Goal: Task Accomplishment & Management: Use online tool/utility

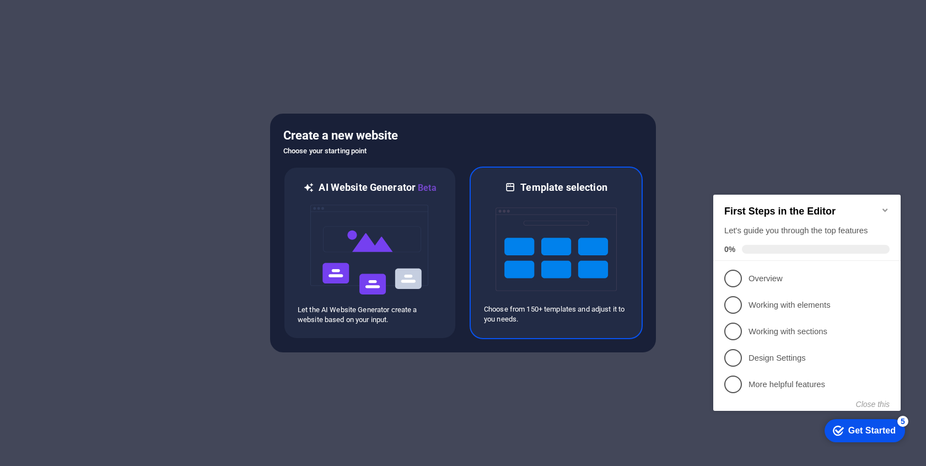
click at [589, 246] on img at bounding box center [555, 249] width 121 height 110
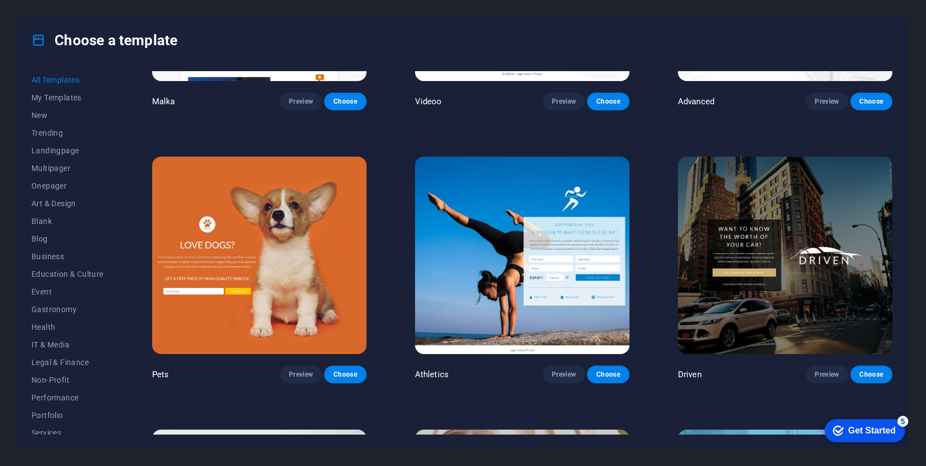
scroll to position [13026, 0]
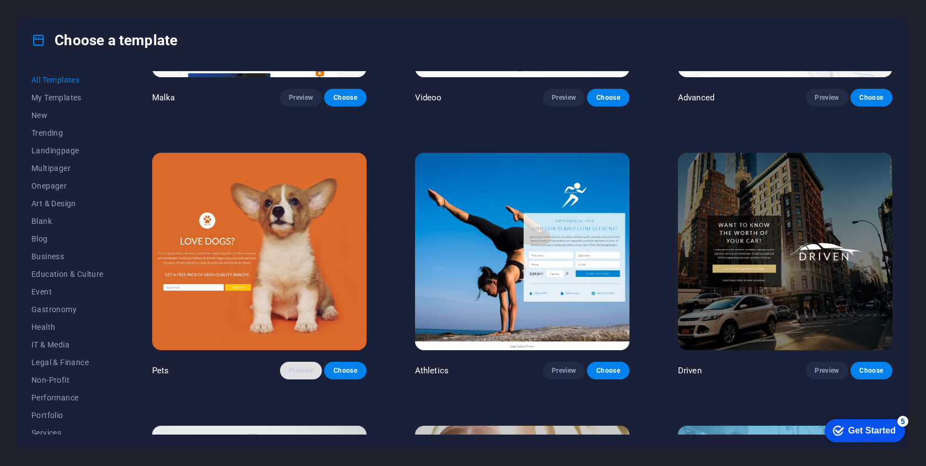
click at [298, 366] on span "Preview" at bounding box center [301, 370] width 24 height 9
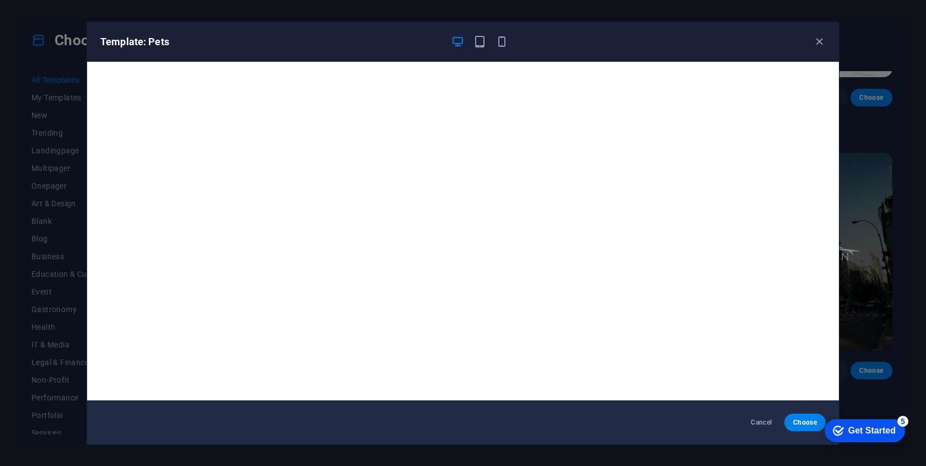
scroll to position [2, 0]
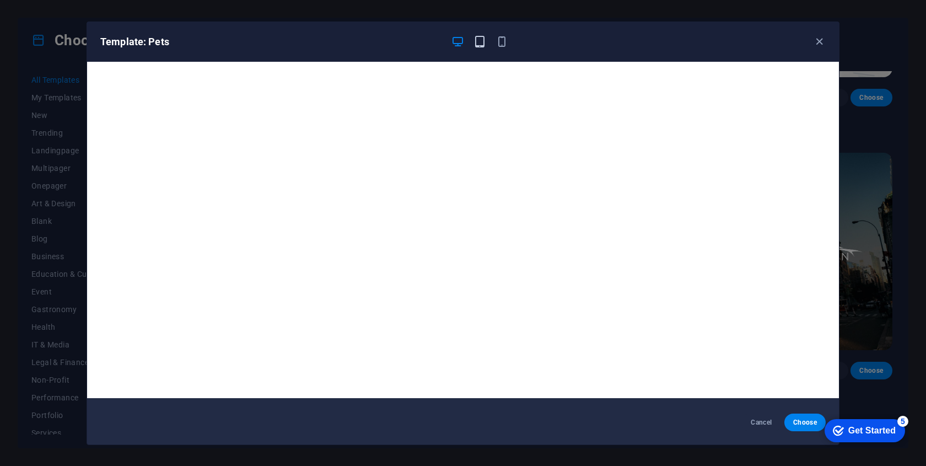
click at [479, 42] on icon "button" at bounding box center [479, 41] width 13 height 13
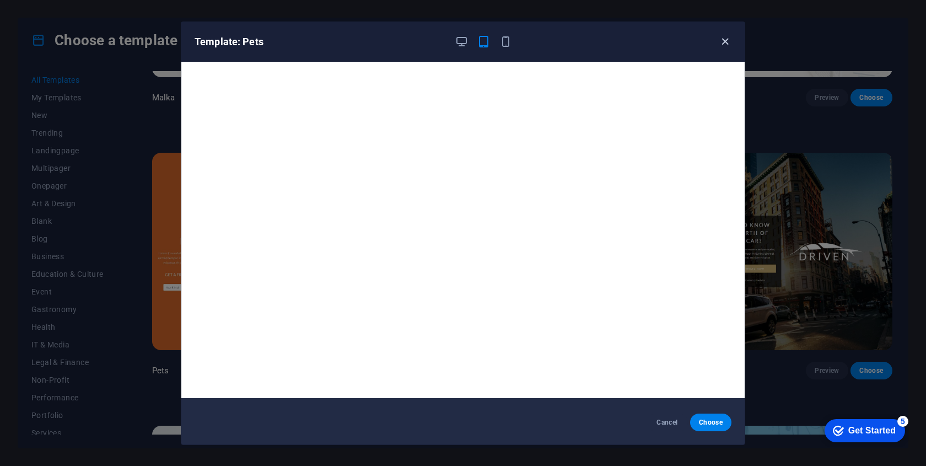
click at [723, 40] on icon "button" at bounding box center [725, 41] width 13 height 13
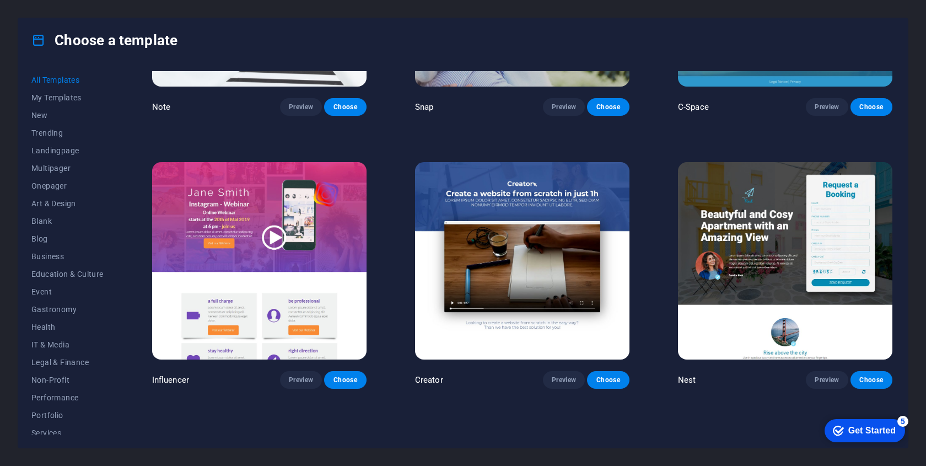
scroll to position [13564, 0]
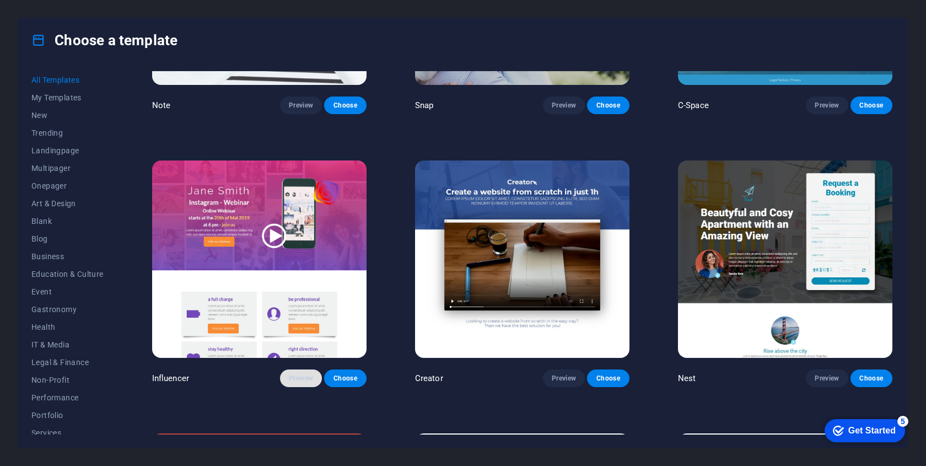
click at [290, 369] on button "Preview" at bounding box center [301, 378] width 42 height 18
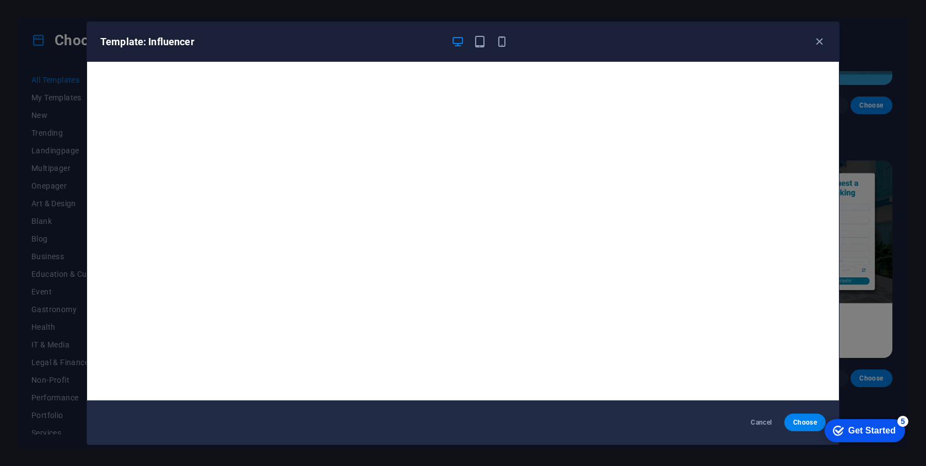
scroll to position [2, 0]
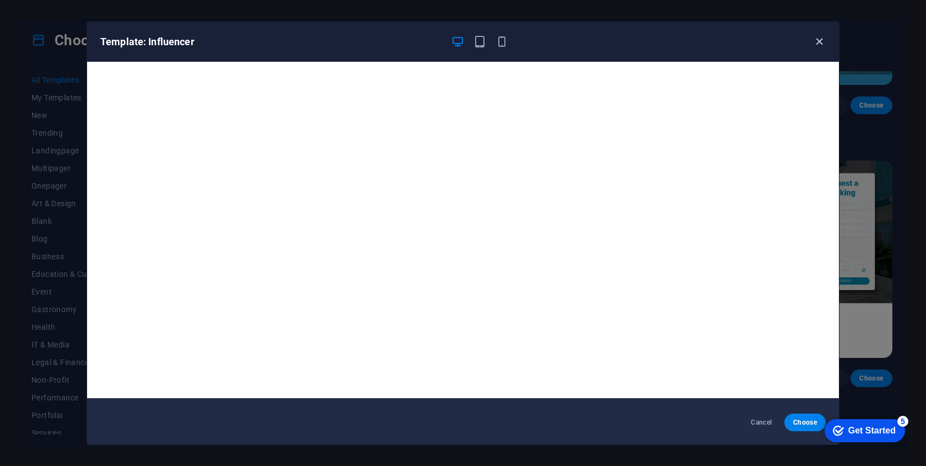
click at [819, 41] on icon "button" at bounding box center [819, 41] width 13 height 13
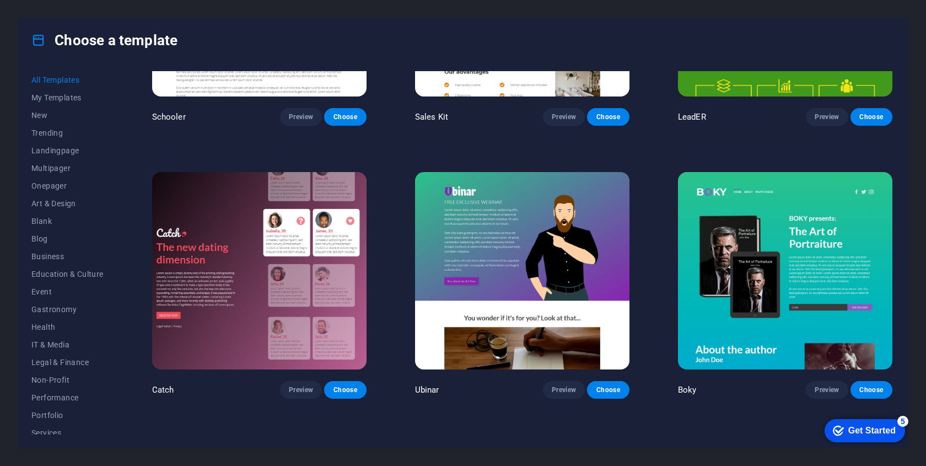
scroll to position [14100, 0]
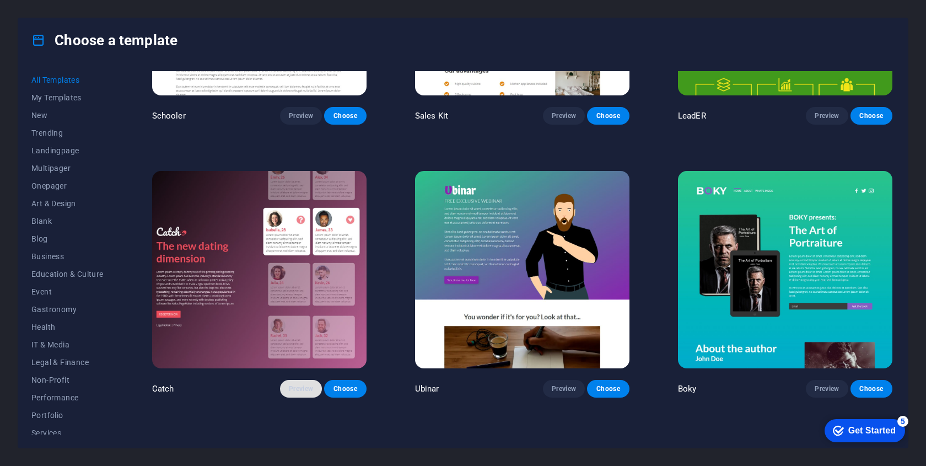
click at [311, 384] on span "Preview" at bounding box center [301, 388] width 24 height 9
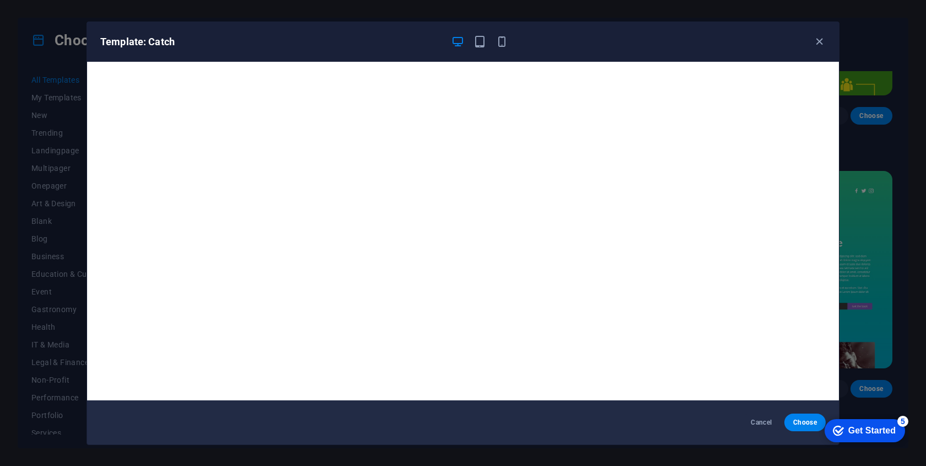
scroll to position [2, 0]
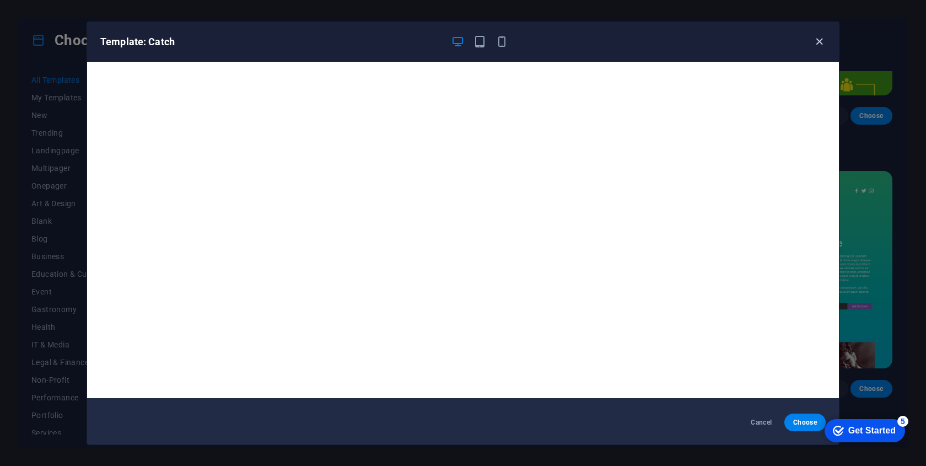
click at [821, 39] on icon "button" at bounding box center [819, 41] width 13 height 13
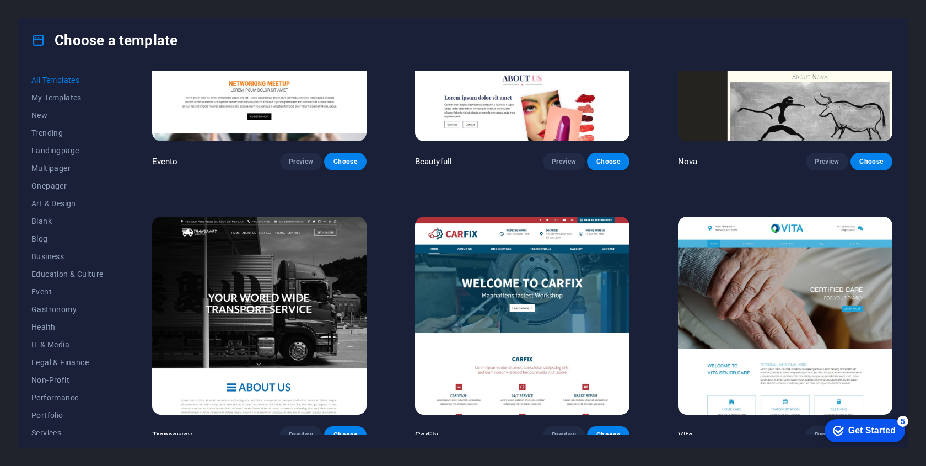
scroll to position [10330, 0]
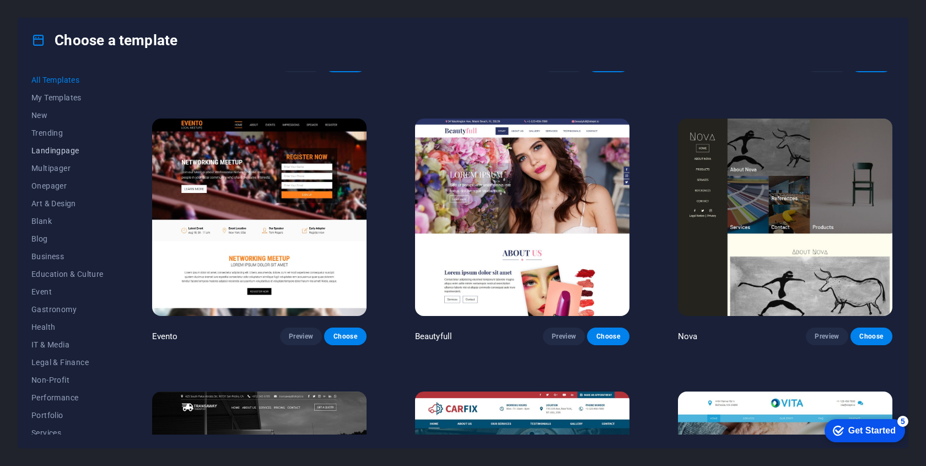
click at [65, 151] on span "Landingpage" at bounding box center [67, 150] width 72 height 9
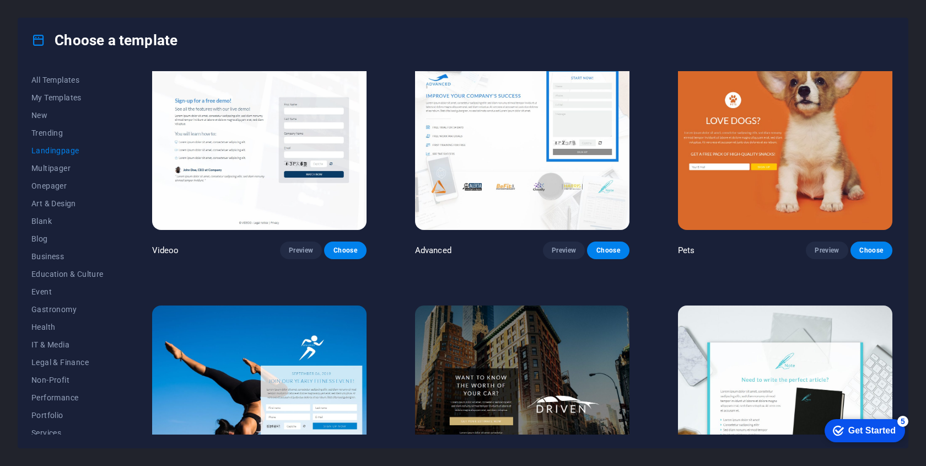
scroll to position [0, 0]
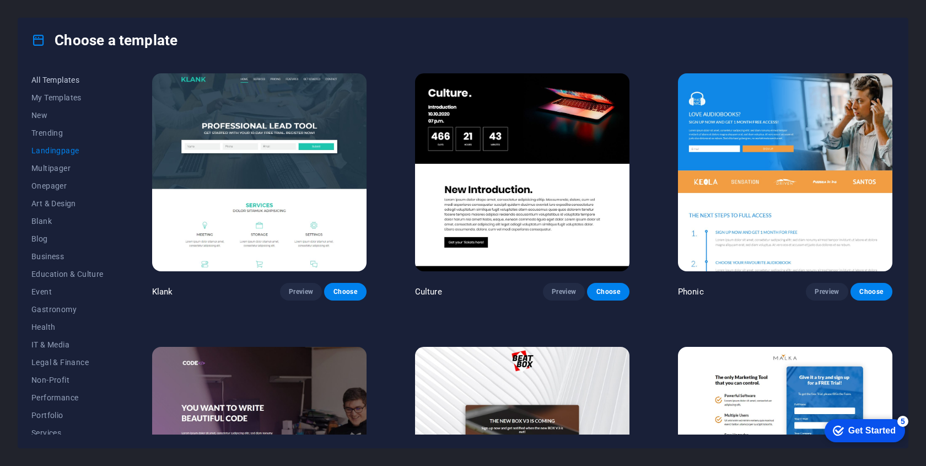
click at [64, 80] on span "All Templates" at bounding box center [67, 79] width 72 height 9
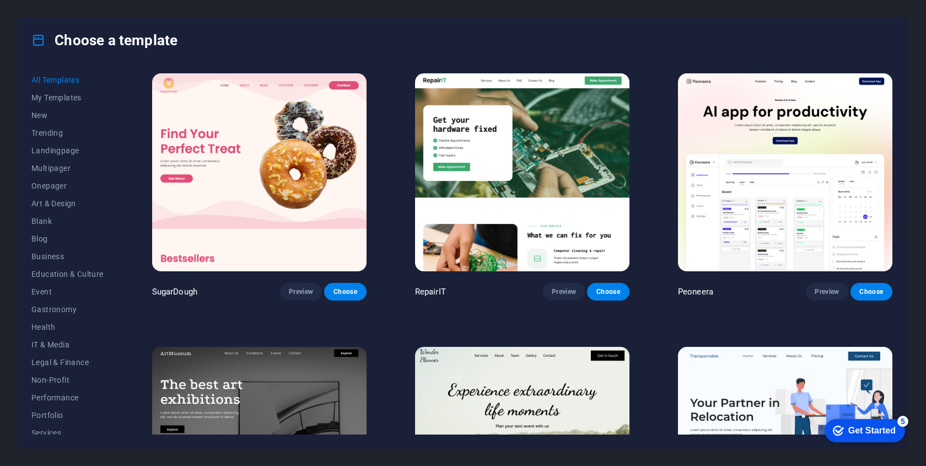
click at [471, 233] on img at bounding box center [522, 172] width 214 height 198
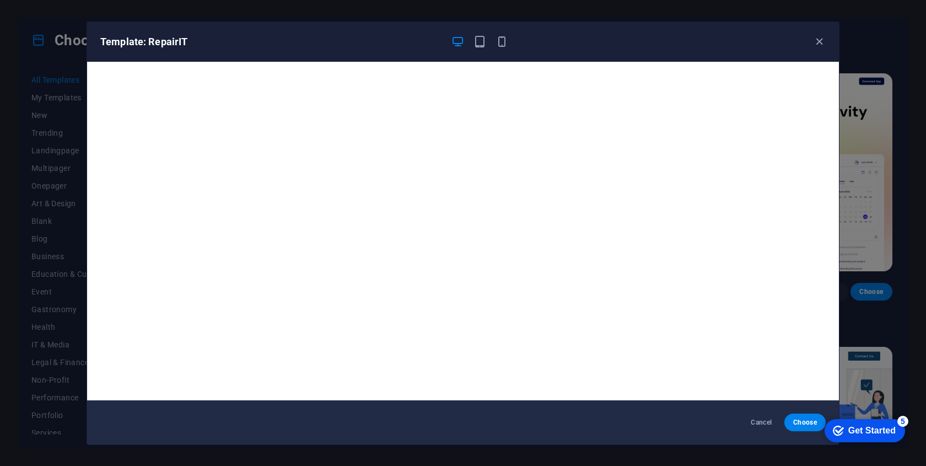
scroll to position [2, 0]
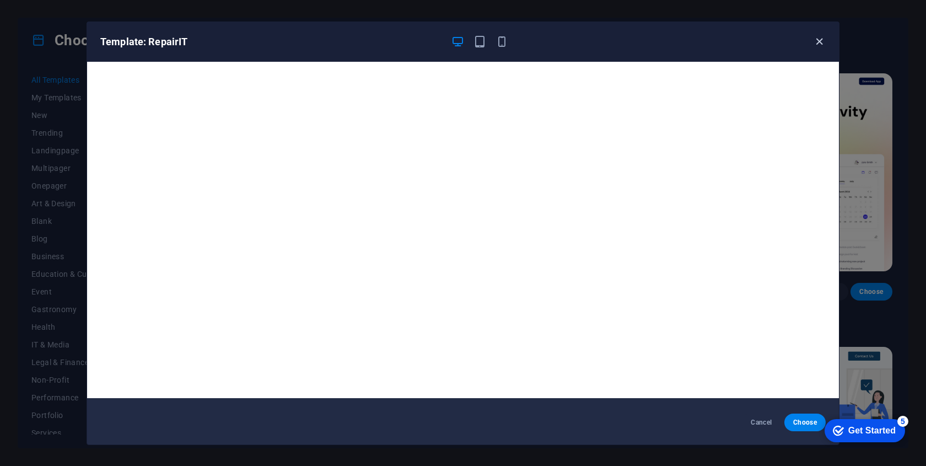
click at [820, 44] on icon "button" at bounding box center [819, 41] width 13 height 13
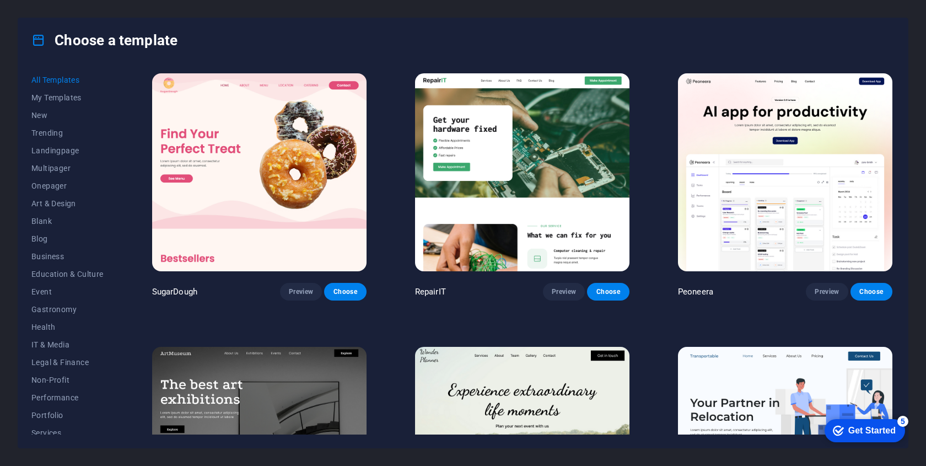
click at [261, 206] on img at bounding box center [259, 172] width 214 height 198
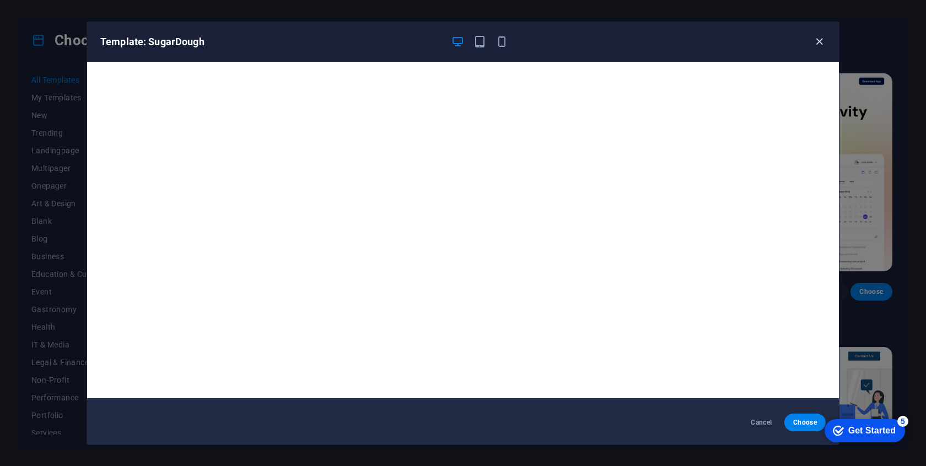
click at [817, 42] on icon "button" at bounding box center [819, 41] width 13 height 13
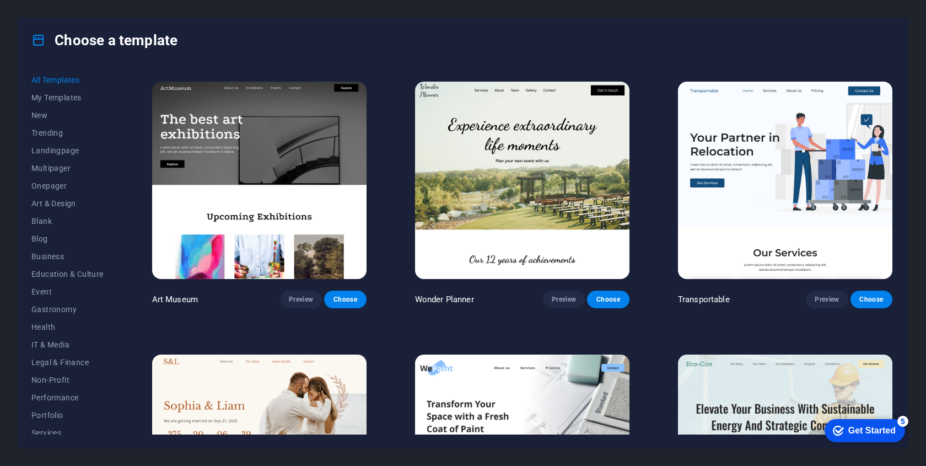
scroll to position [267, 0]
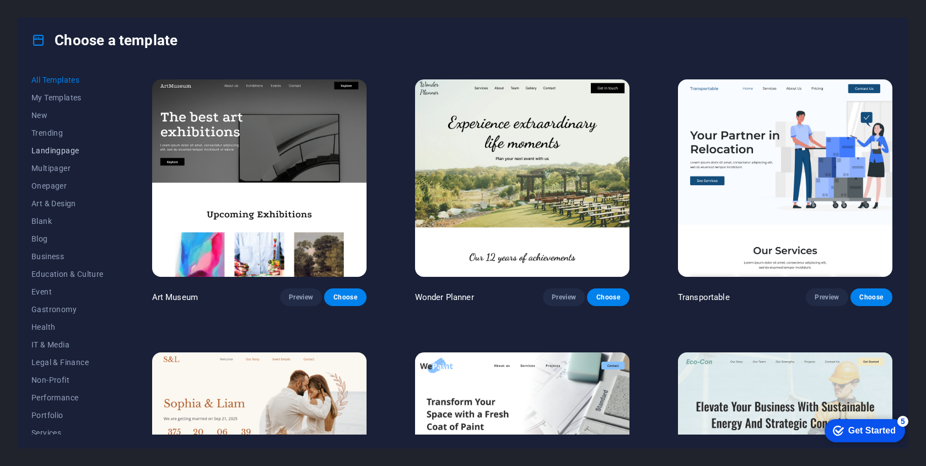
click at [66, 151] on span "Landingpage" at bounding box center [67, 150] width 72 height 9
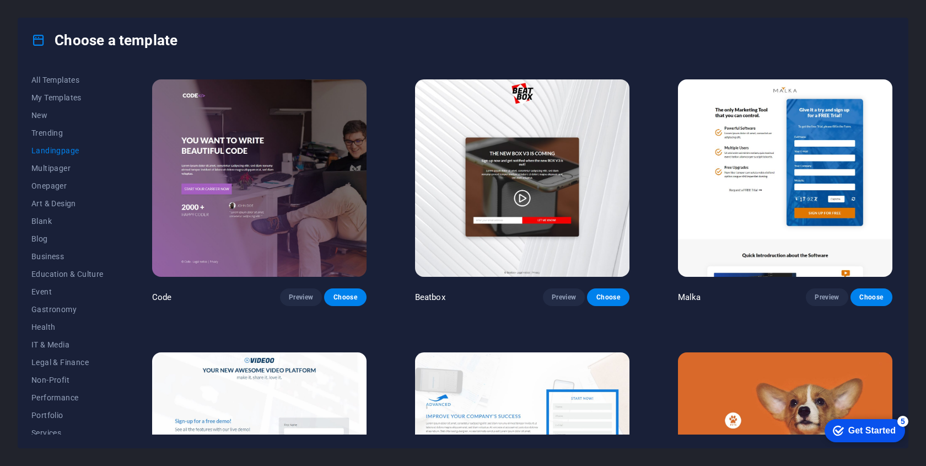
click at [329, 238] on img at bounding box center [259, 178] width 214 height 198
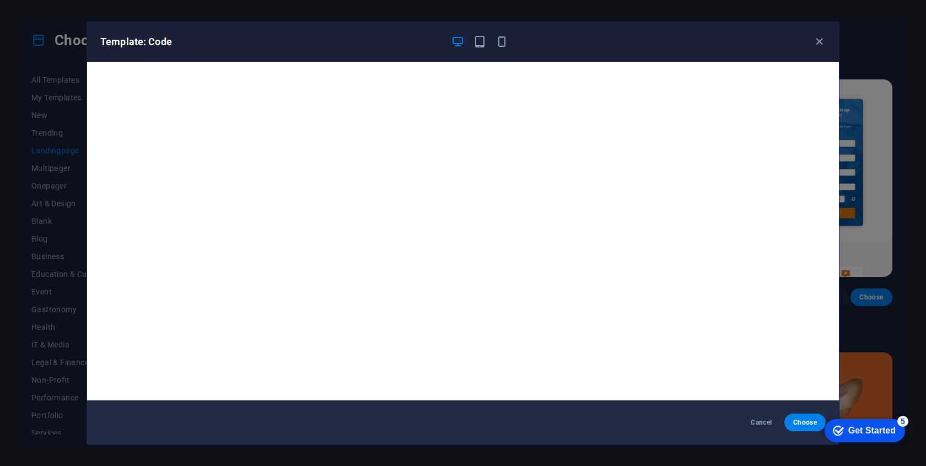
scroll to position [2, 0]
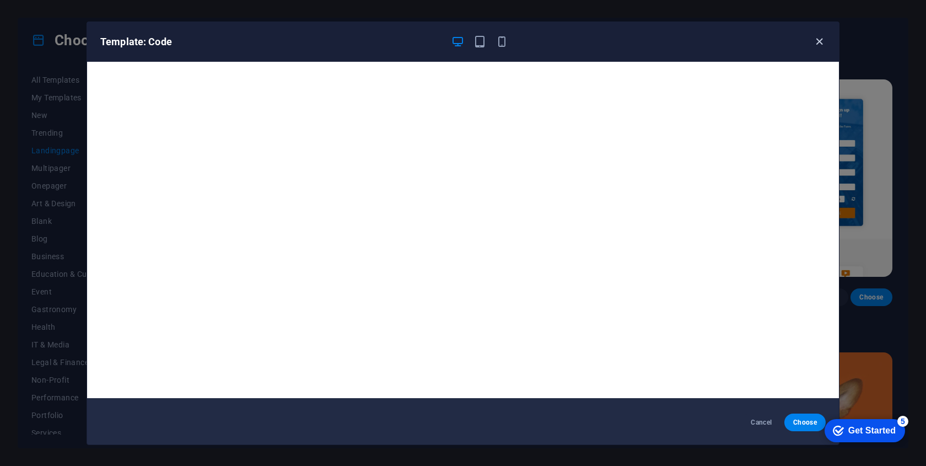
click at [822, 44] on icon "button" at bounding box center [819, 41] width 13 height 13
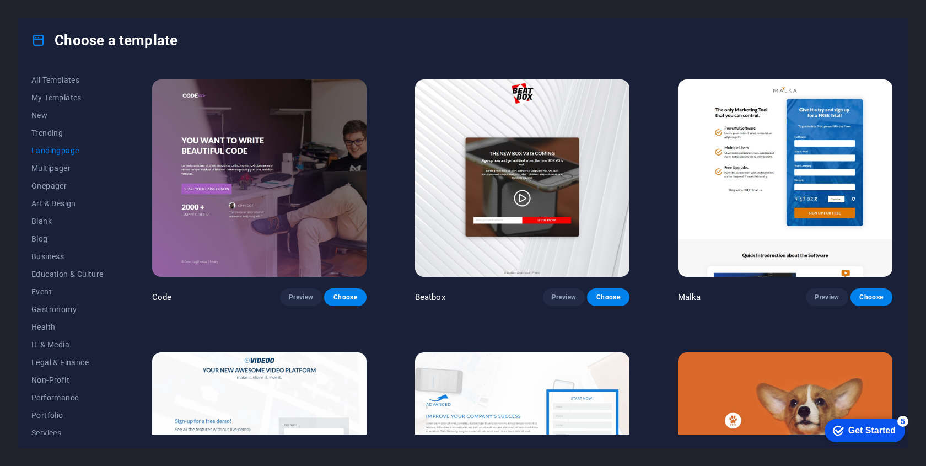
click at [765, 222] on img at bounding box center [785, 178] width 214 height 198
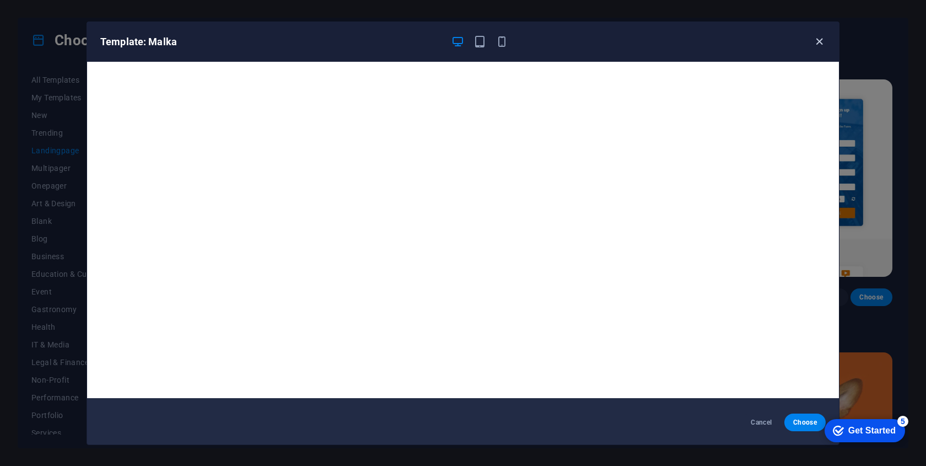
click at [824, 40] on icon "button" at bounding box center [819, 41] width 13 height 13
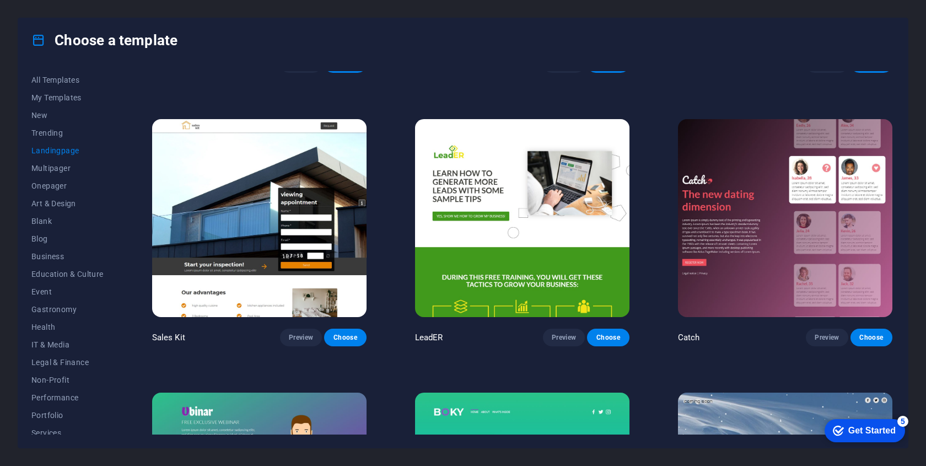
scroll to position [1597, 0]
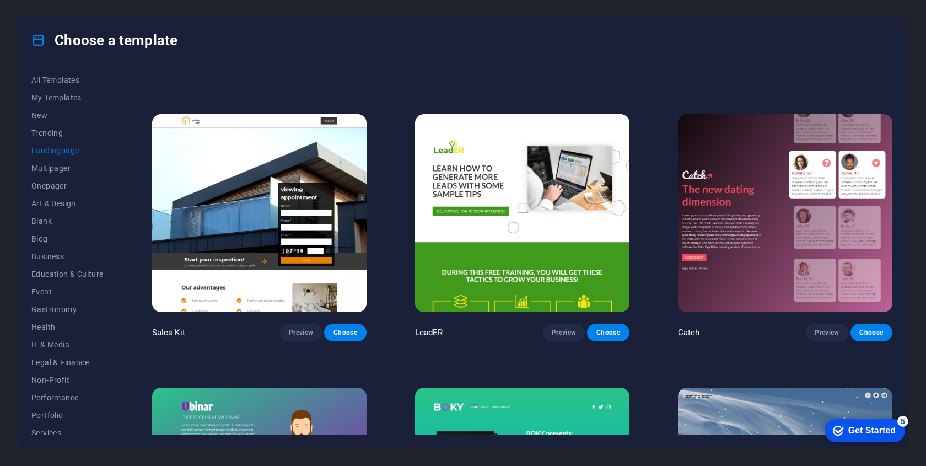
click at [568, 275] on img at bounding box center [522, 213] width 214 height 198
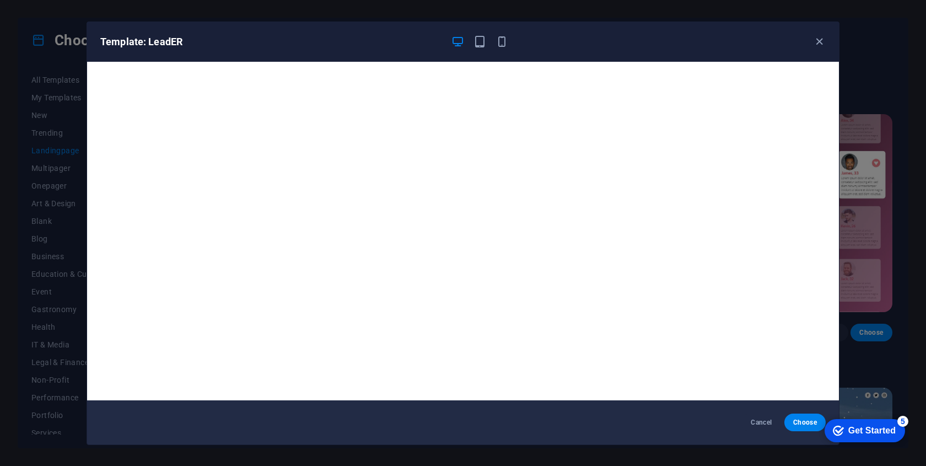
scroll to position [2, 0]
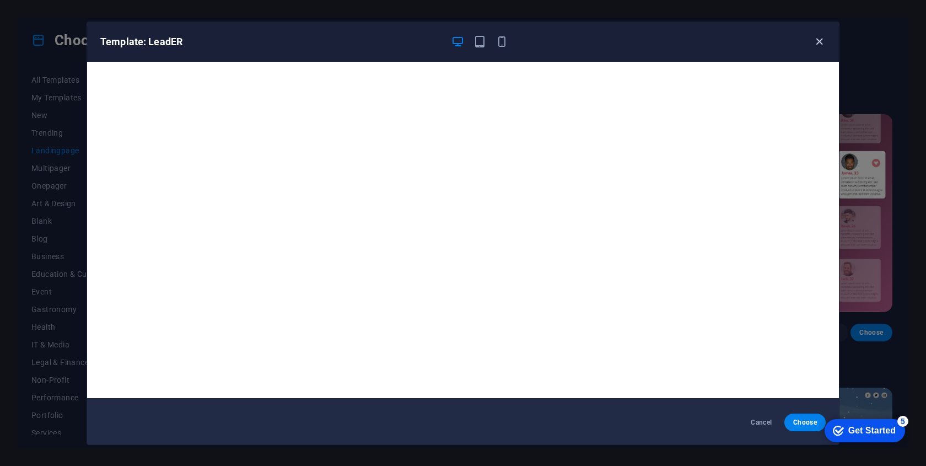
click at [820, 40] on icon "button" at bounding box center [819, 41] width 13 height 13
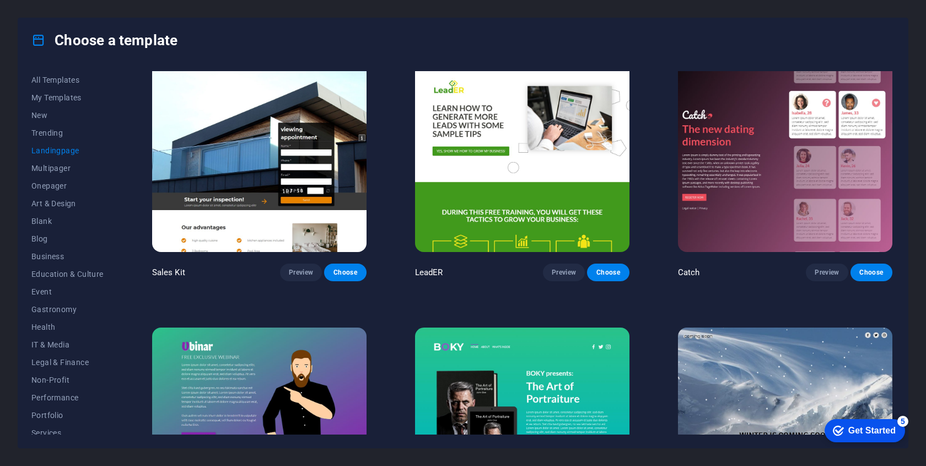
scroll to position [1529, 0]
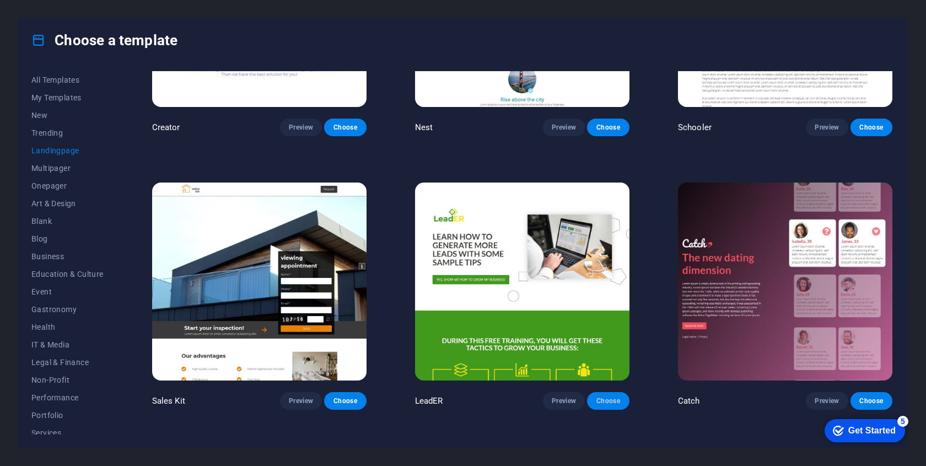
click at [607, 396] on span "Choose" at bounding box center [608, 400] width 24 height 9
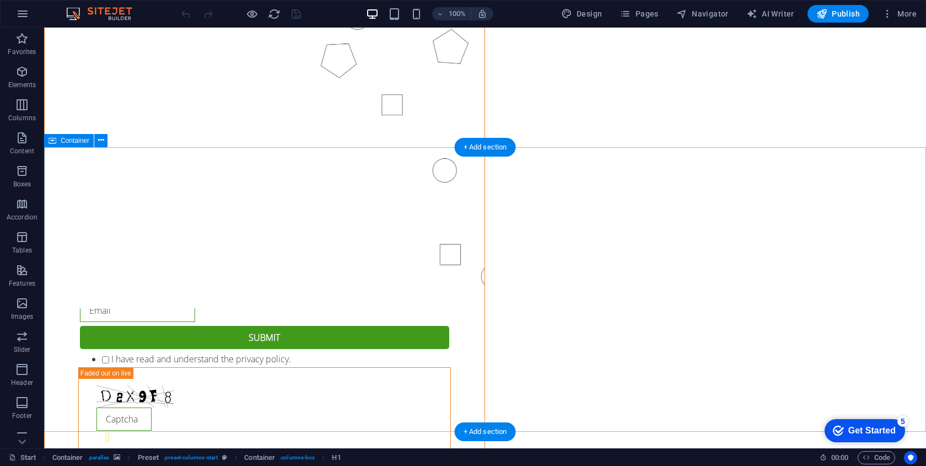
scroll to position [1435, 0]
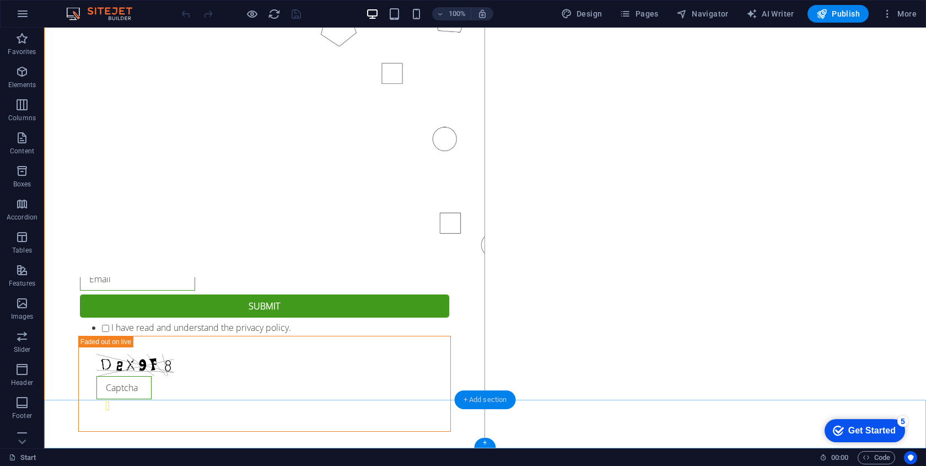
click at [497, 396] on div "+ Add section" at bounding box center [485, 399] width 61 height 19
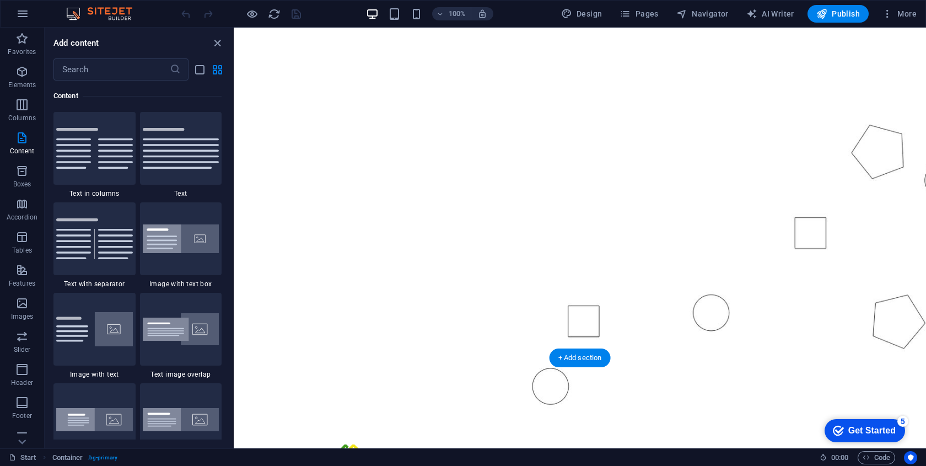
scroll to position [0, 0]
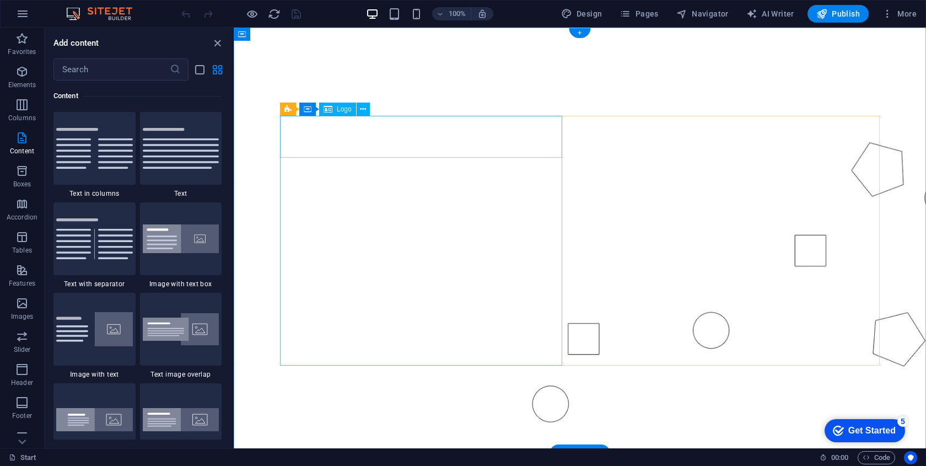
select select "px"
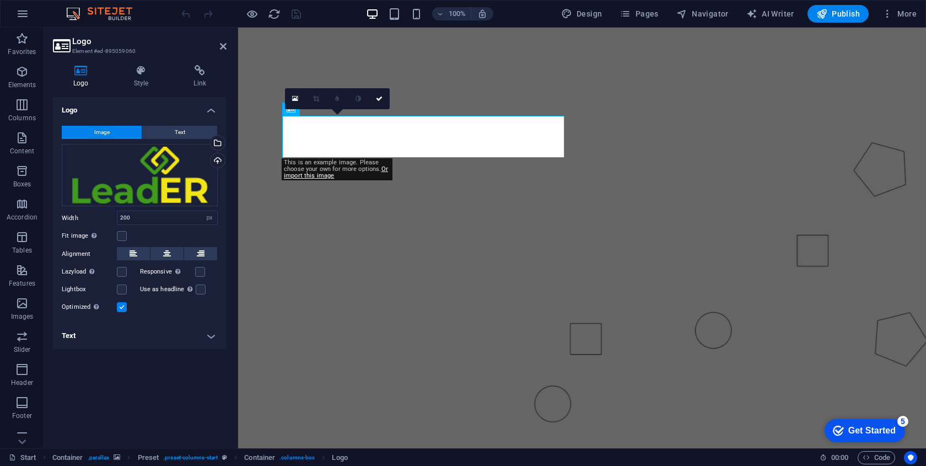
click at [455, 91] on figure at bounding box center [582, 240] width 688 height 424
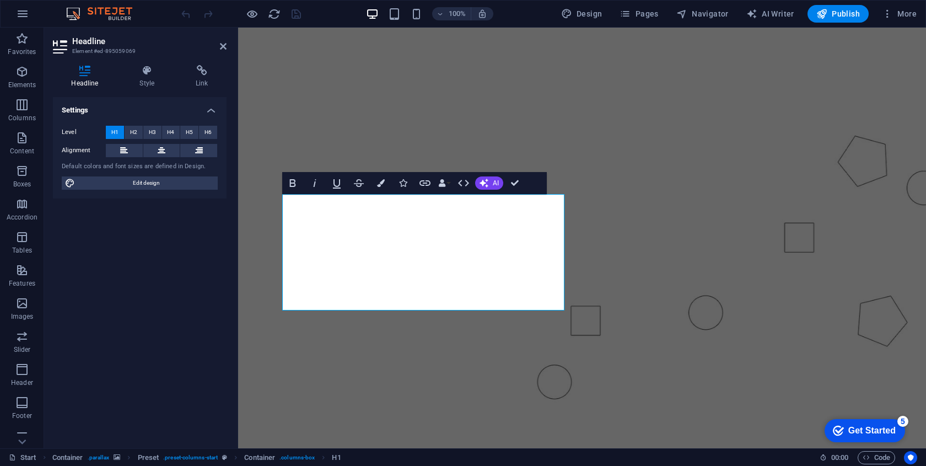
click at [257, 240] on figure at bounding box center [582, 227] width 688 height 399
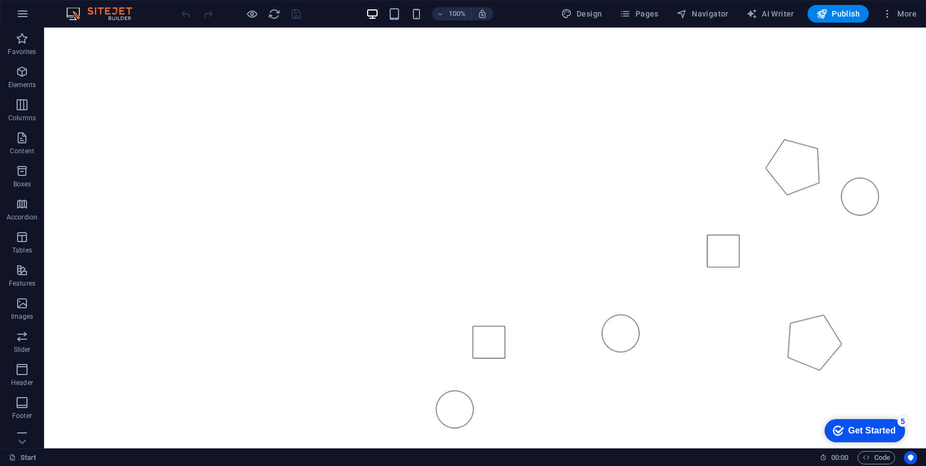
click at [857, 430] on div "Get Started" at bounding box center [871, 430] width 47 height 10
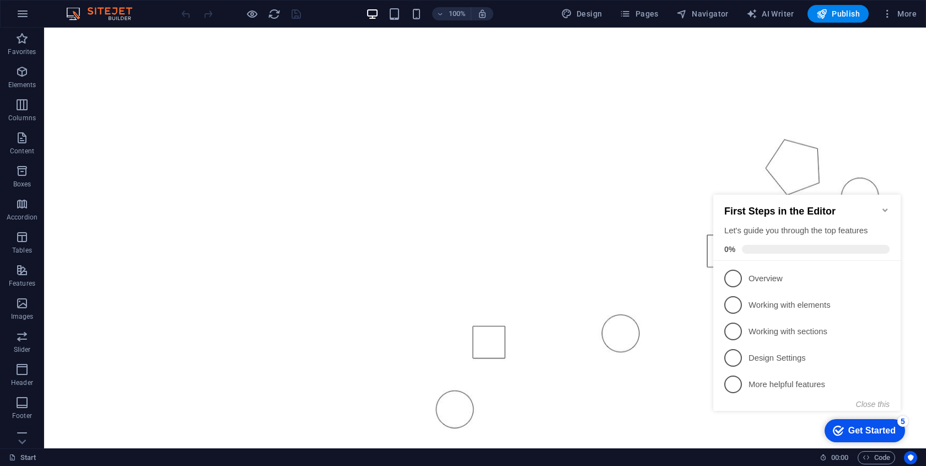
click div "checkmark Get Started 5 First Steps in the Editor Let's guide you through the t…"
click at [610, 407] on figure at bounding box center [485, 240] width 882 height 424
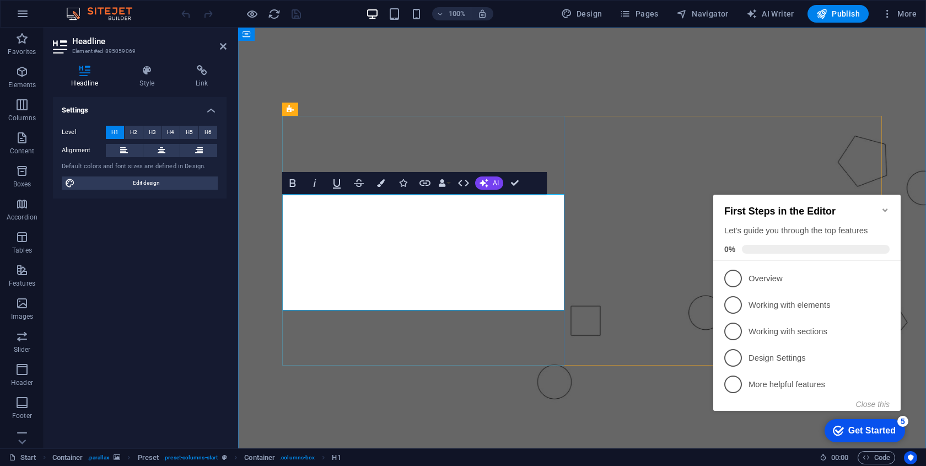
click at [885, 206] on icon "Minimize checklist" at bounding box center [884, 210] width 9 height 9
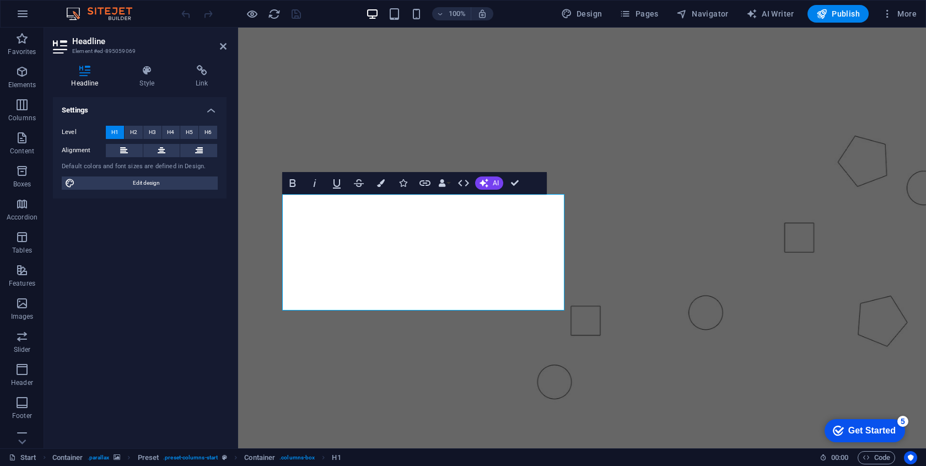
click at [611, 70] on figure at bounding box center [582, 227] width 688 height 399
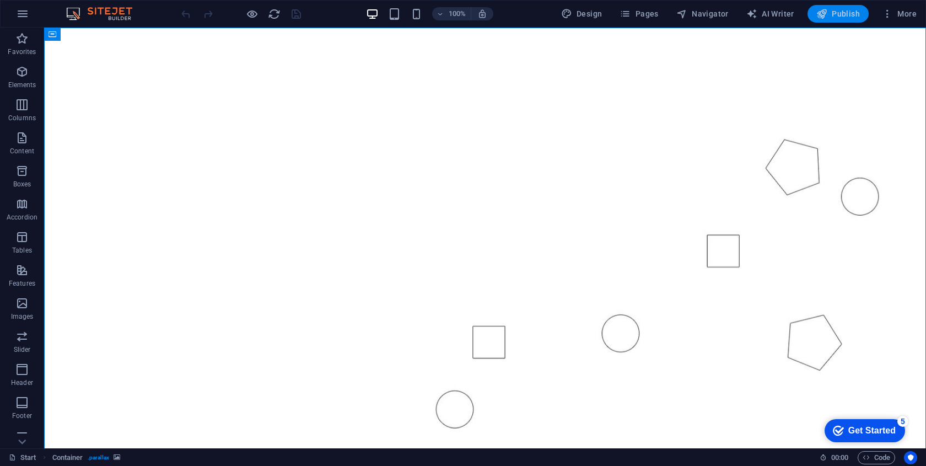
click at [831, 14] on span "Publish" at bounding box center [838, 13] width 44 height 11
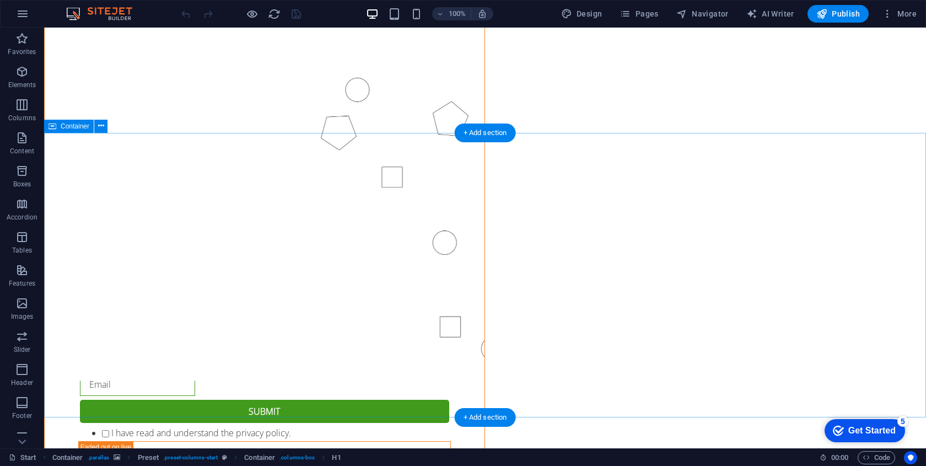
scroll to position [1435, 0]
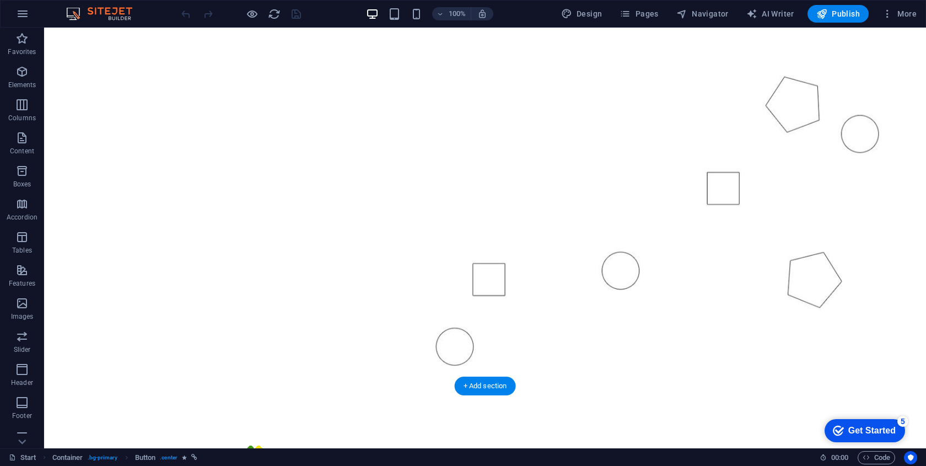
scroll to position [0, 0]
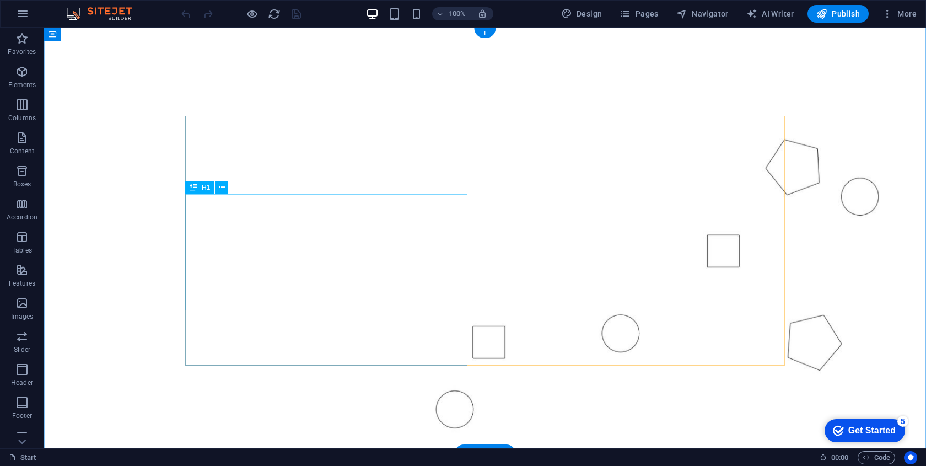
click at [56, 219] on figure at bounding box center [485, 240] width 882 height 424
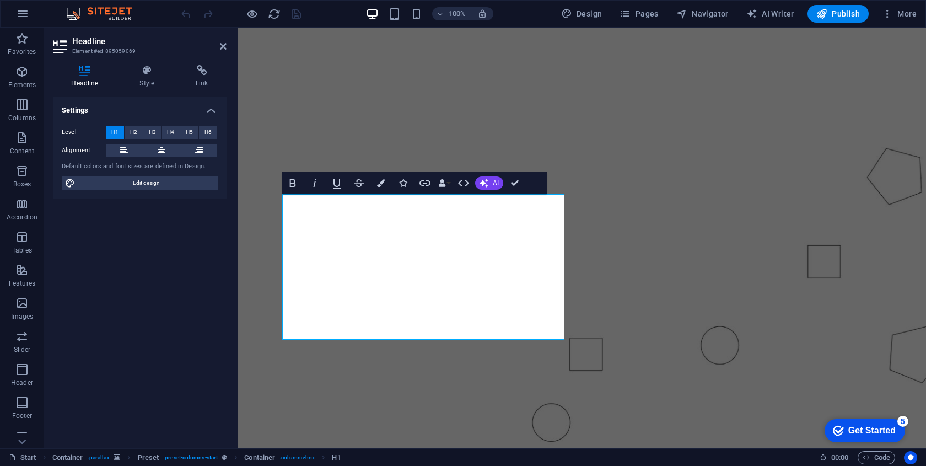
click at [260, 262] on figure at bounding box center [582, 250] width 688 height 445
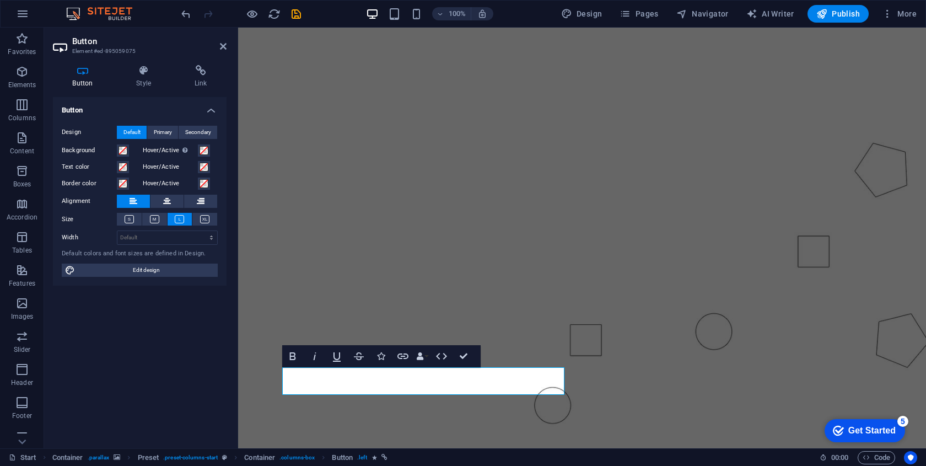
click at [350, 409] on figure at bounding box center [582, 241] width 688 height 426
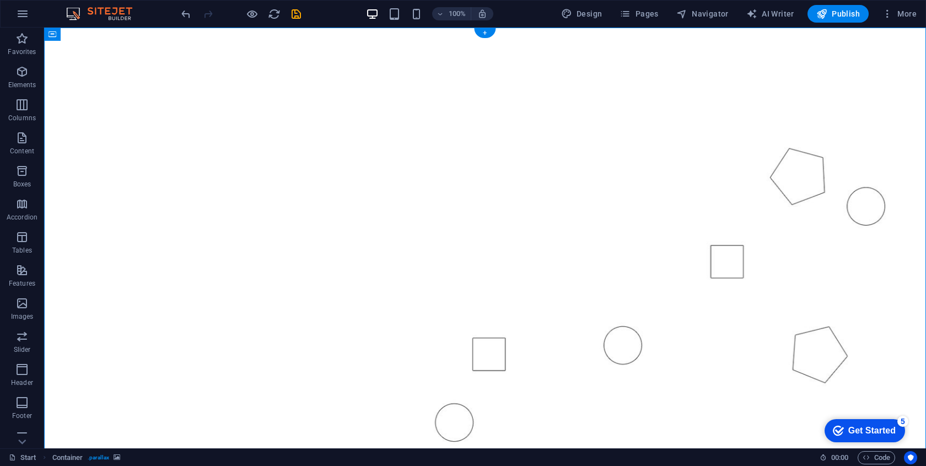
click at [425, 107] on figure at bounding box center [485, 250] width 882 height 445
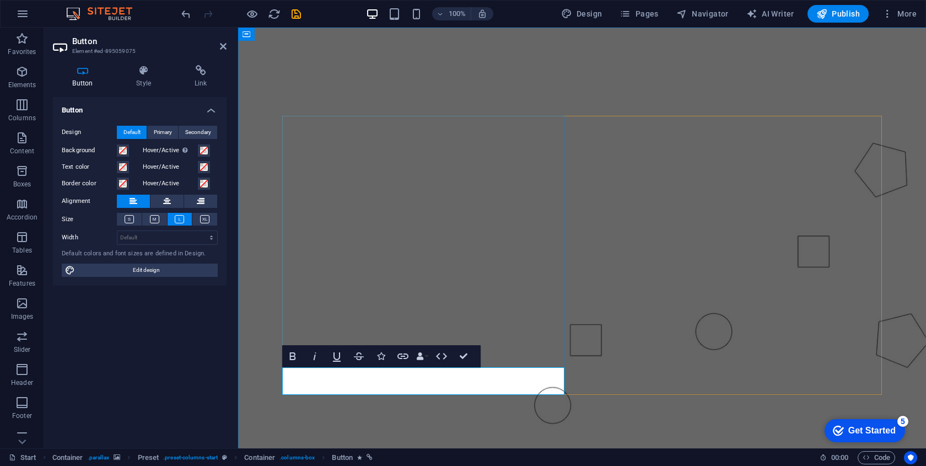
click at [417, 396] on figure at bounding box center [582, 241] width 688 height 426
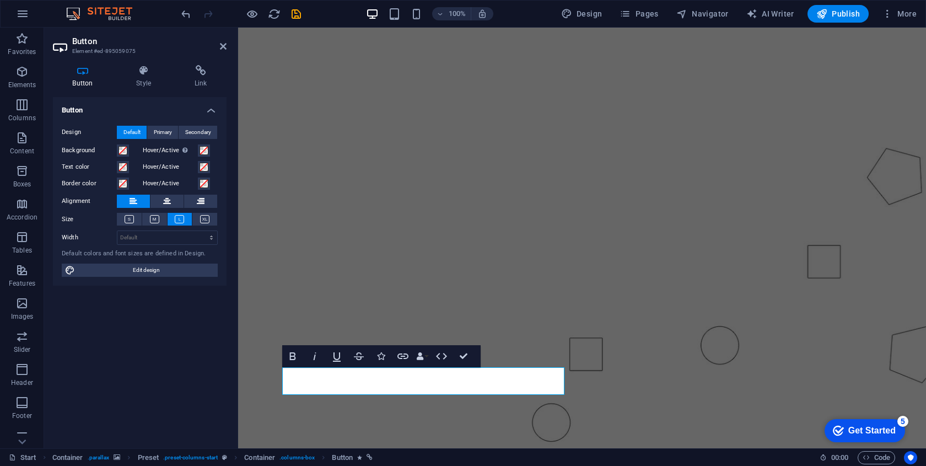
click at [249, 338] on figure at bounding box center [582, 250] width 688 height 445
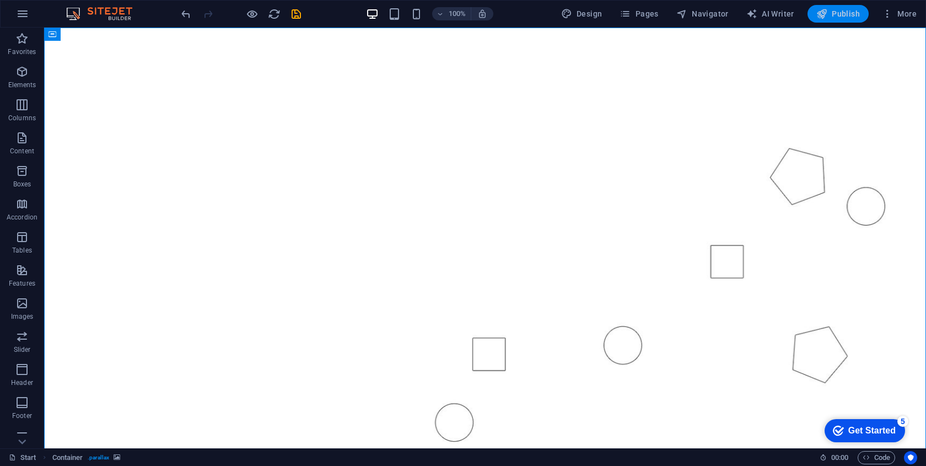
click at [841, 5] on button "Publish" at bounding box center [837, 14] width 61 height 18
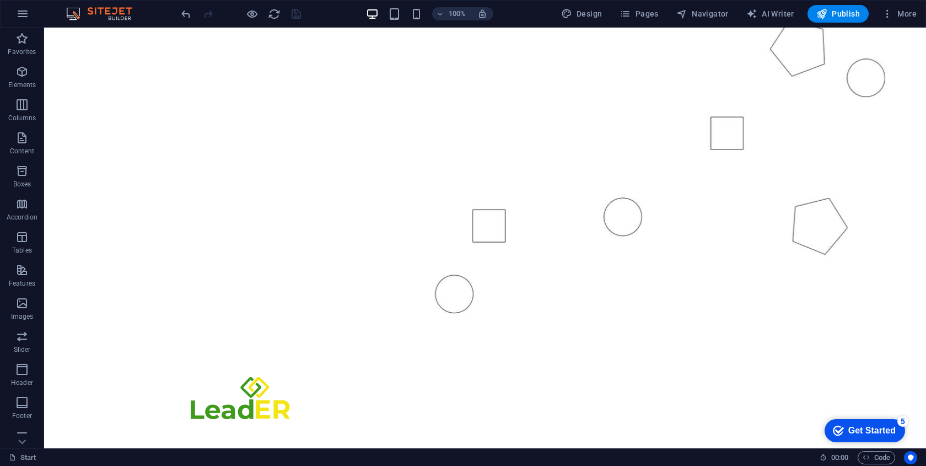
scroll to position [186, 0]
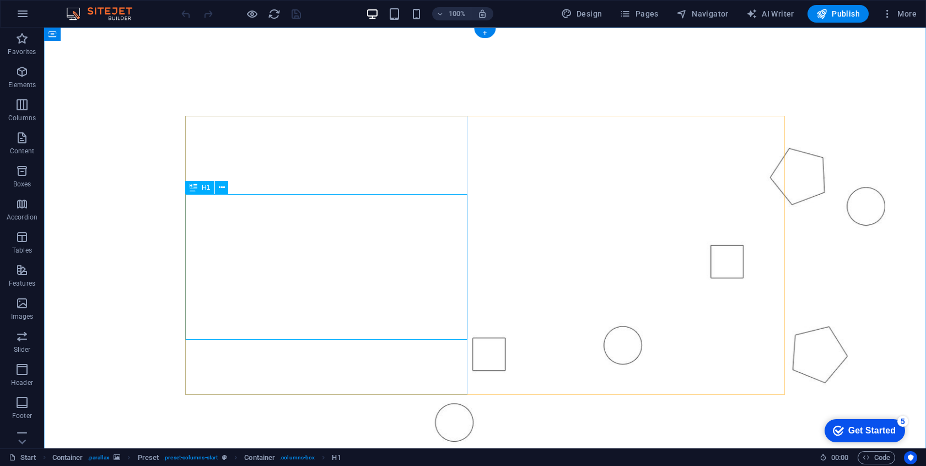
click at [95, 186] on figure at bounding box center [485, 250] width 882 height 445
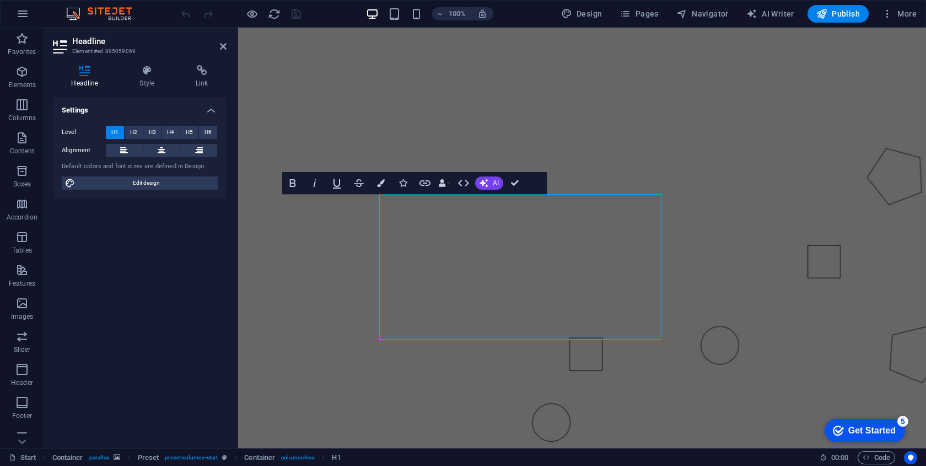
click at [261, 328] on figure at bounding box center [582, 250] width 688 height 445
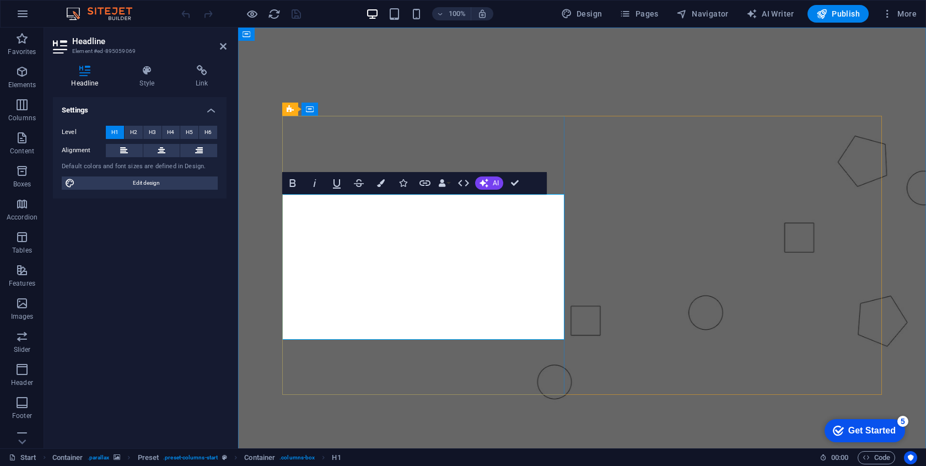
click at [258, 305] on figure at bounding box center [582, 250] width 688 height 445
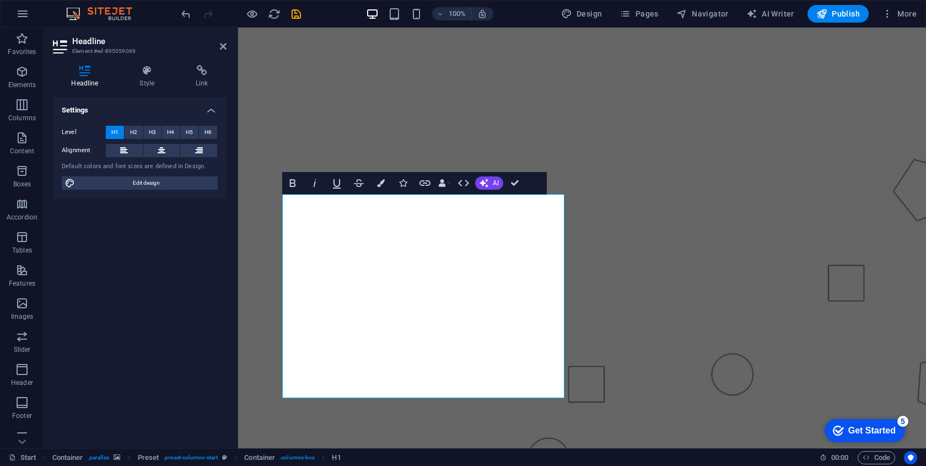
click at [253, 275] on figure at bounding box center [582, 271] width 688 height 486
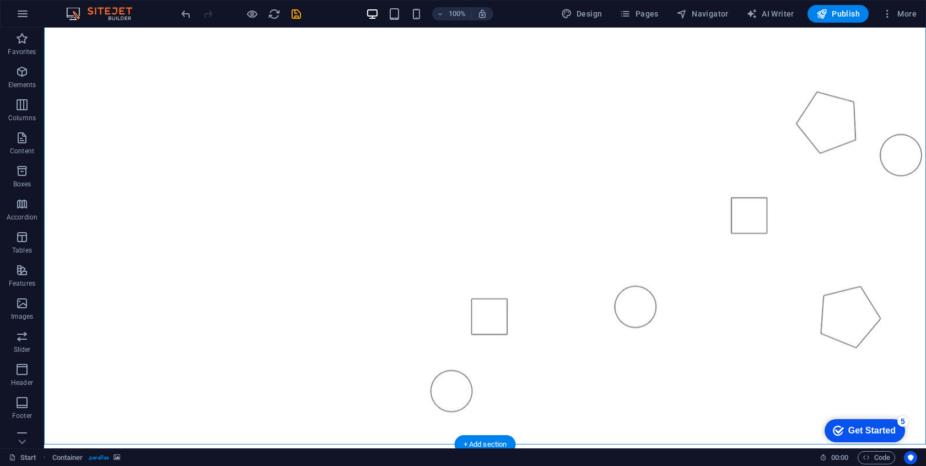
scroll to position [105, 0]
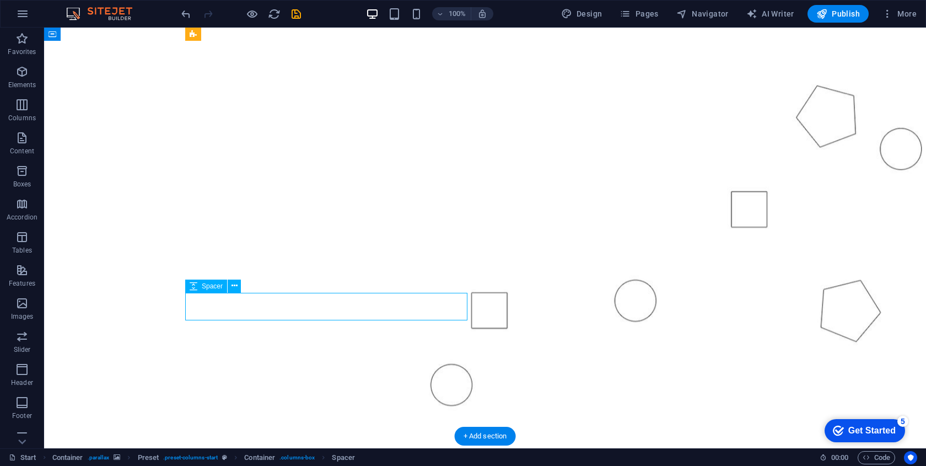
select select "px"
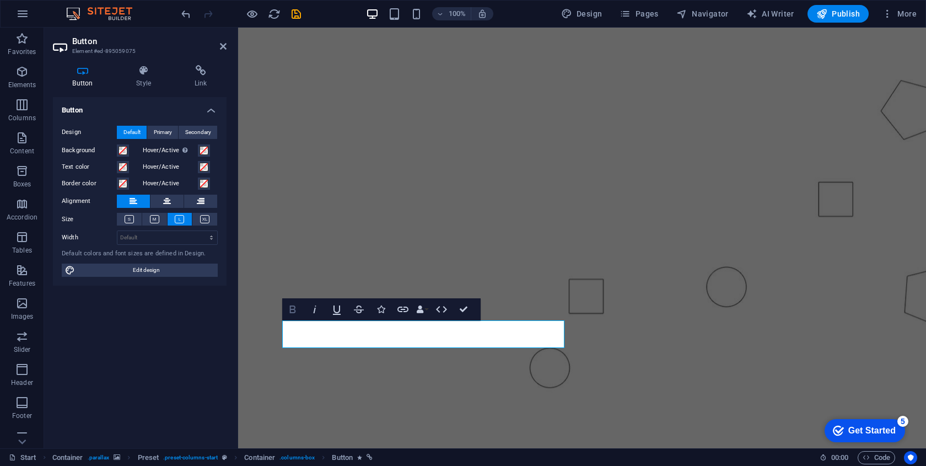
click at [289, 307] on icon "button" at bounding box center [292, 308] width 13 height 13
click at [291, 307] on icon "button" at bounding box center [292, 308] width 13 height 13
click at [299, 357] on figure at bounding box center [582, 197] width 688 height 486
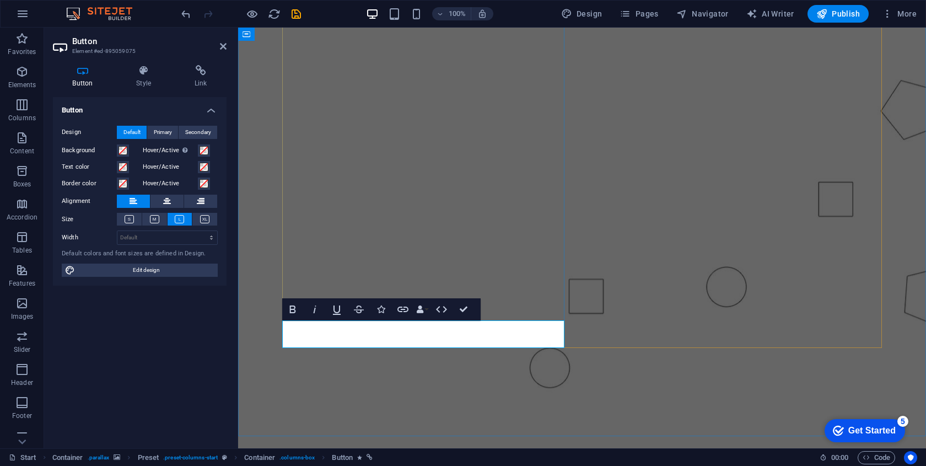
click at [294, 310] on icon "button" at bounding box center [293, 309] width 6 height 8
click at [207, 222] on icon at bounding box center [204, 219] width 9 height 8
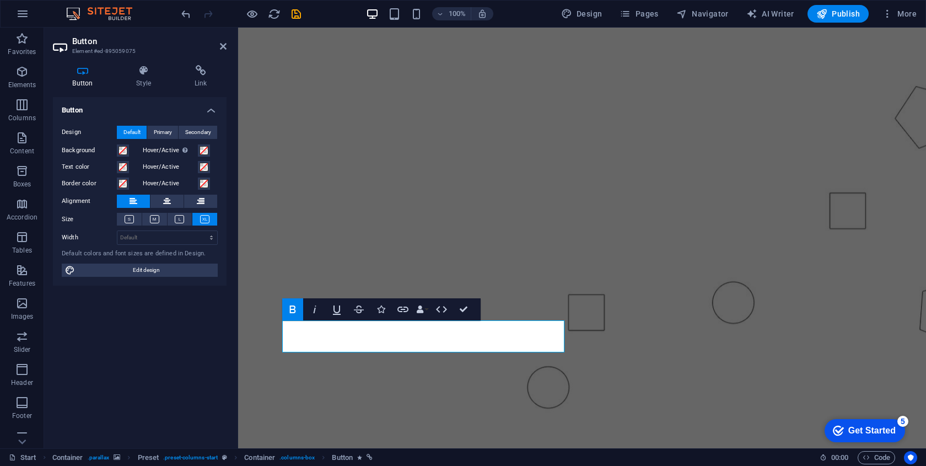
click at [231, 296] on div "Button Style Link Button Design Default Primary Secondary Background Hover/Acti…" at bounding box center [139, 252] width 191 height 392
click at [288, 381] on figure at bounding box center [582, 198] width 688 height 489
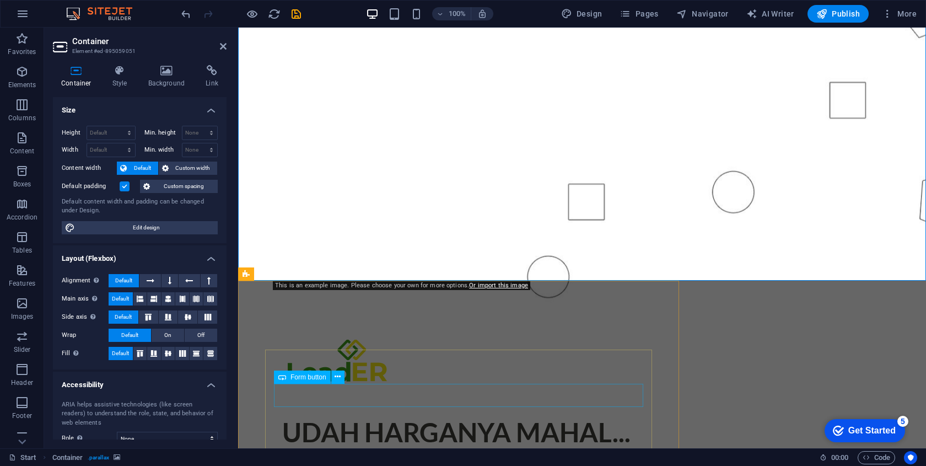
scroll to position [269, 0]
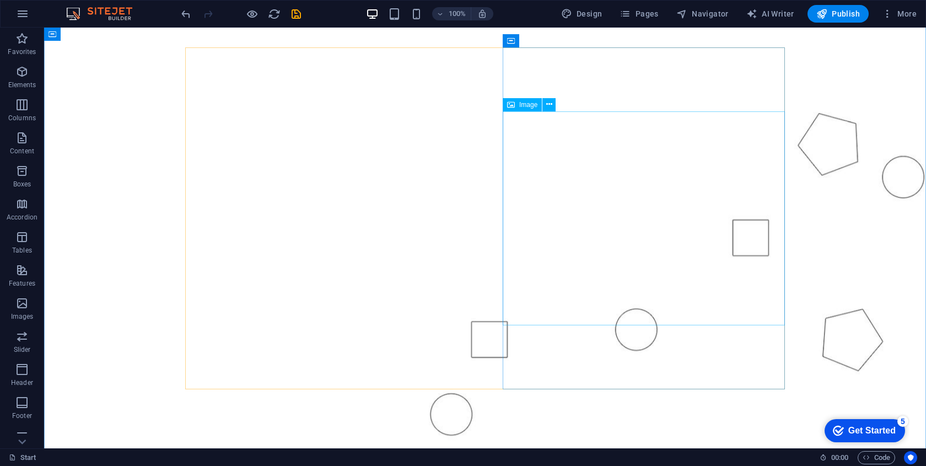
scroll to position [62, 0]
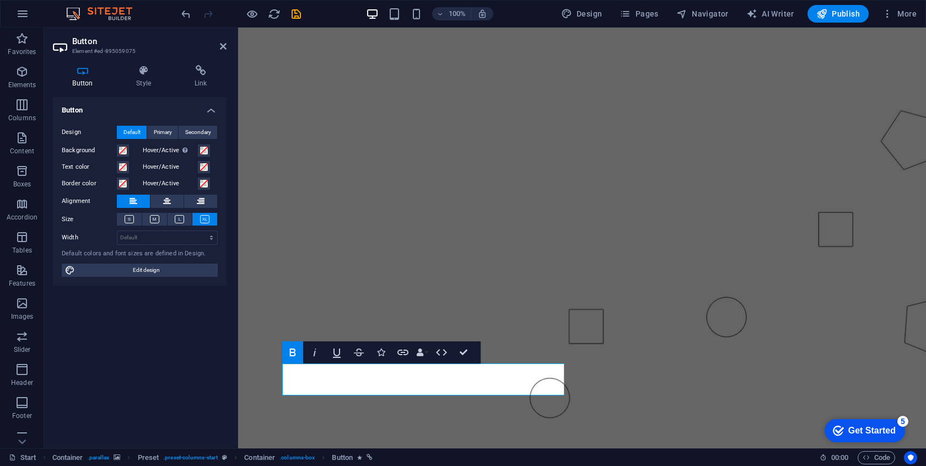
click at [240, 310] on figure at bounding box center [582, 217] width 688 height 467
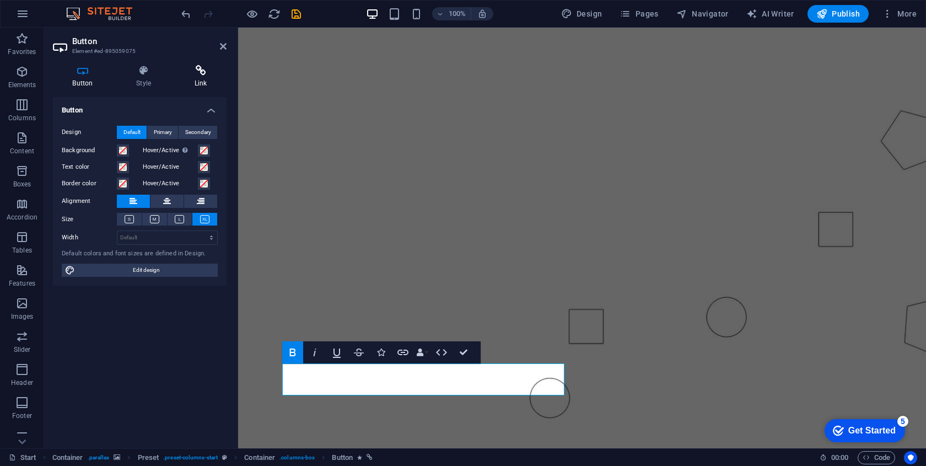
click at [187, 82] on h4 "Link" at bounding box center [201, 76] width 52 height 23
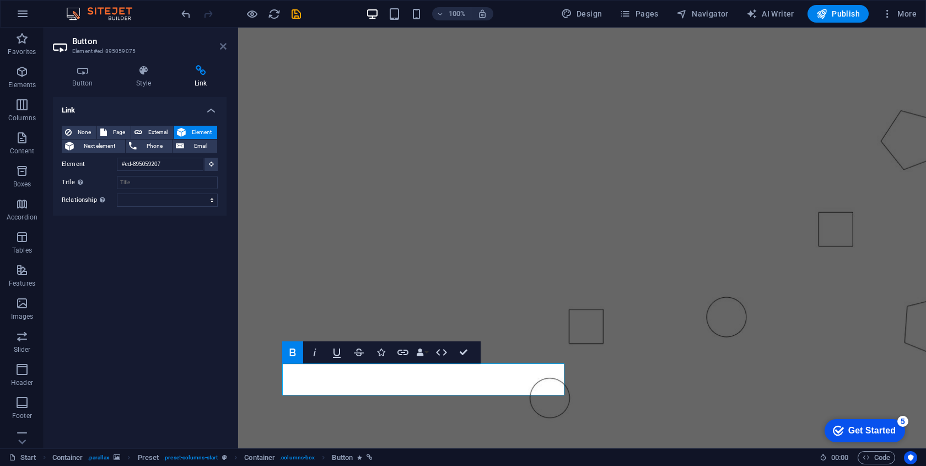
click at [224, 47] on icon at bounding box center [223, 46] width 7 height 9
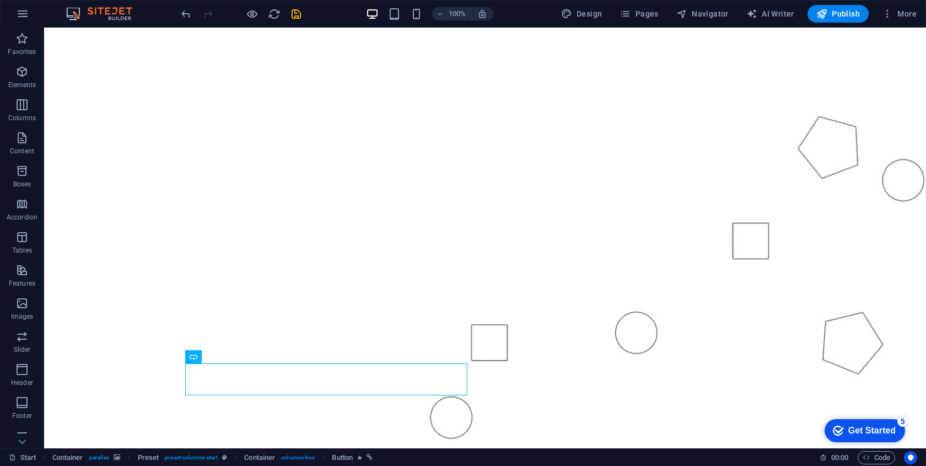
click at [101, 223] on figure at bounding box center [485, 228] width 882 height 489
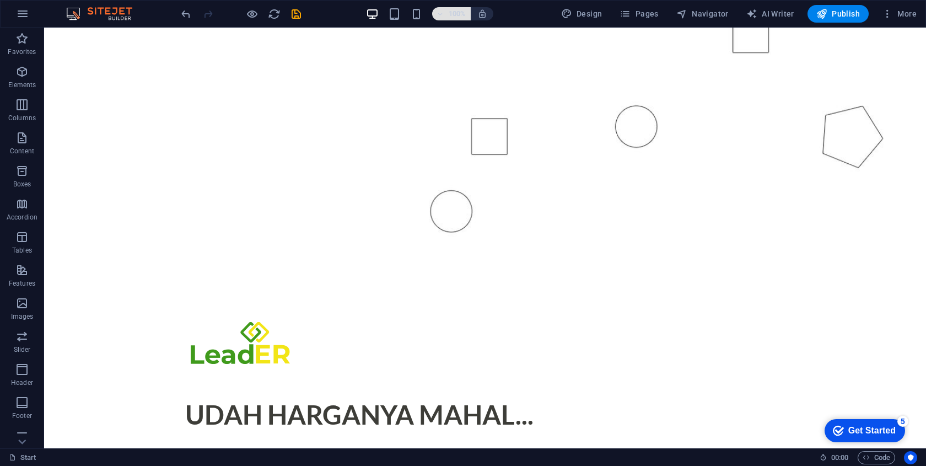
scroll to position [305, 0]
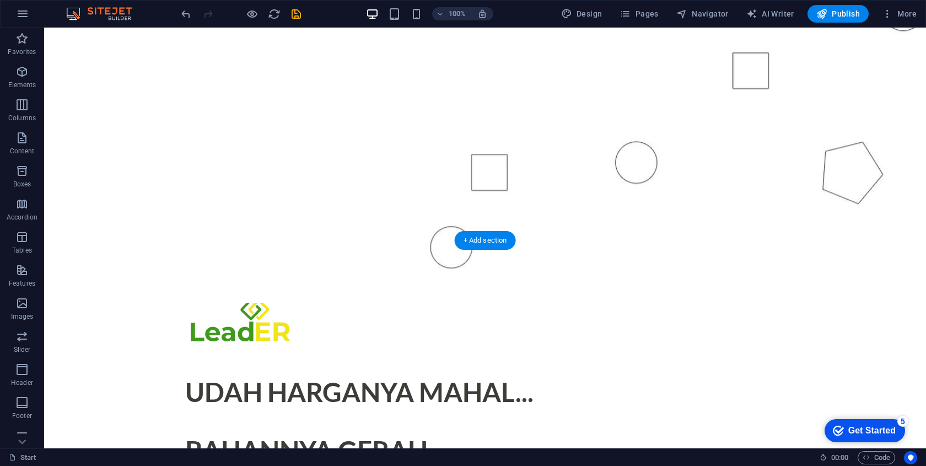
click at [449, 189] on figure at bounding box center [485, 58] width 882 height 489
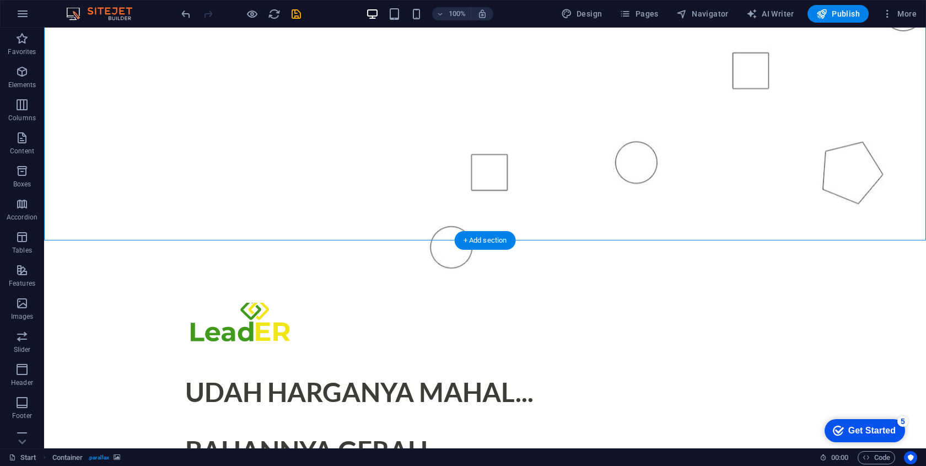
click at [449, 190] on figure at bounding box center [485, 58] width 882 height 489
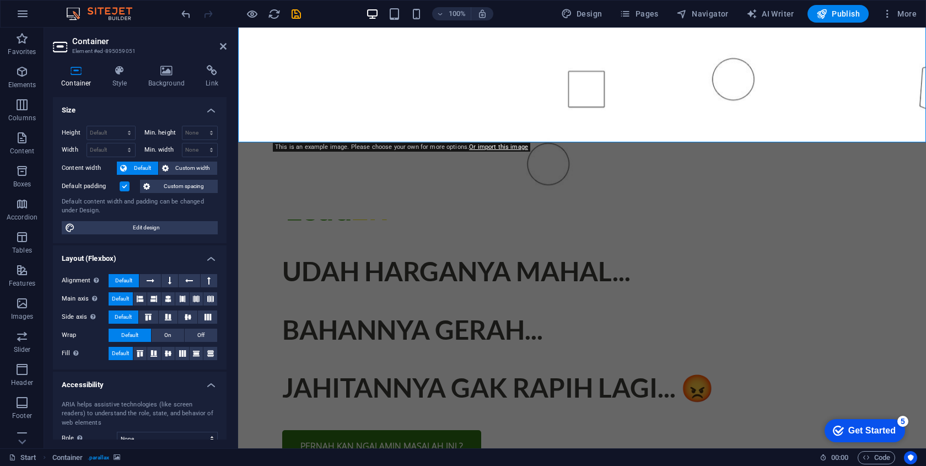
scroll to position [430, 0]
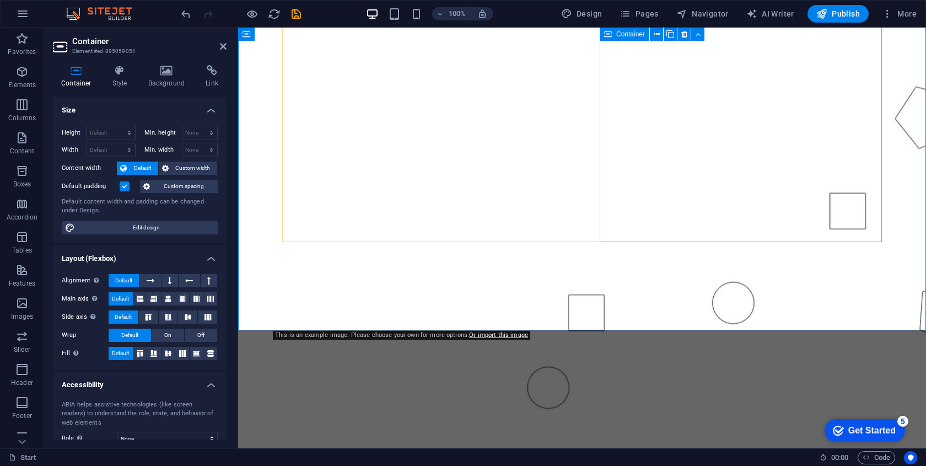
scroll to position [0, 0]
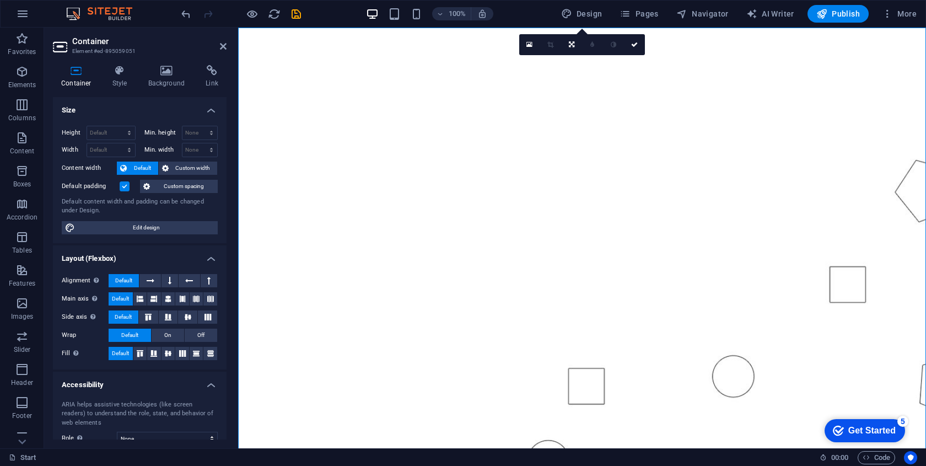
click at [464, 66] on figure at bounding box center [582, 272] width 688 height 489
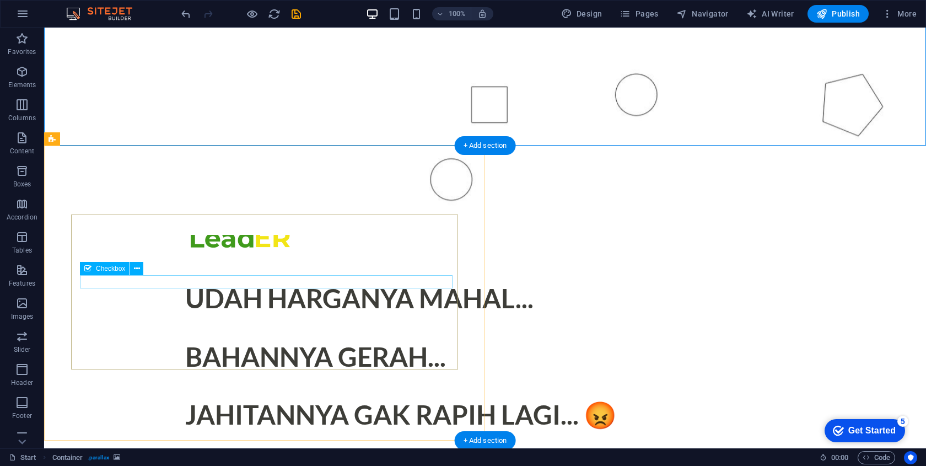
scroll to position [401, 0]
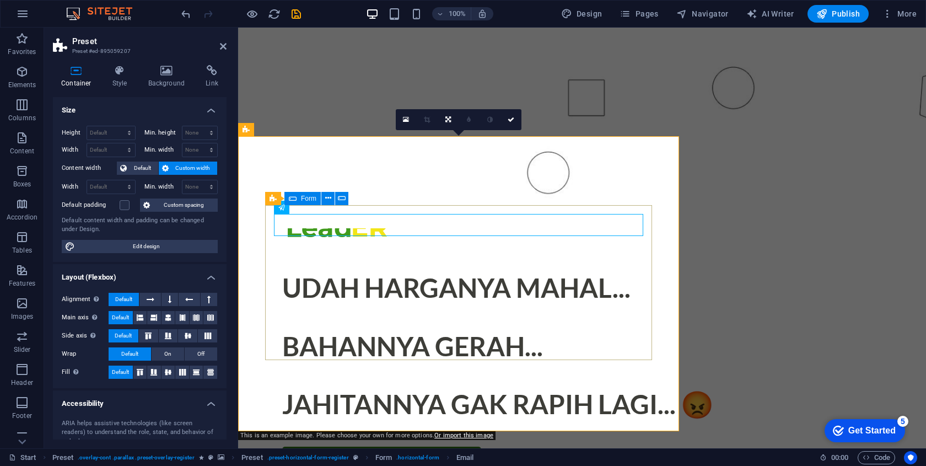
scroll to position [404, 0]
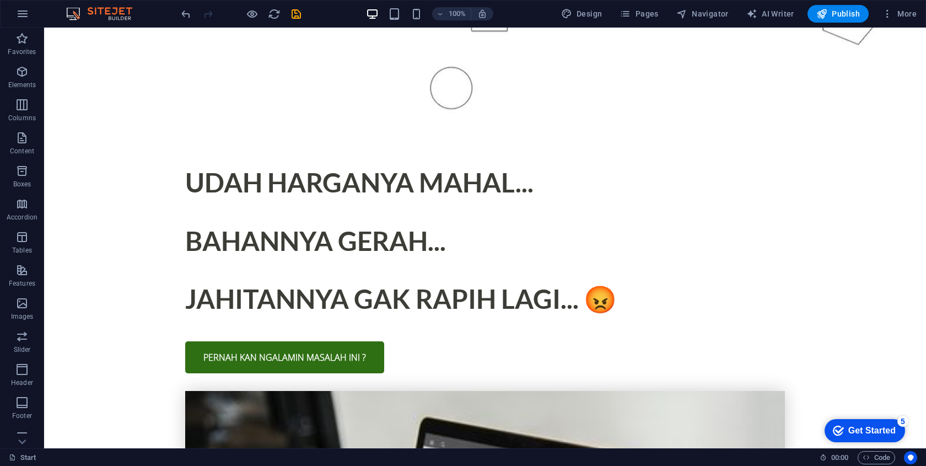
scroll to position [455, 0]
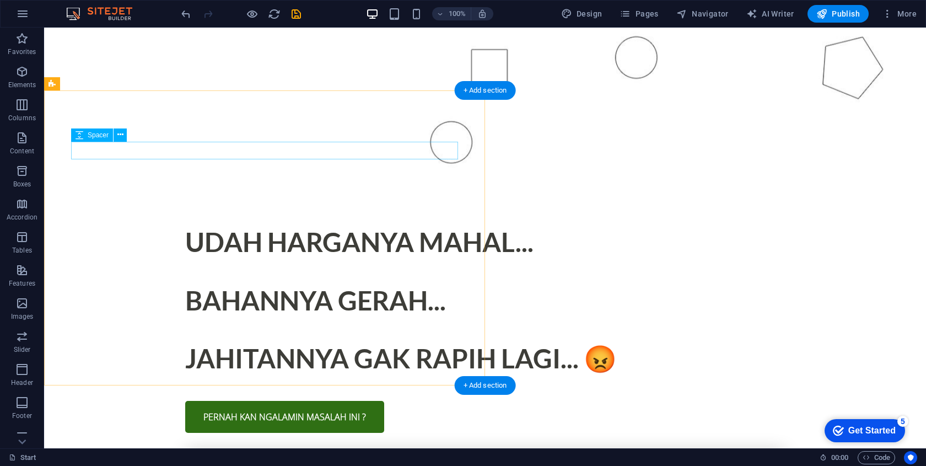
select select "px"
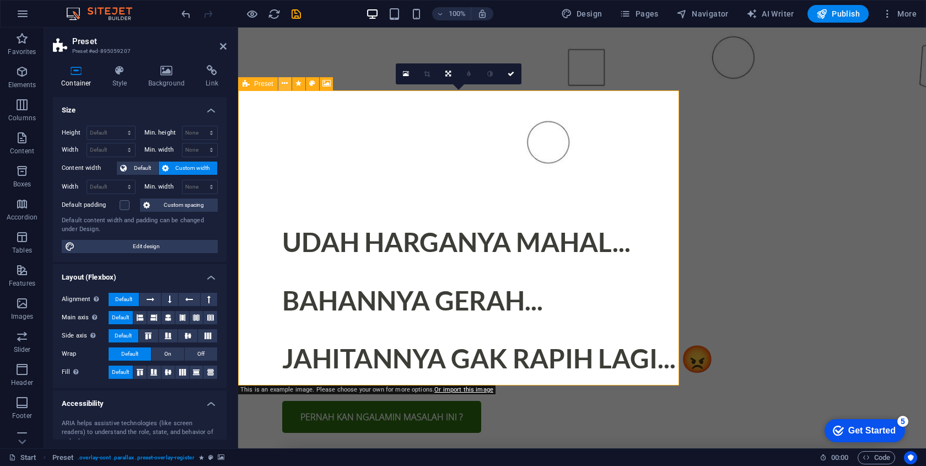
click at [287, 85] on icon at bounding box center [285, 84] width 6 height 12
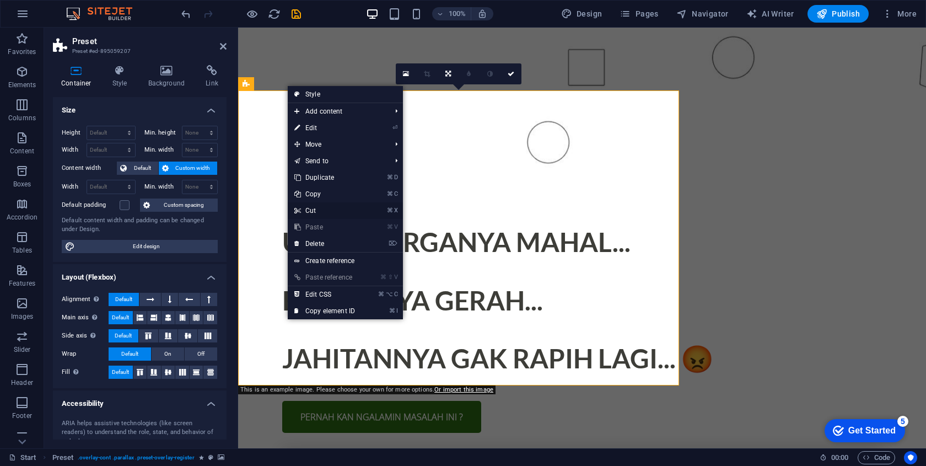
click at [329, 213] on link "⌘ X Cut" at bounding box center [325, 210] width 74 height 17
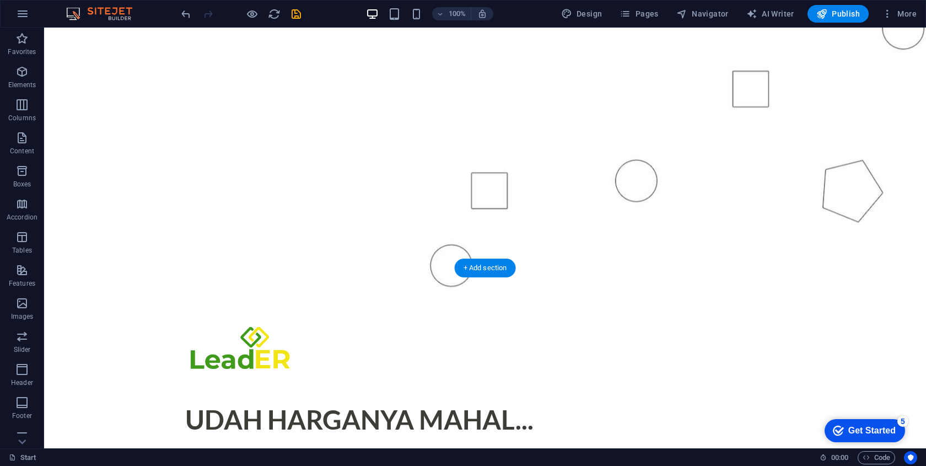
scroll to position [274, 0]
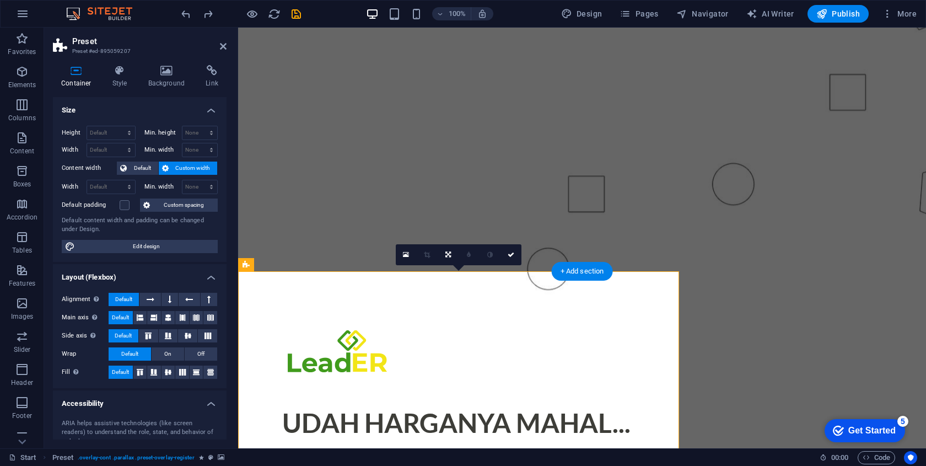
click at [288, 264] on button at bounding box center [284, 264] width 13 height 13
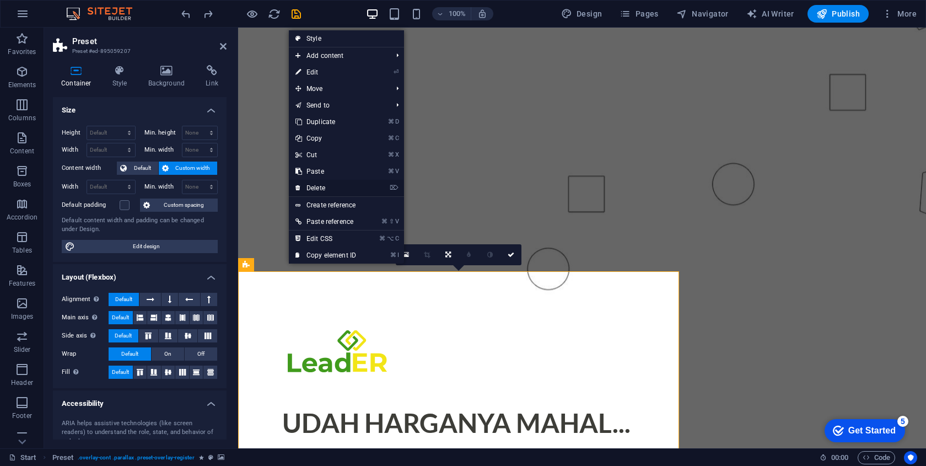
click at [327, 185] on link "⌦ Delete" at bounding box center [326, 188] width 74 height 17
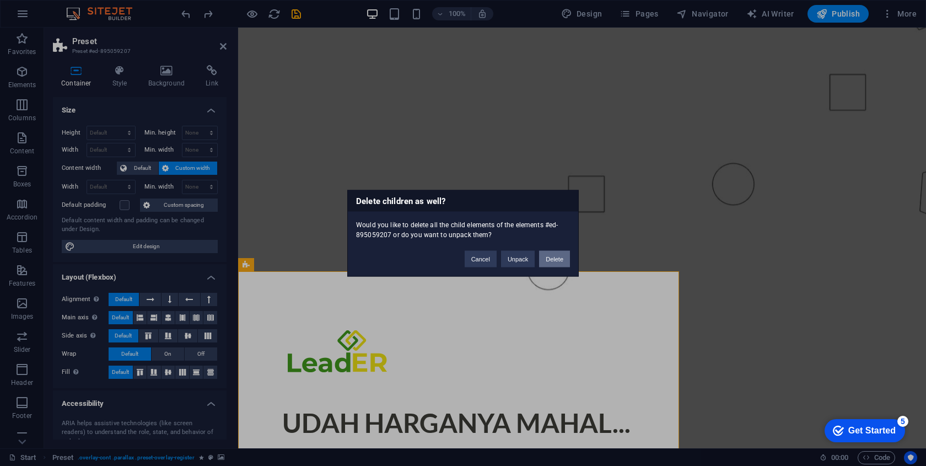
click at [554, 258] on button "Delete" at bounding box center [554, 258] width 31 height 17
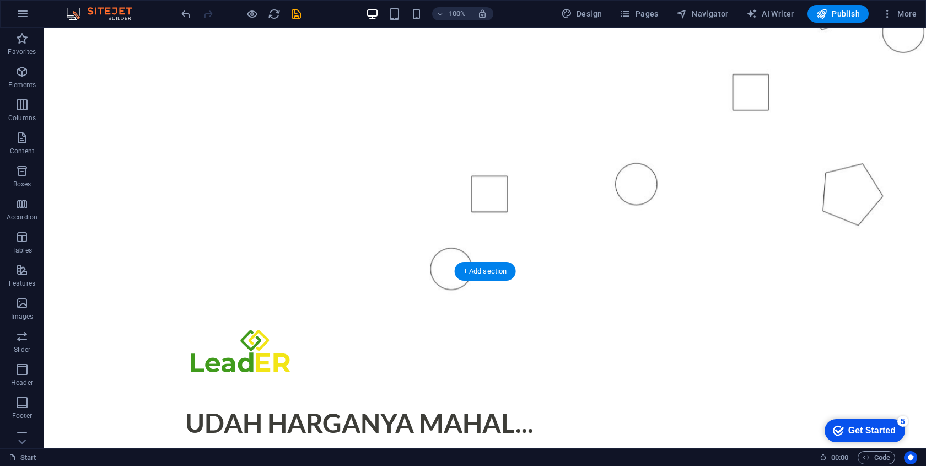
click at [531, 228] on figure at bounding box center [485, 79] width 882 height 489
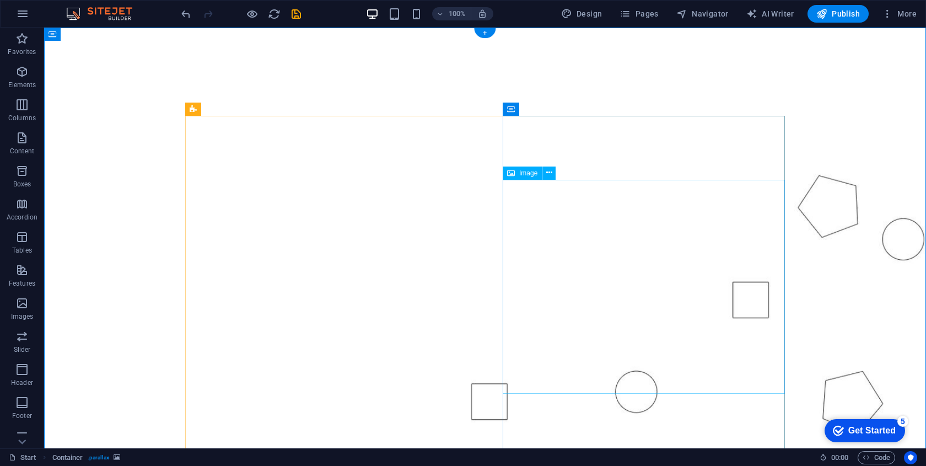
scroll to position [0, 0]
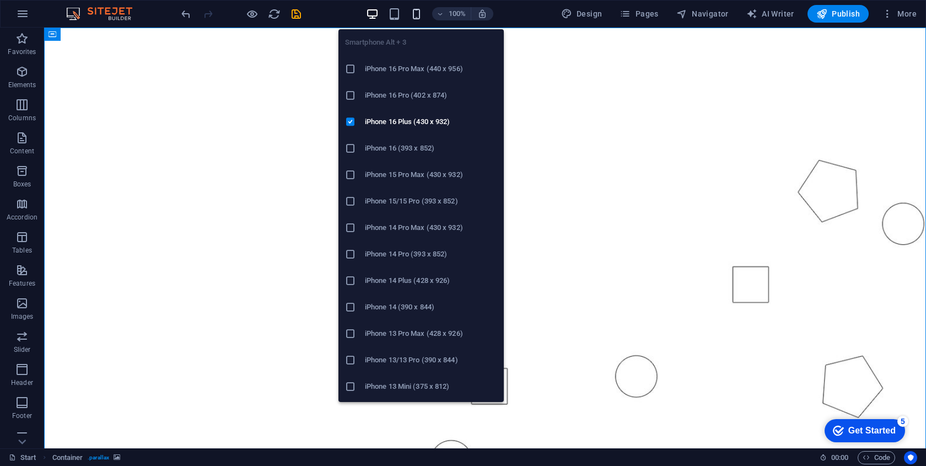
click at [417, 13] on icon "button" at bounding box center [416, 14] width 13 height 13
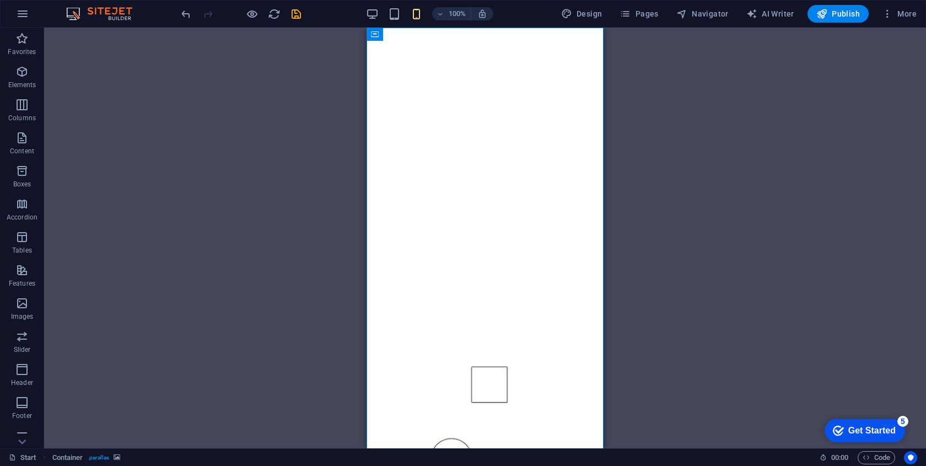
click at [661, 163] on div "Drag here to replace the existing content. Press “Ctrl” if you want to create a…" at bounding box center [485, 238] width 882 height 420
click at [382, 12] on div "100%" at bounding box center [429, 14] width 127 height 18
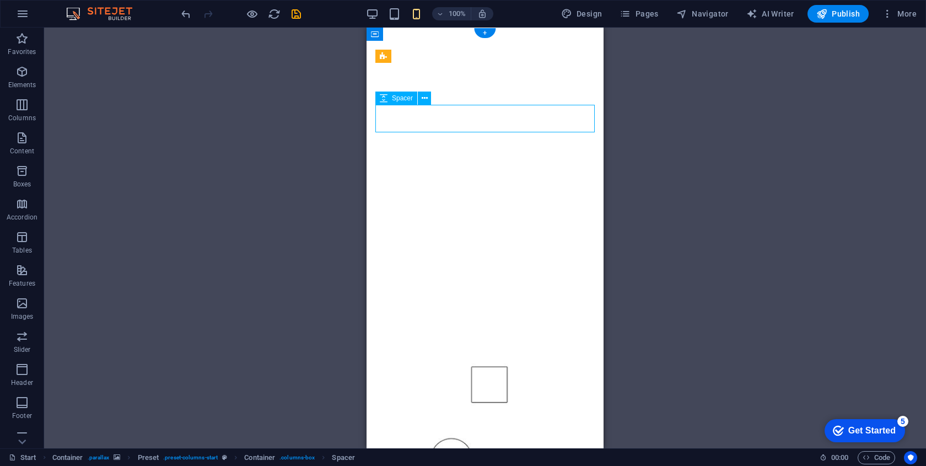
select select "px"
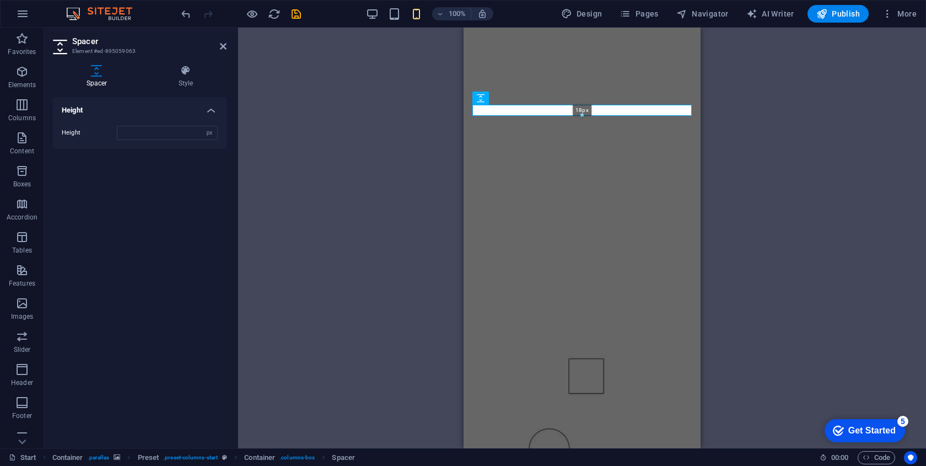
drag, startPoint x: 583, startPoint y: 132, endPoint x: 583, endPoint y: 108, distance: 23.7
click at [583, 108] on div "18px" at bounding box center [581, 110] width 219 height 11
type input "18"
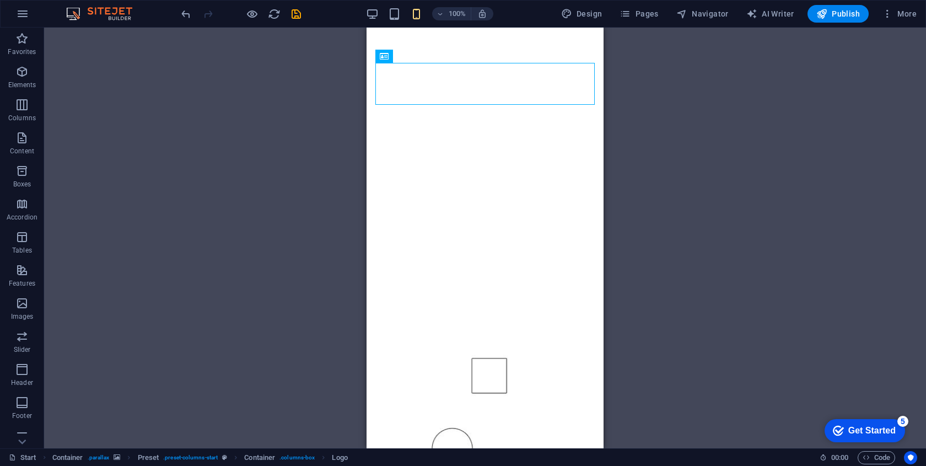
click at [638, 75] on div "H1 Container Preset Preset Container Container Image Container Preset Container…" at bounding box center [485, 238] width 882 height 420
click at [444, 84] on div "H1 Container Preset Preset Container Container Image Container Preset Container…" at bounding box center [485, 238] width 882 height 420
select select "px"
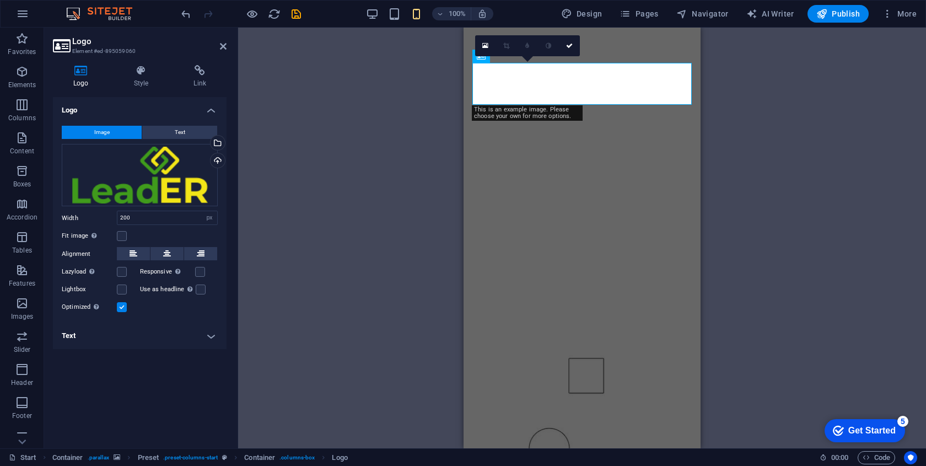
click at [739, 169] on div "H1 Container Preset Preset Container Container Image Container Preset Container…" at bounding box center [582, 238] width 688 height 420
click at [763, 146] on div "H1 Container Preset Preset Container Container Image Container Preset Container…" at bounding box center [582, 238] width 688 height 420
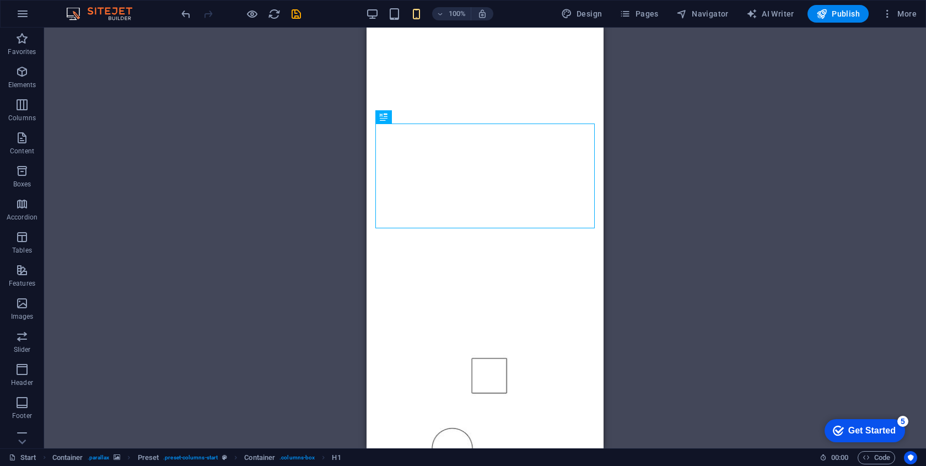
click at [633, 175] on div "H1 Container Preset Preset Container Container Image Container Preset Container…" at bounding box center [485, 238] width 882 height 420
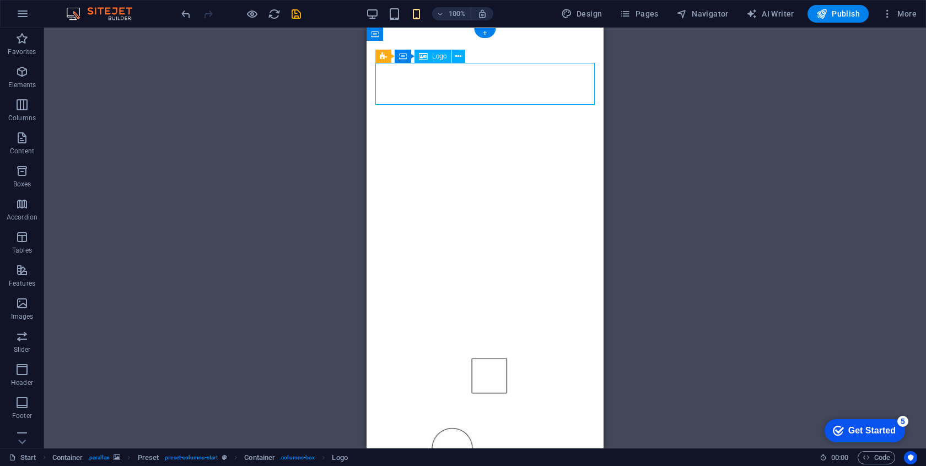
select select "px"
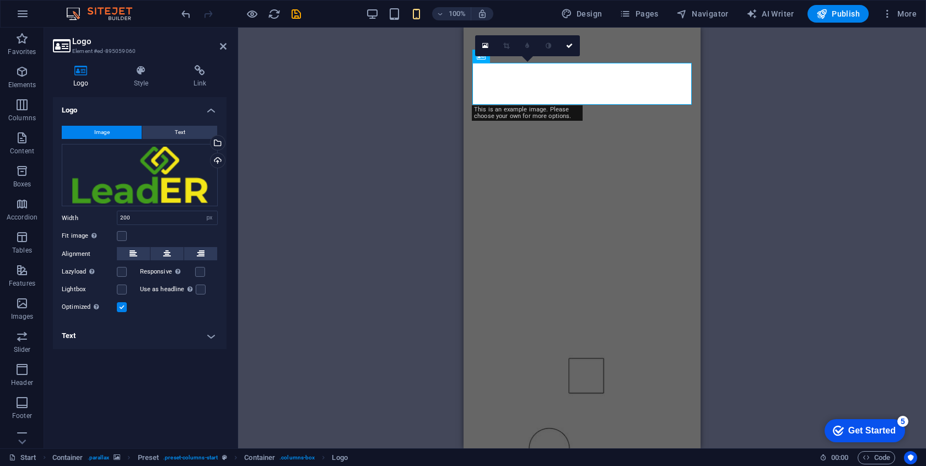
click at [461, 90] on div "H1 Container Preset Preset Container Container Image Container Preset Container…" at bounding box center [582, 238] width 688 height 420
click at [819, 102] on div "H1 Container Preset Preset Container Container Image Container Preset Container…" at bounding box center [582, 238] width 688 height 420
click at [800, 132] on div "H1 Container Preset Preset Container Container Image Container Preset Container…" at bounding box center [582, 238] width 688 height 420
click at [750, 260] on div "H1 Container Preset Preset Container Container Image Container Preset Container…" at bounding box center [582, 238] width 688 height 420
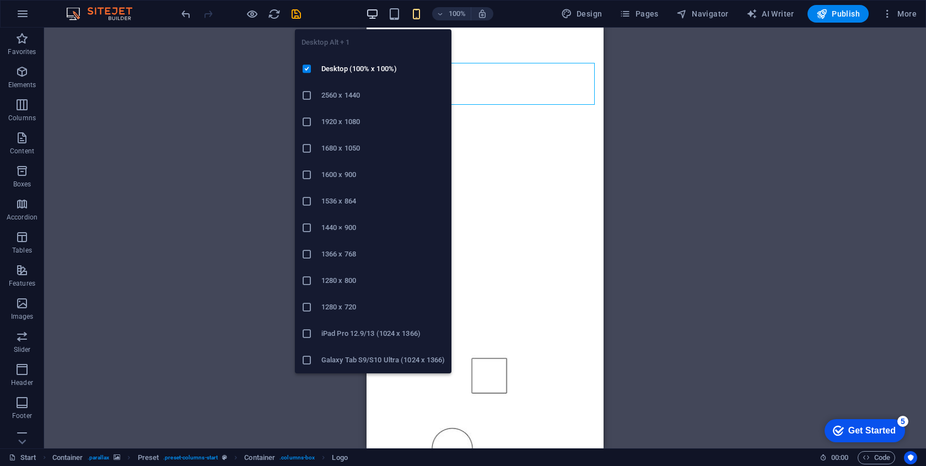
click at [375, 19] on icon "button" at bounding box center [372, 14] width 13 height 13
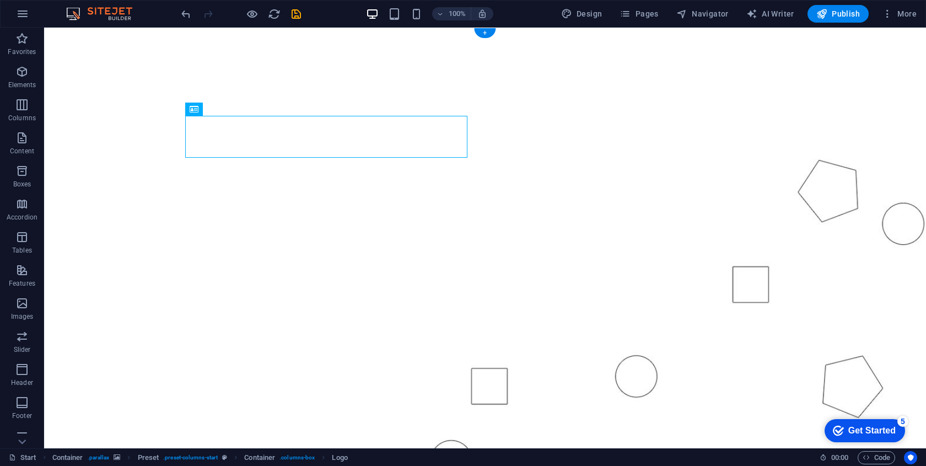
drag, startPoint x: 584, startPoint y: 100, endPoint x: 627, endPoint y: 131, distance: 52.6
click at [584, 100] on figure at bounding box center [485, 272] width 882 height 489
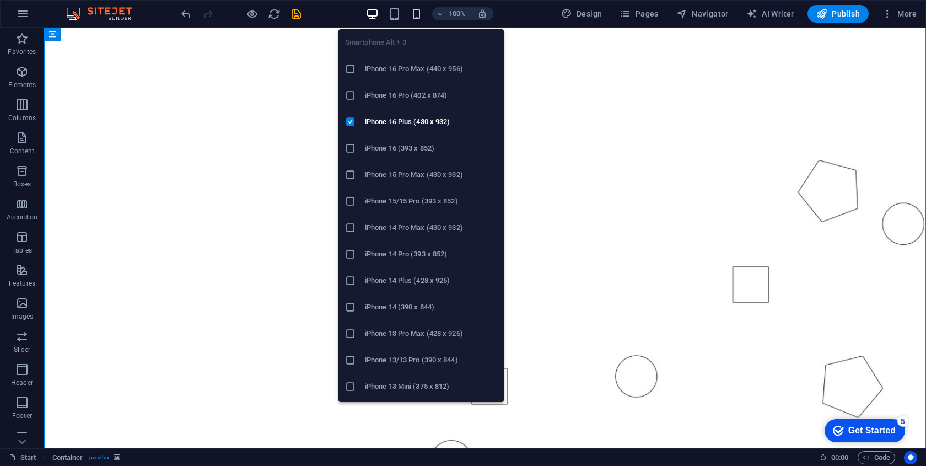
click at [418, 14] on icon "button" at bounding box center [416, 14] width 13 height 13
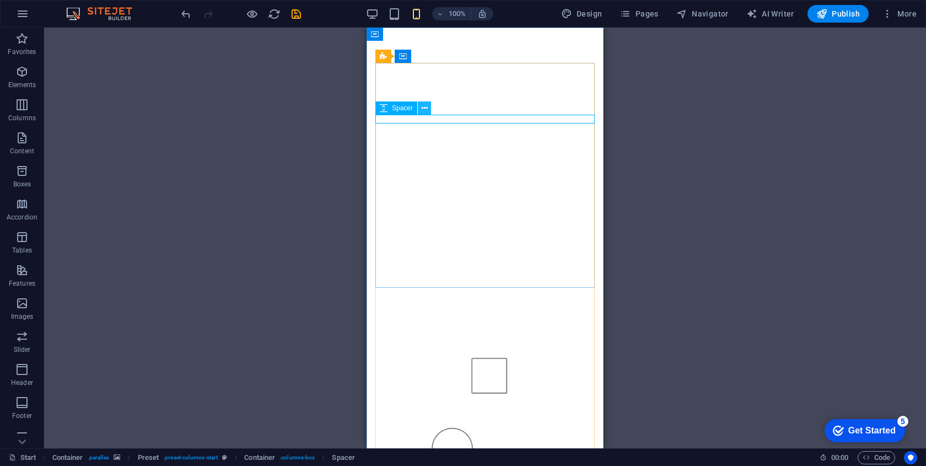
click at [422, 107] on icon at bounding box center [425, 108] width 6 height 12
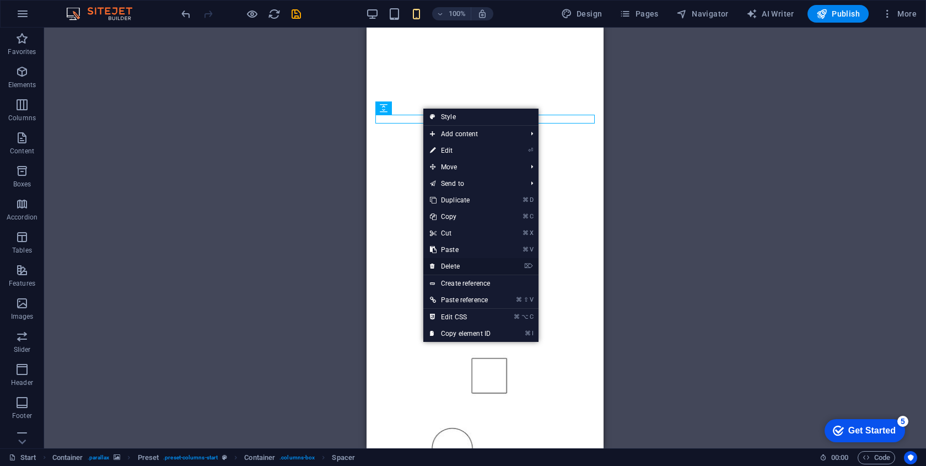
click at [483, 274] on link "⌦ Delete" at bounding box center [460, 266] width 74 height 17
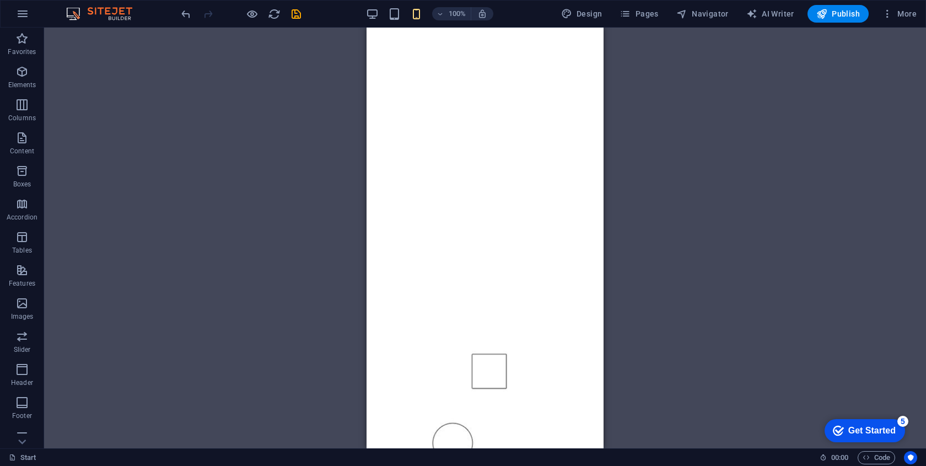
click at [650, 139] on div "H1 Container Preset Preset Container Image Container Logo Spacer Spacer Spacer …" at bounding box center [485, 238] width 882 height 420
click at [527, 43] on figure at bounding box center [484, 262] width 237 height 468
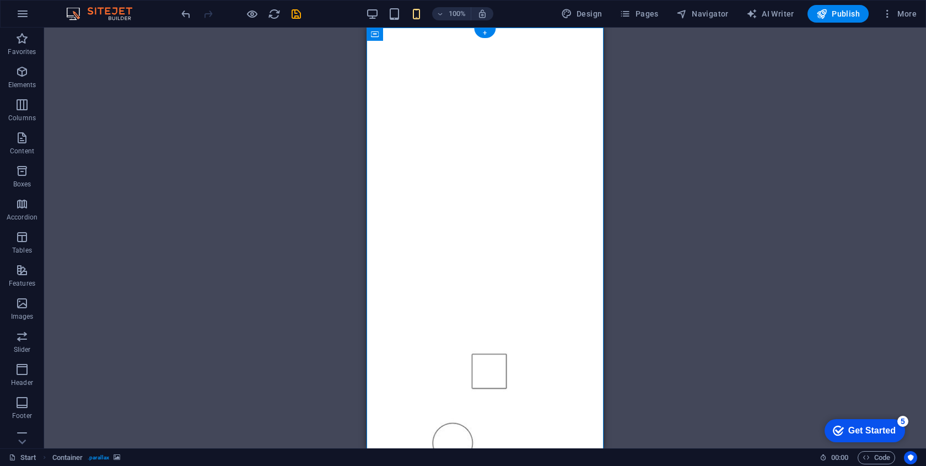
click at [516, 53] on figure at bounding box center [484, 262] width 237 height 468
click at [465, 52] on figure at bounding box center [484, 262] width 237 height 468
drag, startPoint x: 489, startPoint y: 48, endPoint x: 452, endPoint y: 46, distance: 37.0
click at [451, 46] on figure at bounding box center [484, 262] width 237 height 468
click at [416, 57] on div "Logo" at bounding box center [432, 56] width 37 height 13
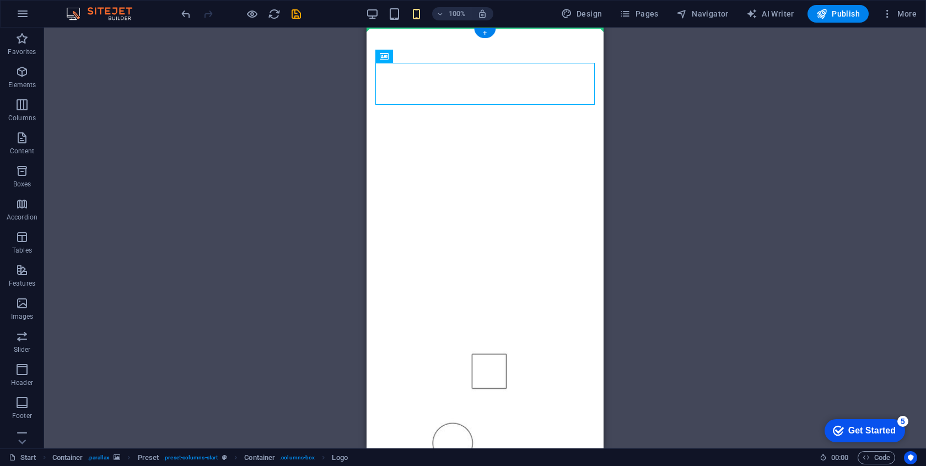
drag, startPoint x: 453, startPoint y: 77, endPoint x: 453, endPoint y: 54, distance: 23.1
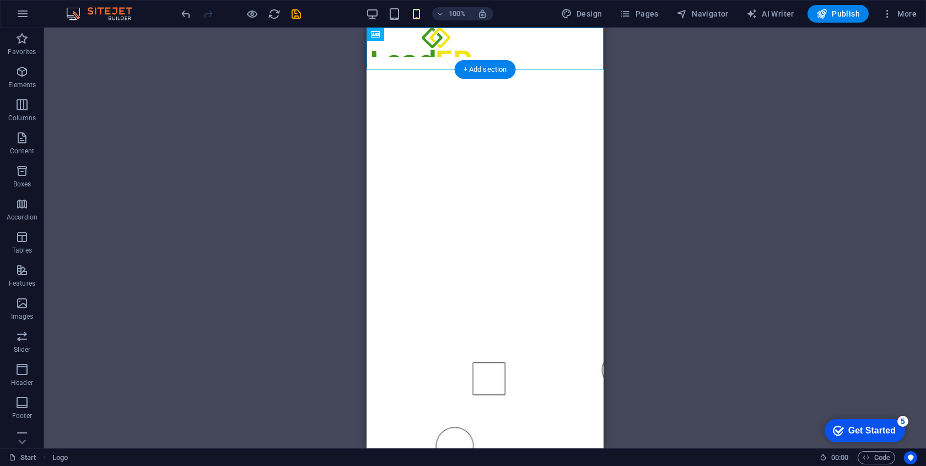
click at [475, 98] on figure at bounding box center [484, 276] width 237 height 439
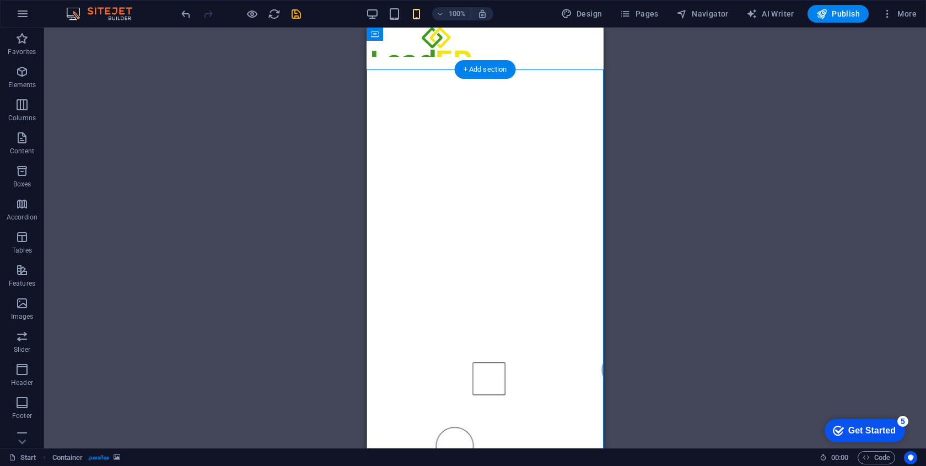
click at [639, 123] on div "H1 Container Preset Preset Container Image Container Logo Spacer Spacer Spacer …" at bounding box center [485, 238] width 882 height 420
click at [662, 116] on div "Preset Container H1 Container Preset Preset Container Image Container Logo Pres…" at bounding box center [485, 238] width 882 height 420
click at [652, 120] on div "Preset Container H1 Container Preset Preset Container Image Container Logo Pres…" at bounding box center [485, 238] width 882 height 420
click at [692, 120] on div "Preset Container H1 Container Preset Preset Container Image Container Logo Pres…" at bounding box center [485, 238] width 882 height 420
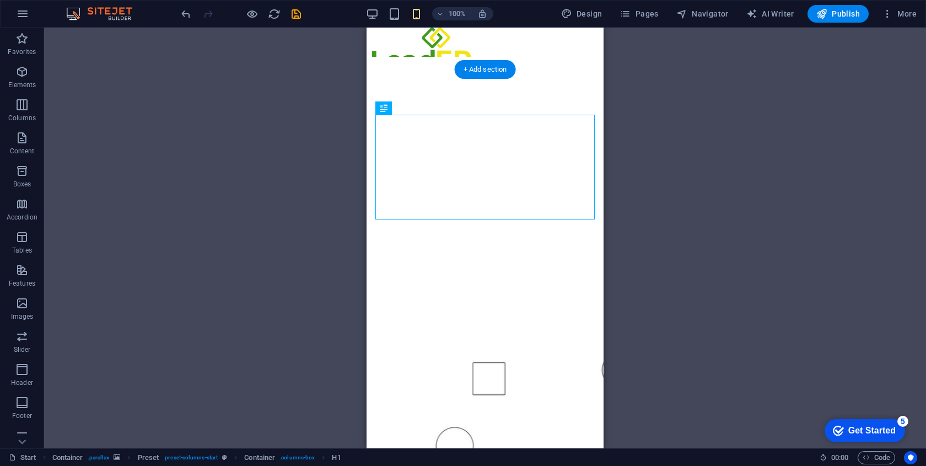
click at [475, 82] on figure at bounding box center [484, 276] width 237 height 439
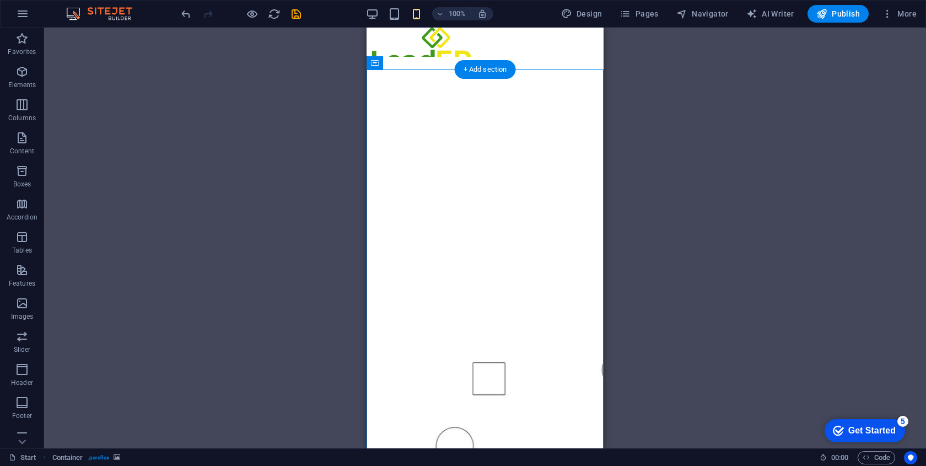
click at [460, 95] on figure at bounding box center [484, 276] width 237 height 439
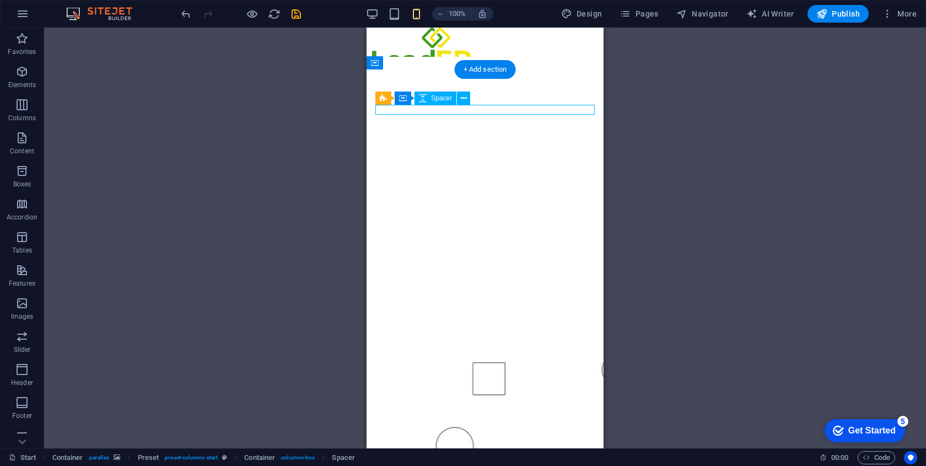
select select "px"
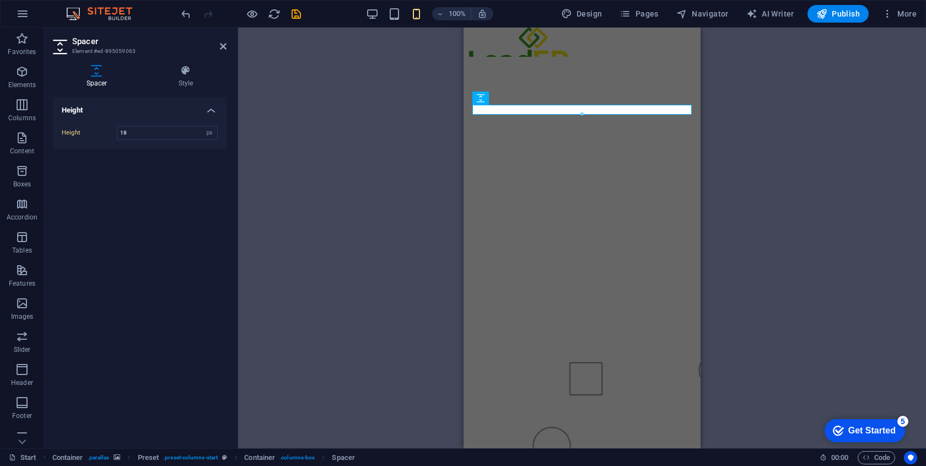
click at [615, 85] on figure at bounding box center [581, 276] width 237 height 439
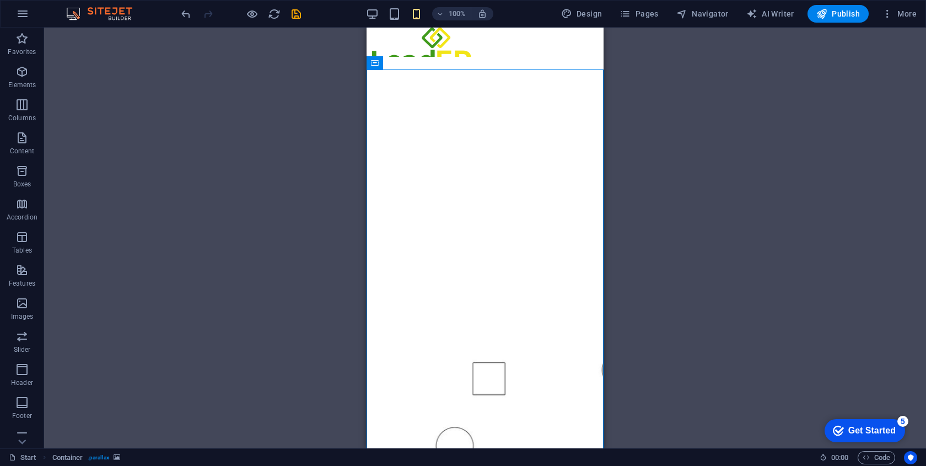
click at [615, 85] on div "Preset Container H1 Container Preset Preset Container Image Container Logo Pres…" at bounding box center [485, 238] width 882 height 420
drag, startPoint x: 647, startPoint y: 105, endPoint x: 217, endPoint y: 71, distance: 431.7
click at [647, 105] on div "Preset Container H1 Container Preset Preset Container Image Container Logo Pres…" at bounding box center [485, 238] width 882 height 420
click at [522, 95] on figure at bounding box center [484, 276] width 237 height 439
click at [403, 102] on icon at bounding box center [403, 97] width 8 height 13
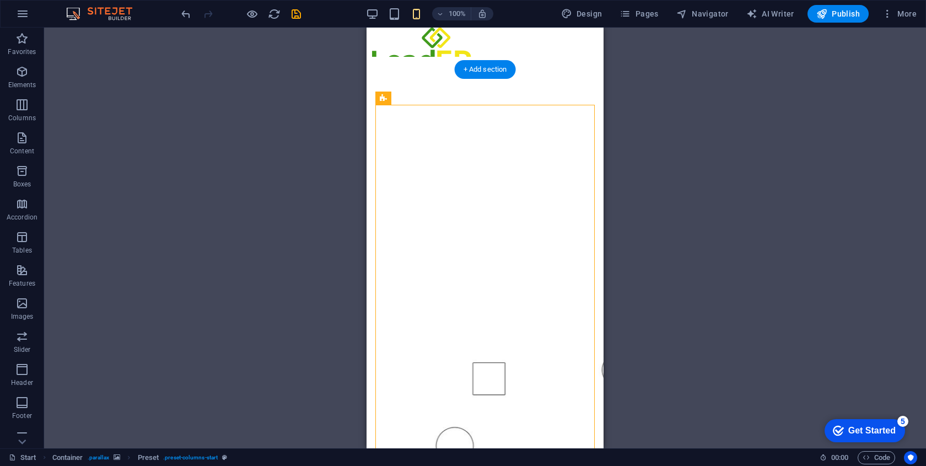
drag, startPoint x: 748, startPoint y: 124, endPoint x: 381, endPoint y: 72, distance: 370.1
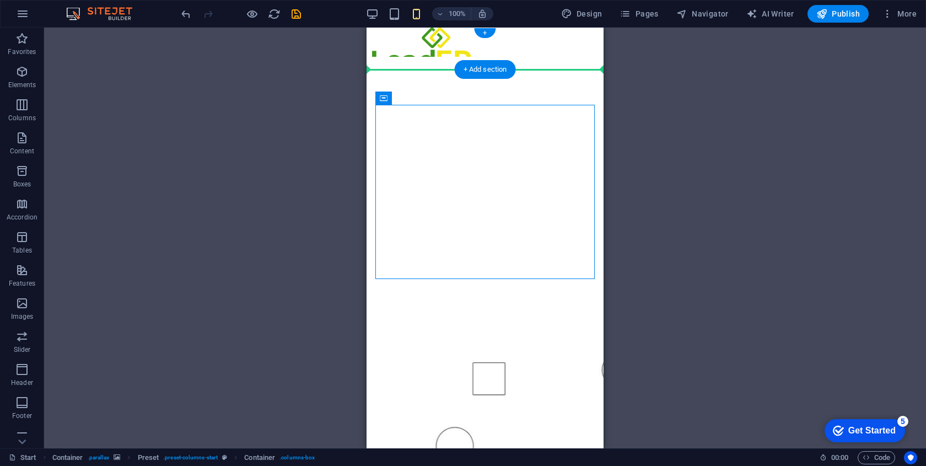
drag, startPoint x: 790, startPoint y: 127, endPoint x: 424, endPoint y: 68, distance: 371.2
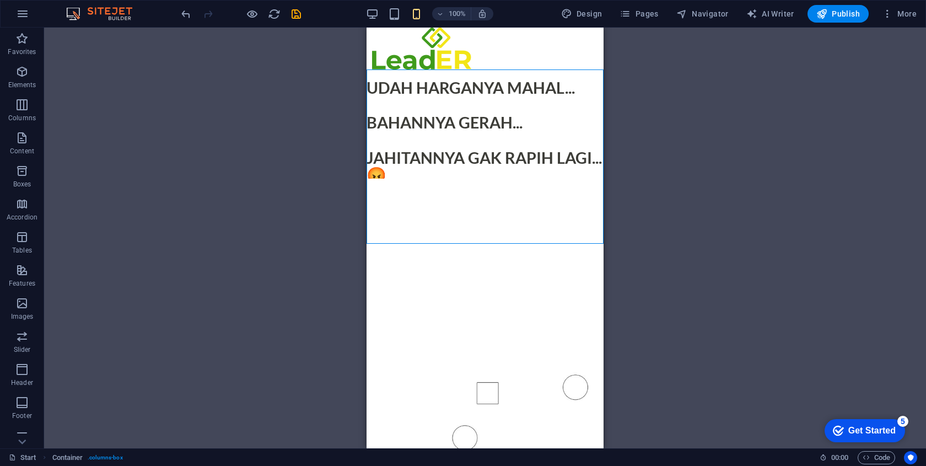
click at [660, 116] on div "Container Container H1 Container Preset Preset Container Image Container Logo C…" at bounding box center [485, 238] width 882 height 420
click at [650, 153] on div "Container Container H1 Container Preset Preset Container Image Container Logo C…" at bounding box center [485, 238] width 882 height 420
click at [628, 272] on div "Container Container H1 Container Preset Preset Container Image Container Logo C…" at bounding box center [485, 238] width 882 height 420
click at [737, 257] on div "Container Container H1 Container Preset Preset Container Image Container Logo C…" at bounding box center [485, 238] width 882 height 420
click at [693, 183] on div "Container Container H1 Container Preset Preset Container Image Container Logo C…" at bounding box center [485, 238] width 882 height 420
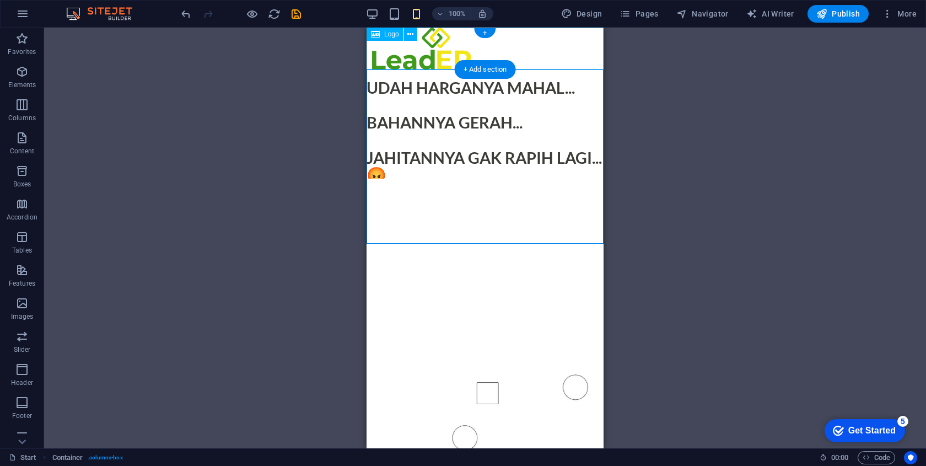
click at [449, 49] on div at bounding box center [484, 49] width 237 height 42
select select "px"
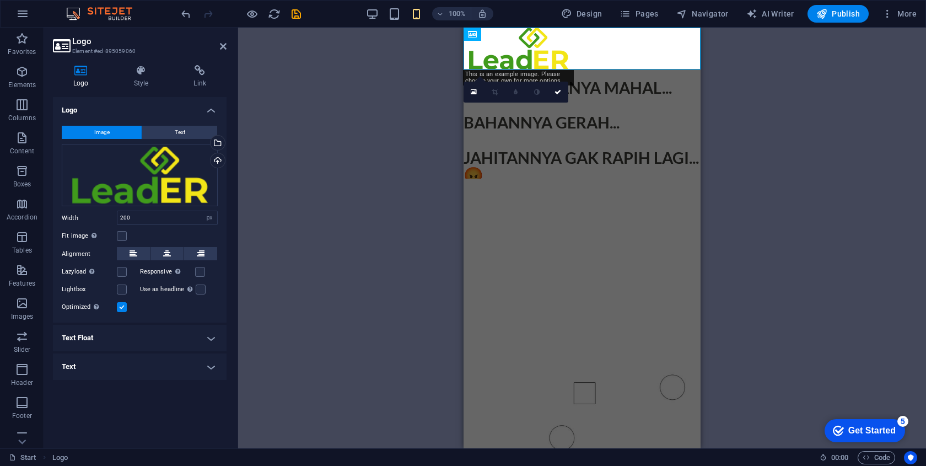
click at [449, 49] on div "Container Container H1 Container Preset Preset Container Image Container Logo C…" at bounding box center [582, 238] width 688 height 420
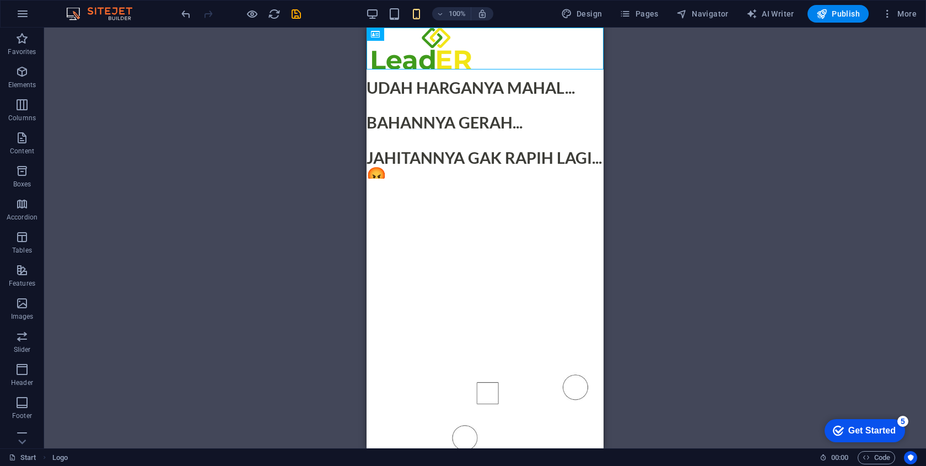
click at [702, 166] on div "Container H1 Container Preset Preset Container Preset Container Image Container…" at bounding box center [485, 238] width 882 height 420
click at [511, 48] on div at bounding box center [484, 49] width 237 height 42
click at [621, 118] on div "Container H1 Container Preset Preset Container Preset Container Image Container…" at bounding box center [485, 238] width 882 height 420
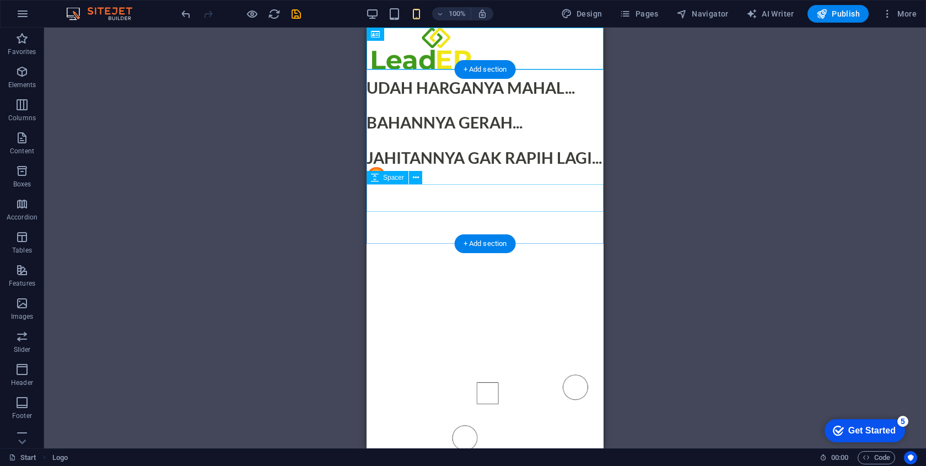
click at [482, 193] on div at bounding box center [484, 198] width 237 height 28
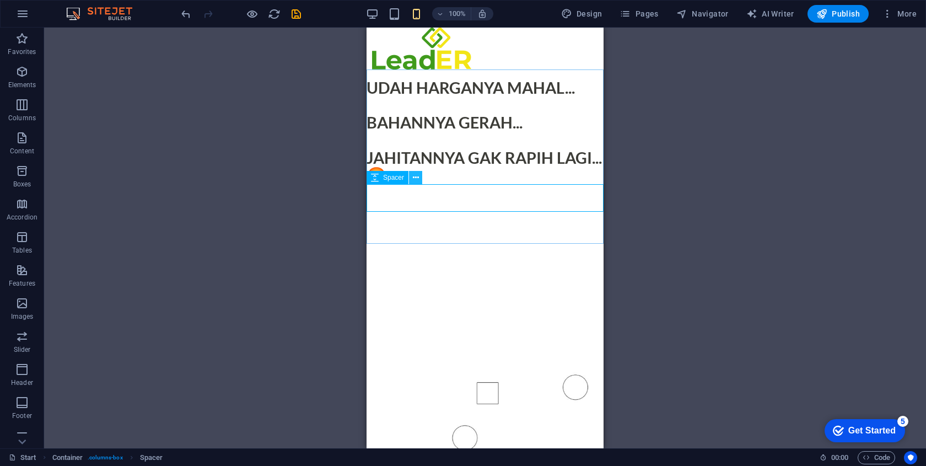
click at [413, 178] on icon at bounding box center [416, 178] width 6 height 12
click at [562, 197] on div at bounding box center [484, 198] width 237 height 28
click at [369, 177] on div "Spacer" at bounding box center [387, 177] width 42 height 13
click at [378, 177] on icon at bounding box center [375, 177] width 8 height 13
click at [415, 172] on icon at bounding box center [416, 178] width 6 height 12
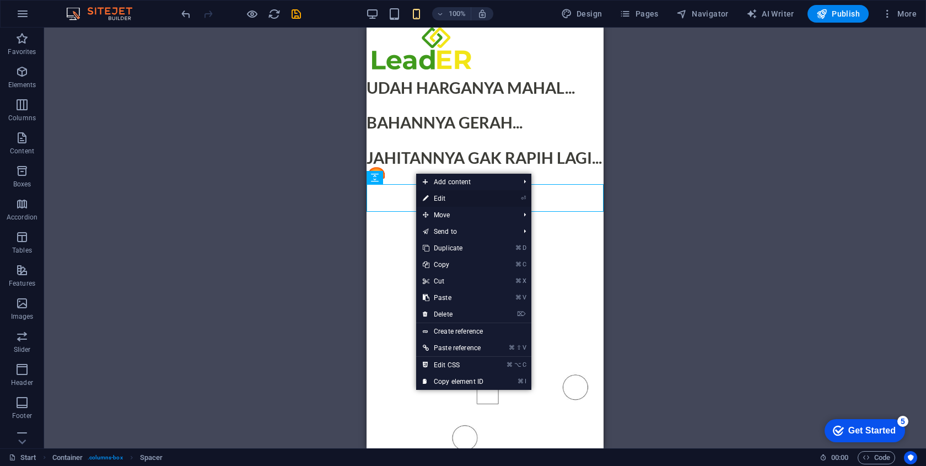
click at [441, 197] on link "⏎ Edit" at bounding box center [453, 198] width 74 height 17
select select "px"
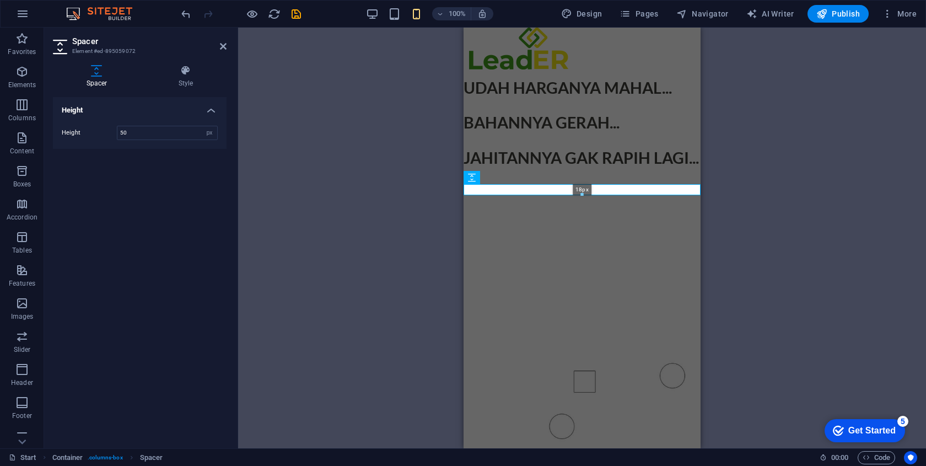
drag, startPoint x: 584, startPoint y: 210, endPoint x: 581, endPoint y: 175, distance: 35.9
click at [581, 175] on div "Container H1 Container Preset Preset Container Preset Container Image Container…" at bounding box center [581, 238] width 237 height 420
type input "18"
click at [729, 179] on div "Container H1 Container Preset Preset Container Preset Container Image Container…" at bounding box center [582, 238] width 688 height 420
click at [703, 220] on div "Container H1 Container Preset Preset Container Preset Container Image Container…" at bounding box center [582, 238] width 688 height 420
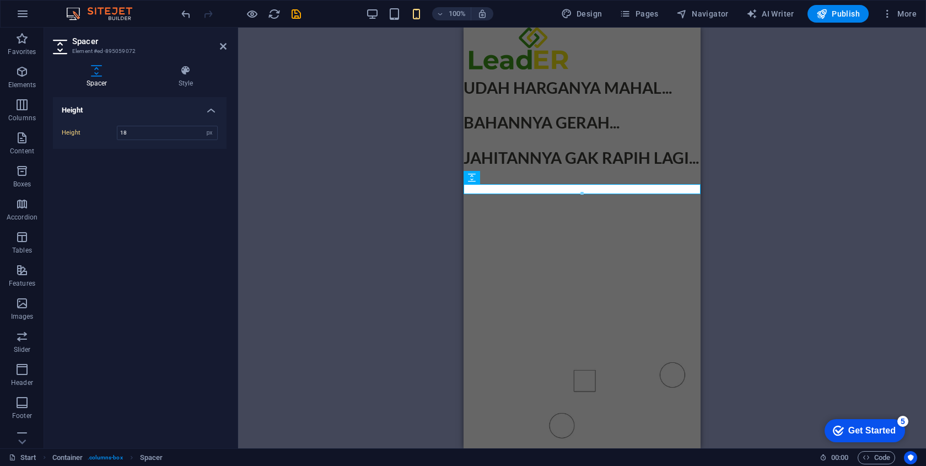
click at [685, 234] on figure at bounding box center [581, 312] width 237 height 292
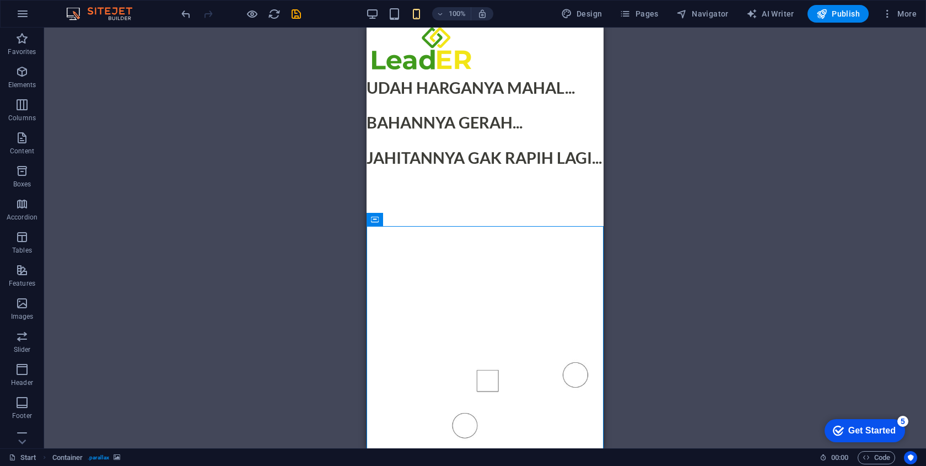
click at [662, 174] on div "Container H1 Container Preset Preset Container Preset Container Image Container…" at bounding box center [485, 238] width 882 height 420
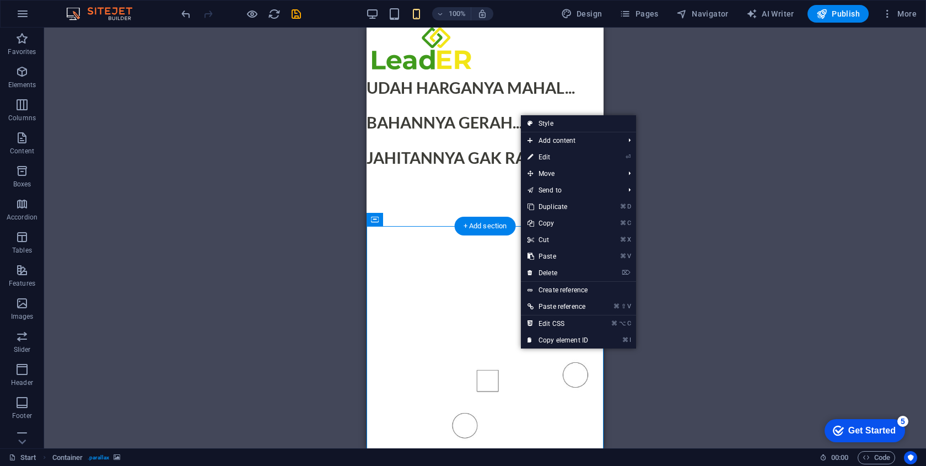
click at [494, 246] on figure at bounding box center [484, 312] width 237 height 292
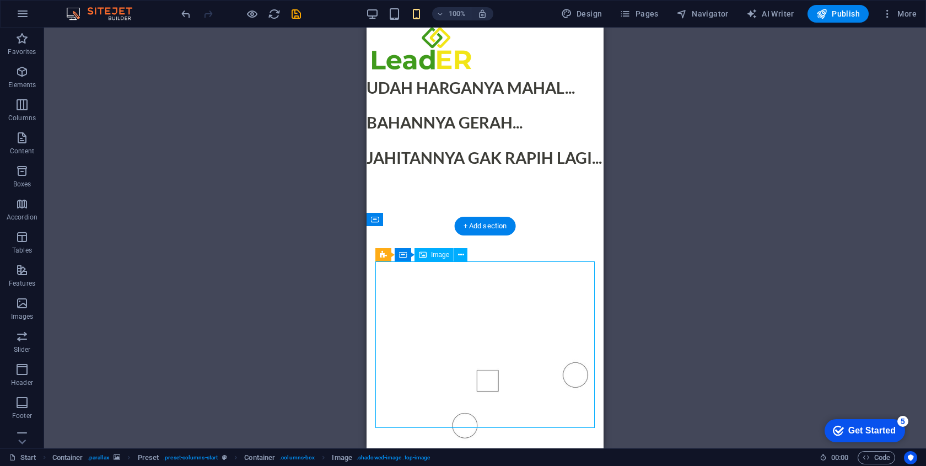
drag, startPoint x: 489, startPoint y: 307, endPoint x: 488, endPoint y: 281, distance: 25.9
select select "%"
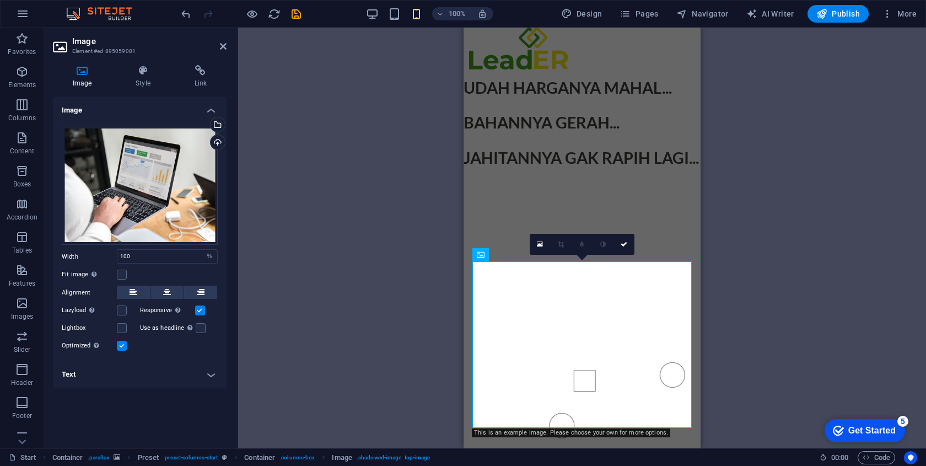
click at [672, 249] on figure at bounding box center [581, 312] width 237 height 292
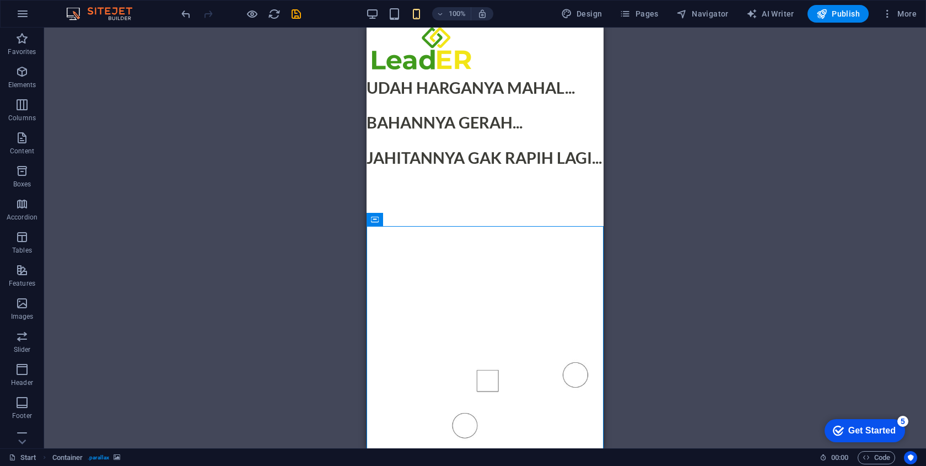
click at [661, 244] on div "Drag here to replace the existing content. Press “Ctrl” if you want to create a…" at bounding box center [485, 238] width 882 height 420
click at [711, 213] on div "Drag here to replace the existing content. Press “Ctrl” if you want to create a…" at bounding box center [485, 238] width 882 height 420
drag, startPoint x: 711, startPoint y: 213, endPoint x: 656, endPoint y: 218, distance: 55.3
click at [711, 213] on div "Drag here to replace the existing content. Press “Ctrl” if you want to create a…" at bounding box center [485, 238] width 882 height 420
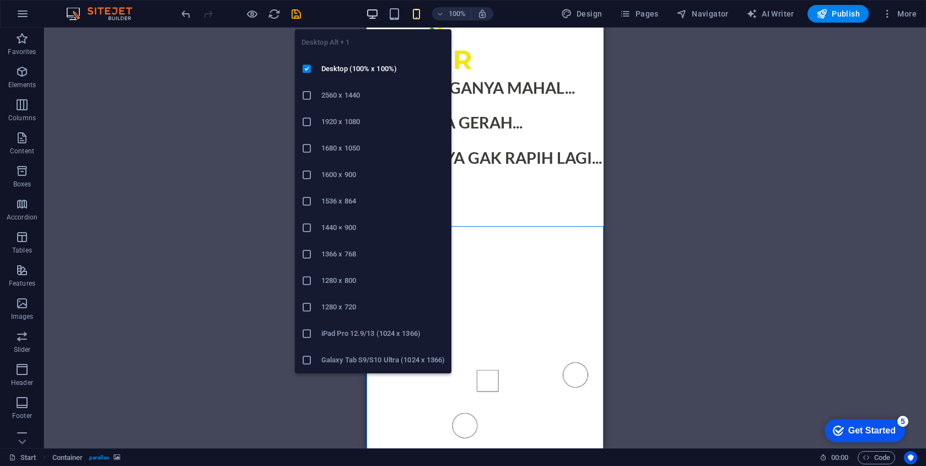
click at [374, 12] on icon "button" at bounding box center [372, 14] width 13 height 13
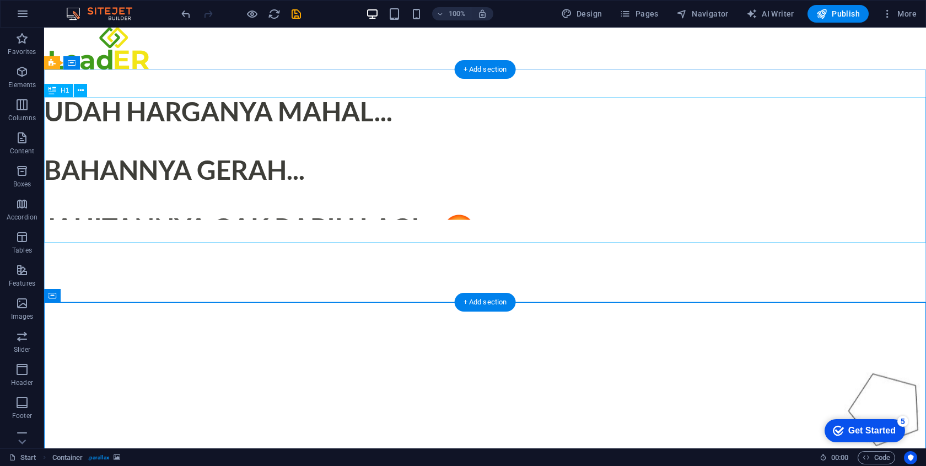
click at [648, 200] on div "udah harganya mahal... bahannya gerah... jahitannya gak rapih lagi... 😡" at bounding box center [485, 169] width 882 height 145
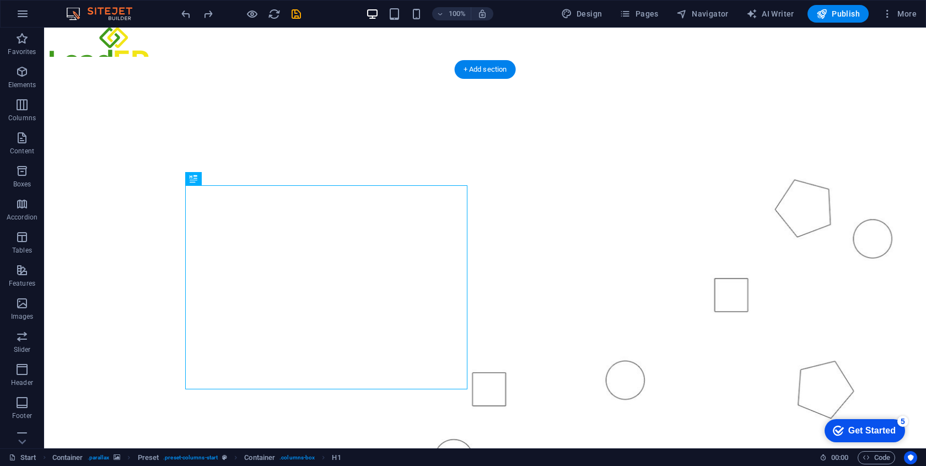
click at [366, 131] on figure at bounding box center [485, 283] width 882 height 453
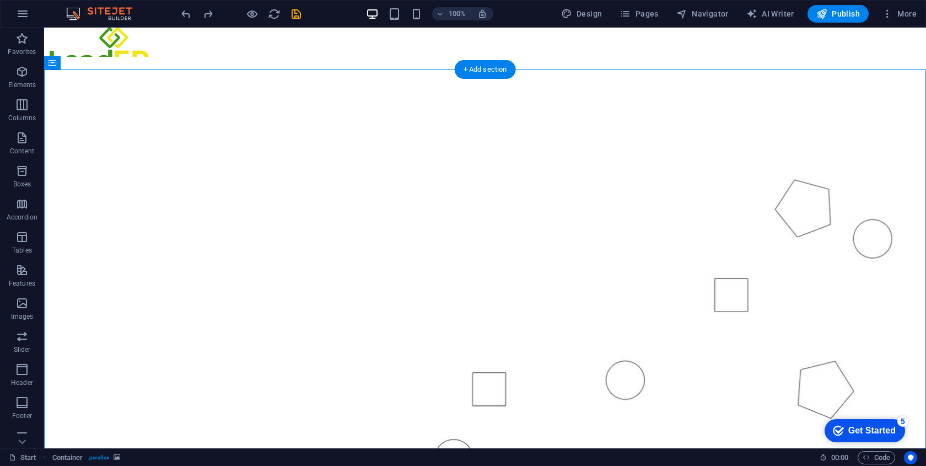
click at [411, 114] on figure at bounding box center [485, 283] width 882 height 453
click at [395, 134] on figure at bounding box center [485, 283] width 882 height 453
click at [411, 4] on div "100% Design Pages Navigator AI Writer Publish More" at bounding box center [463, 14] width 925 height 26
click at [415, 8] on icon "button" at bounding box center [416, 14] width 13 height 13
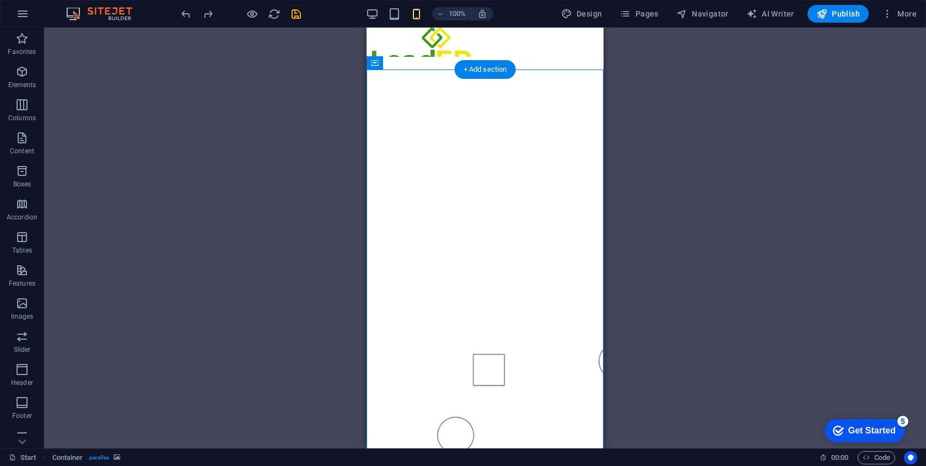
click at [516, 89] on figure at bounding box center [484, 270] width 237 height 426
click at [685, 174] on div "Drag here to replace the existing content. Press “Ctrl” if you want to create a…" at bounding box center [485, 238] width 882 height 420
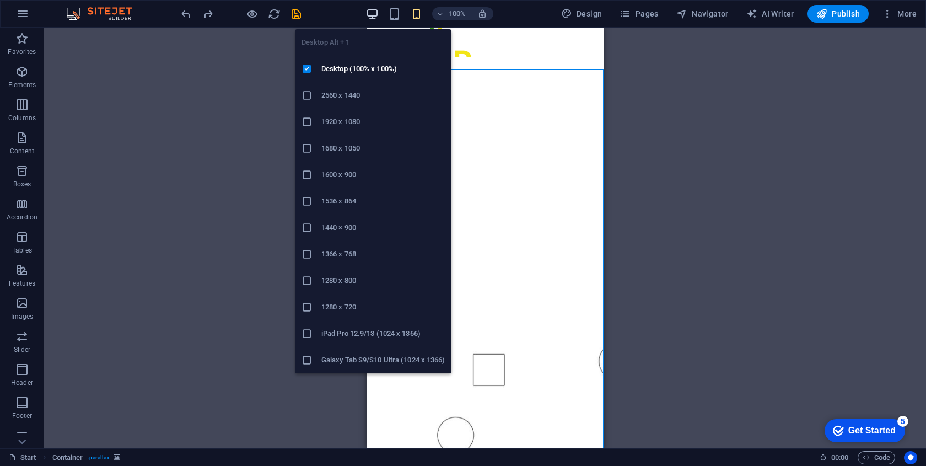
click at [371, 17] on icon "button" at bounding box center [372, 14] width 13 height 13
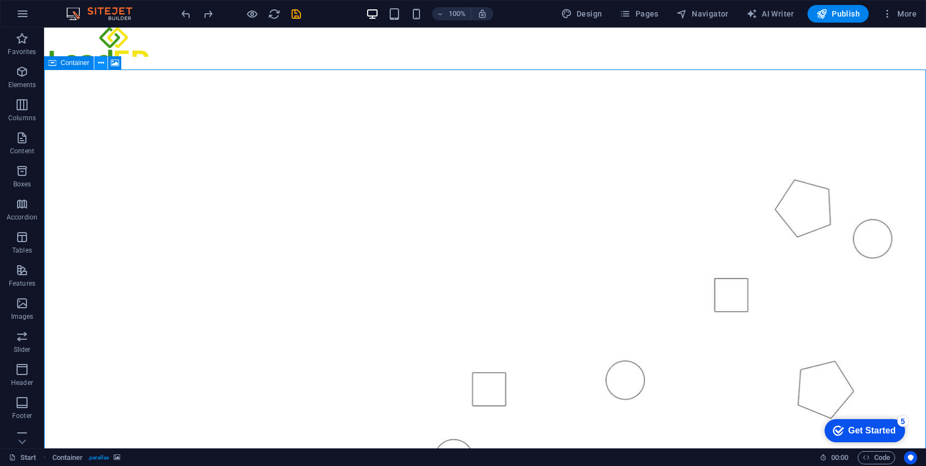
click at [94, 67] on button at bounding box center [100, 62] width 13 height 13
click at [436, 128] on figure at bounding box center [485, 283] width 882 height 453
click at [489, 127] on figure at bounding box center [485, 283] width 882 height 453
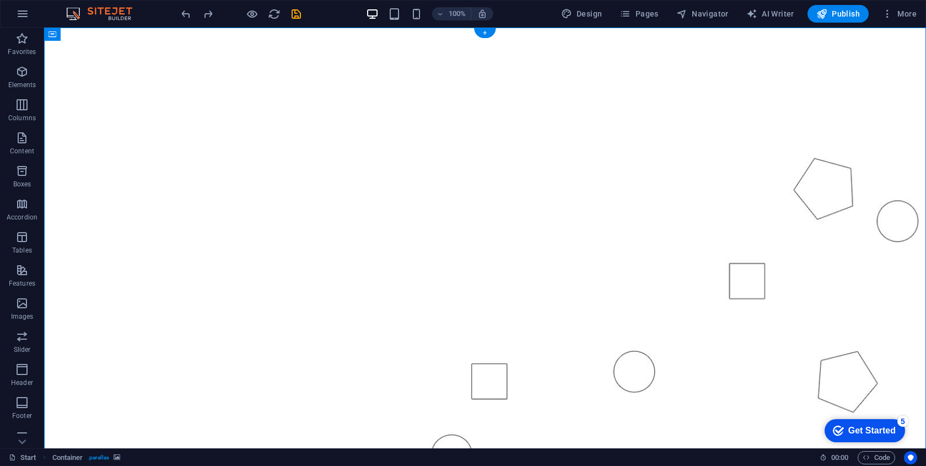
click at [445, 72] on figure at bounding box center [485, 269] width 882 height 482
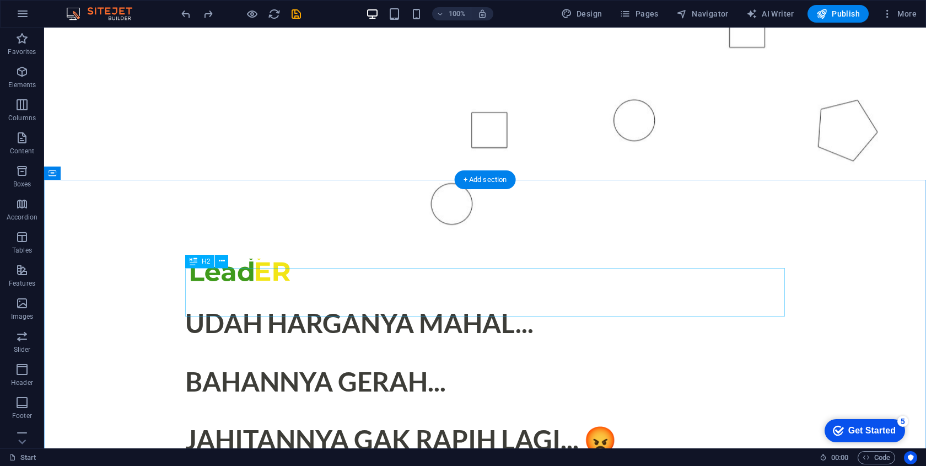
scroll to position [353, 0]
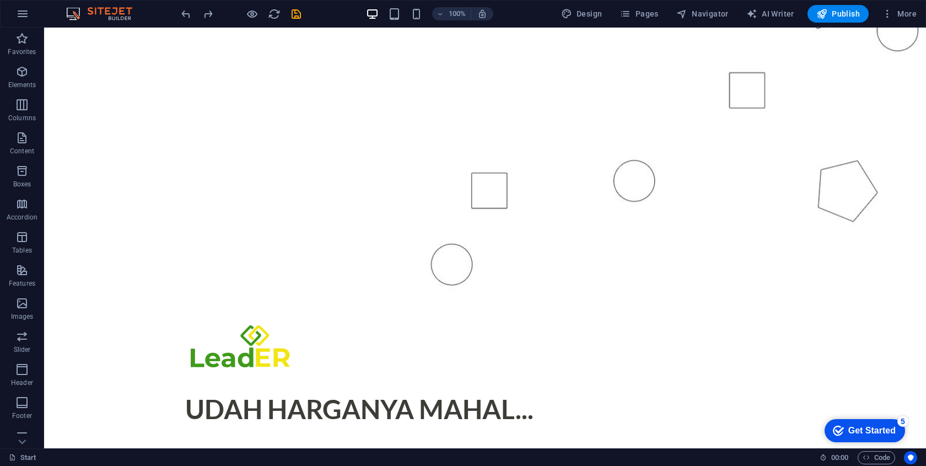
scroll to position [274, 0]
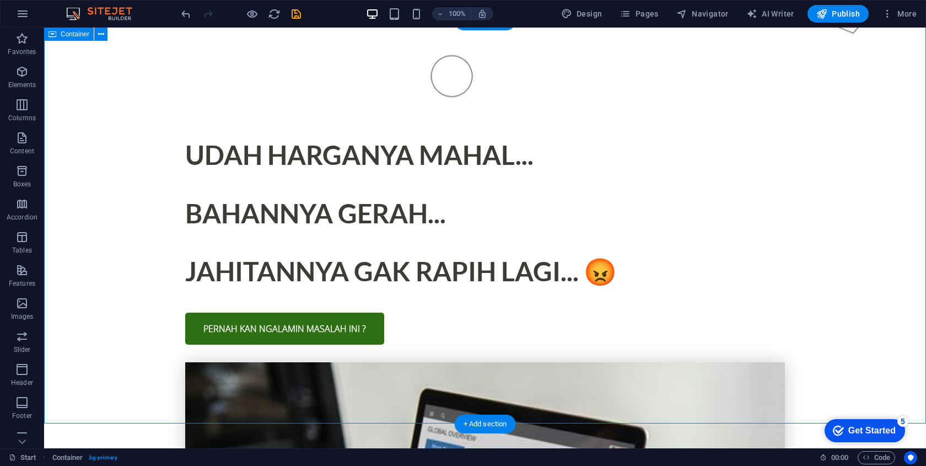
scroll to position [527, 0]
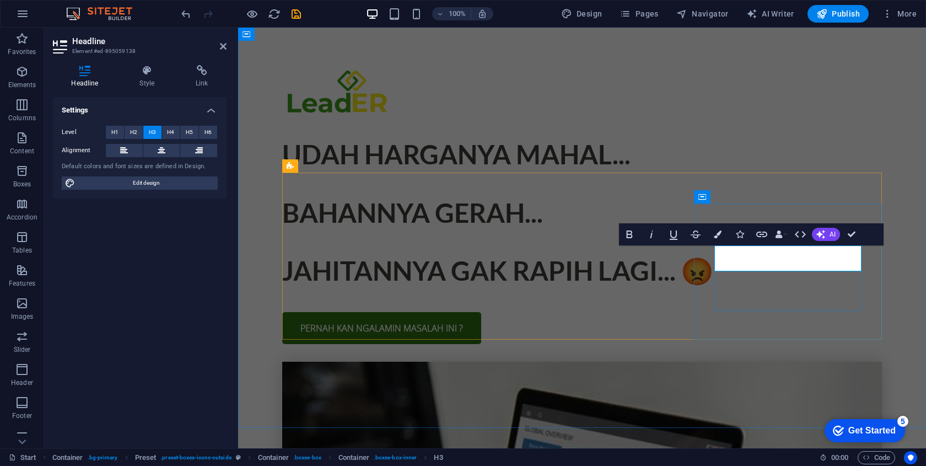
scroll to position [518, 0]
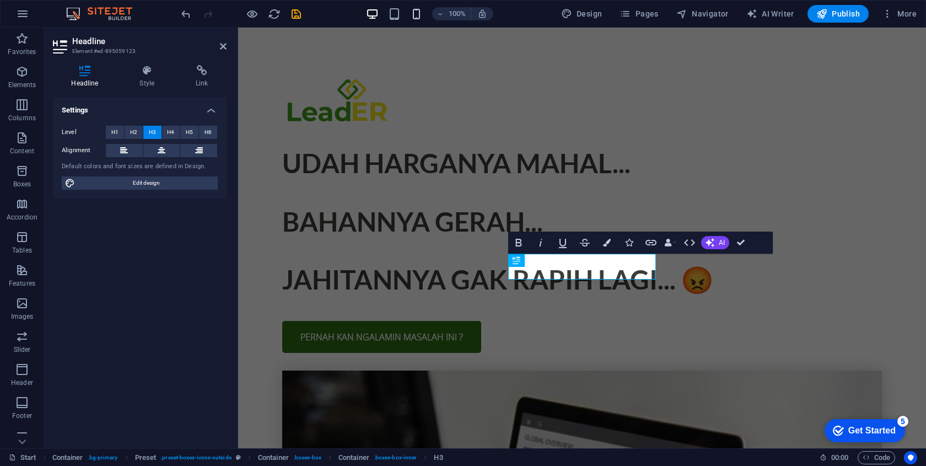
scroll to position [510, 0]
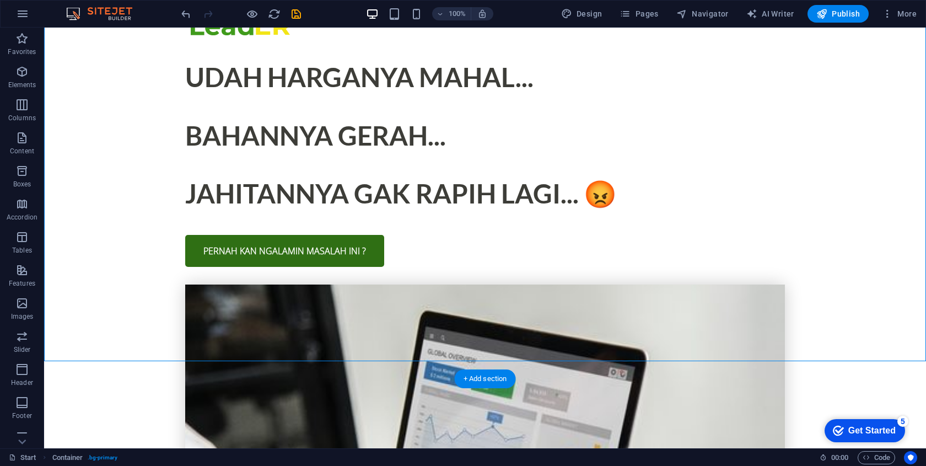
scroll to position [579, 0]
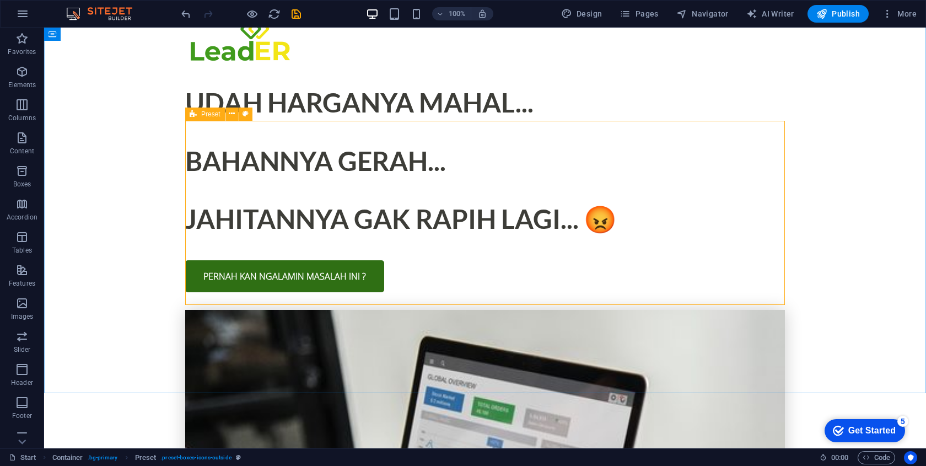
click at [207, 114] on span "Preset" at bounding box center [210, 114] width 19 height 7
click at [233, 115] on icon at bounding box center [232, 114] width 6 height 12
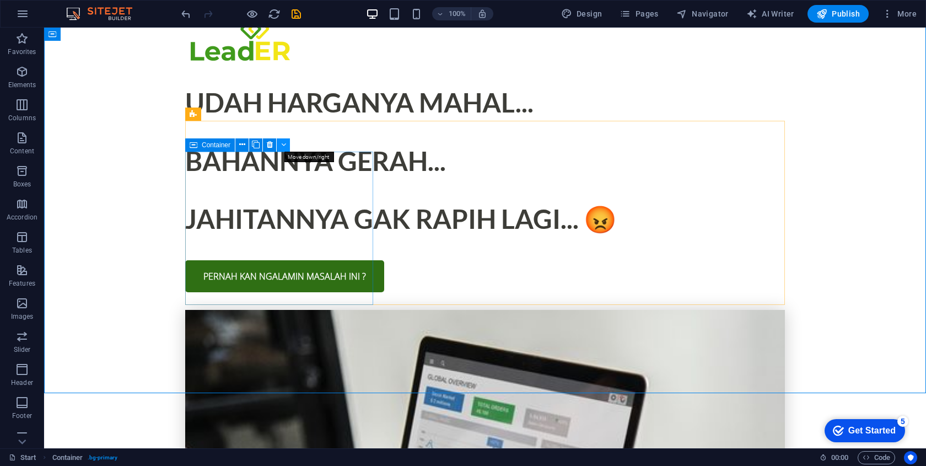
click at [284, 144] on icon at bounding box center [283, 145] width 5 height 12
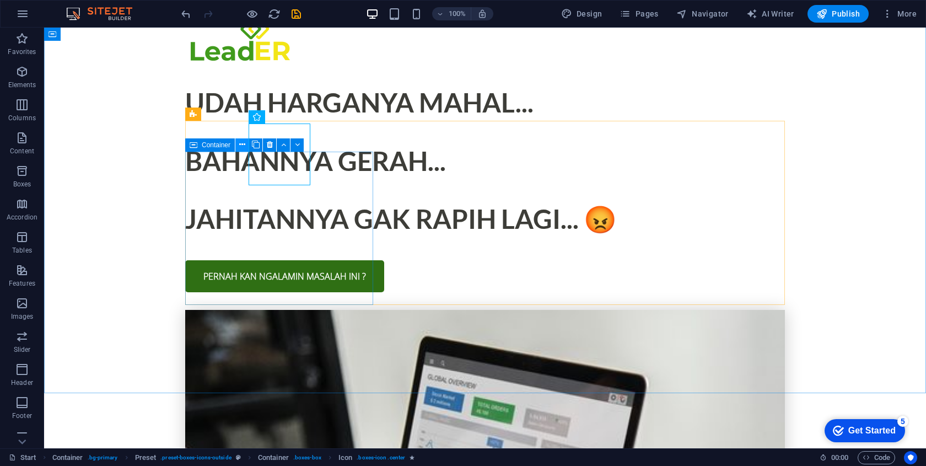
click at [241, 144] on icon at bounding box center [242, 145] width 6 height 12
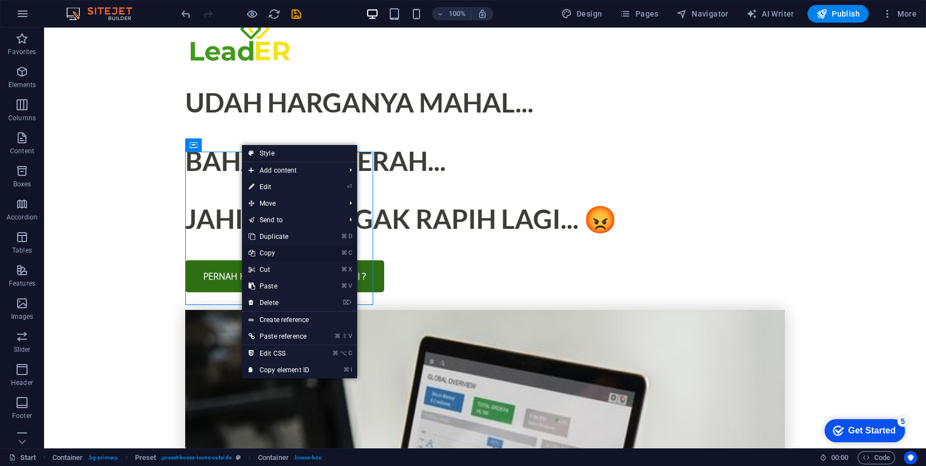
click at [280, 252] on link "⌘ C Copy" at bounding box center [279, 253] width 74 height 17
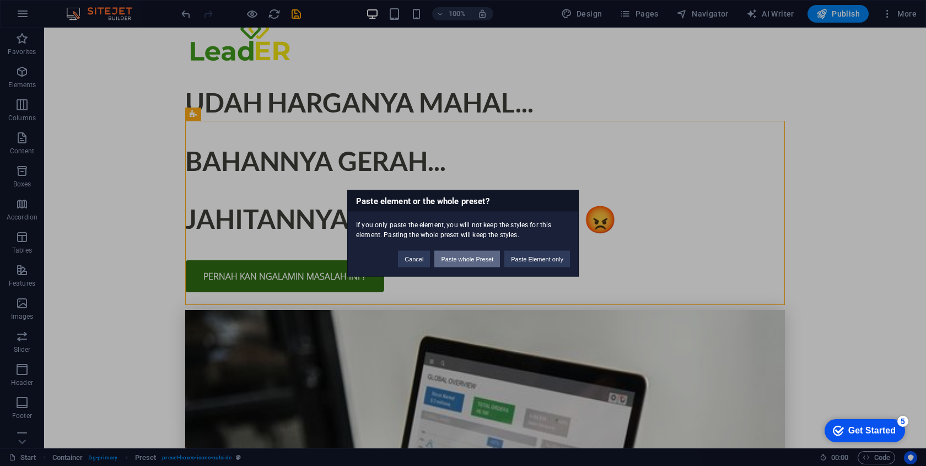
click at [475, 261] on button "Paste whole Preset" at bounding box center [467, 258] width 66 height 17
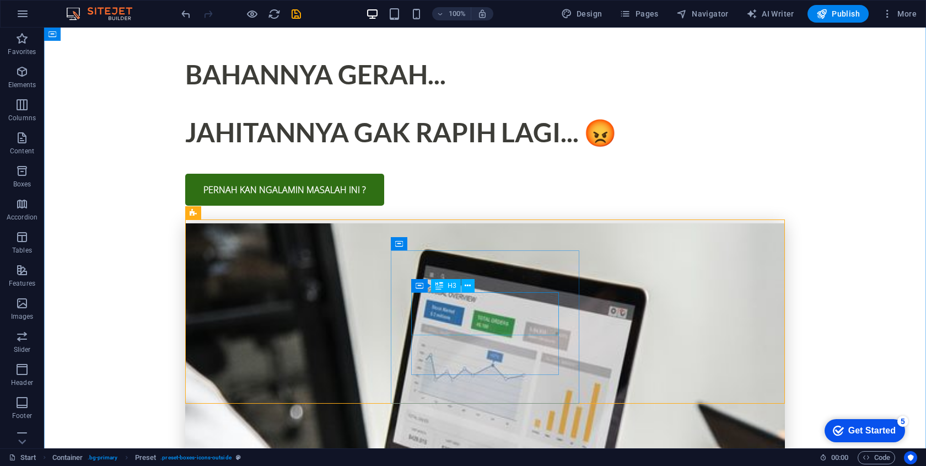
scroll to position [663, 0]
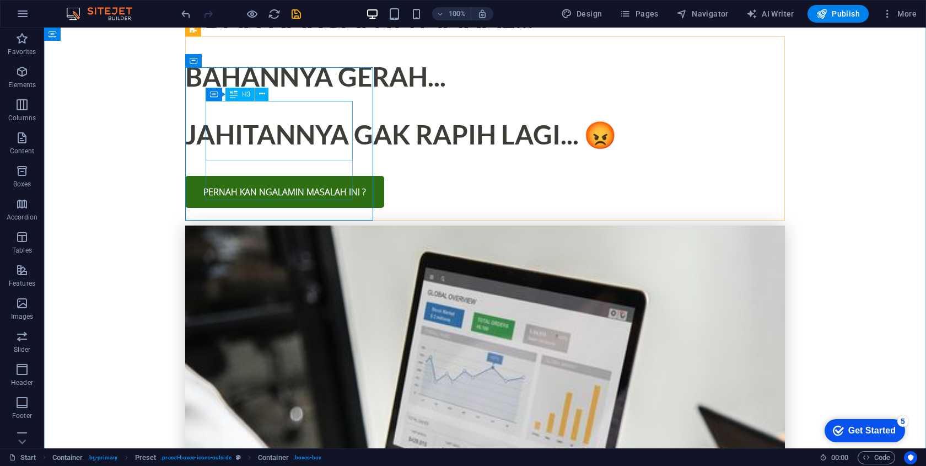
drag, startPoint x: 237, startPoint y: 111, endPoint x: 316, endPoint y: 123, distance: 79.7
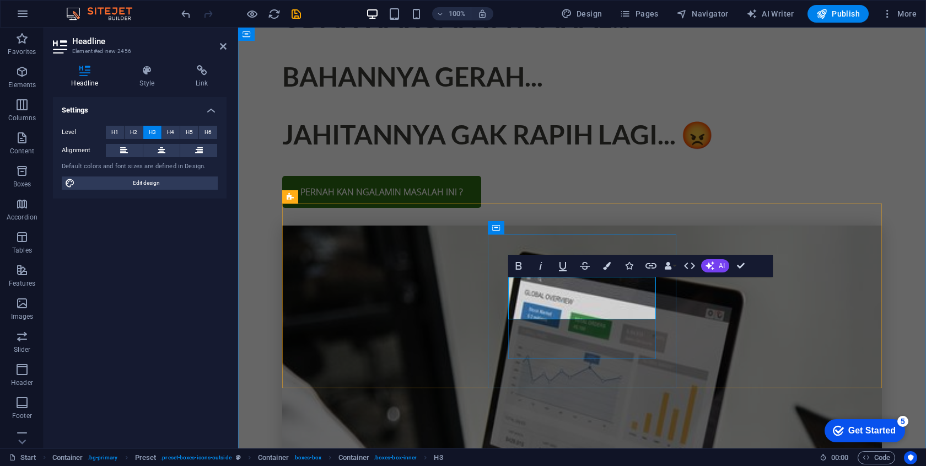
scroll to position [655, 0]
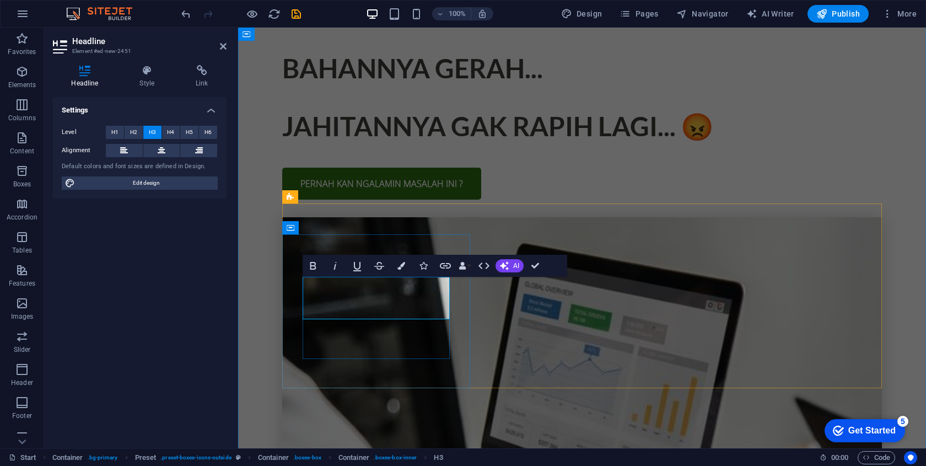
scroll to position [663, 0]
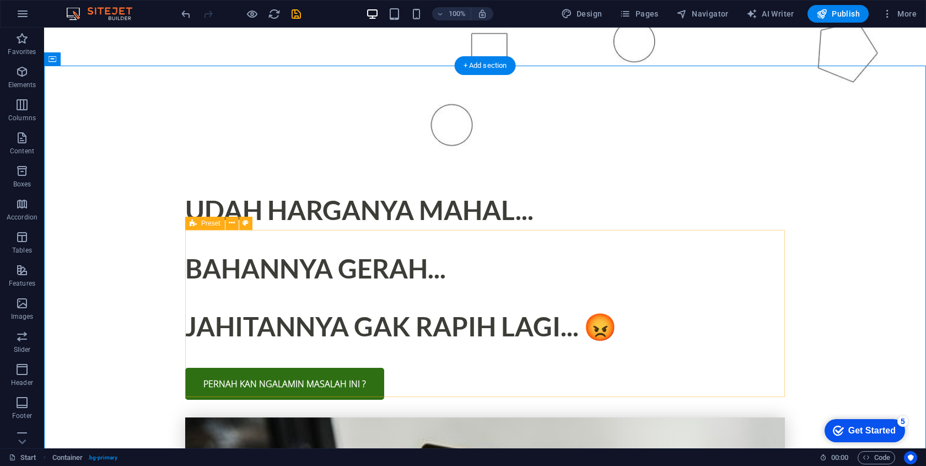
scroll to position [472, 0]
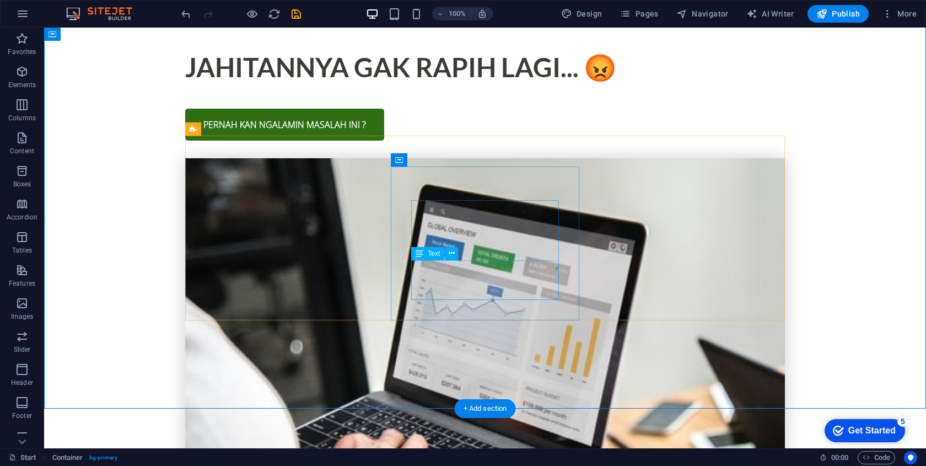
scroll to position [731, 0]
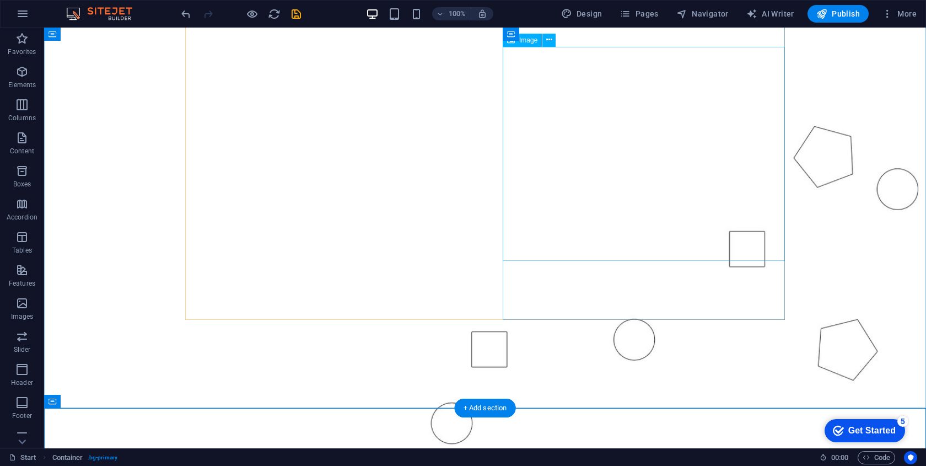
scroll to position [0, 0]
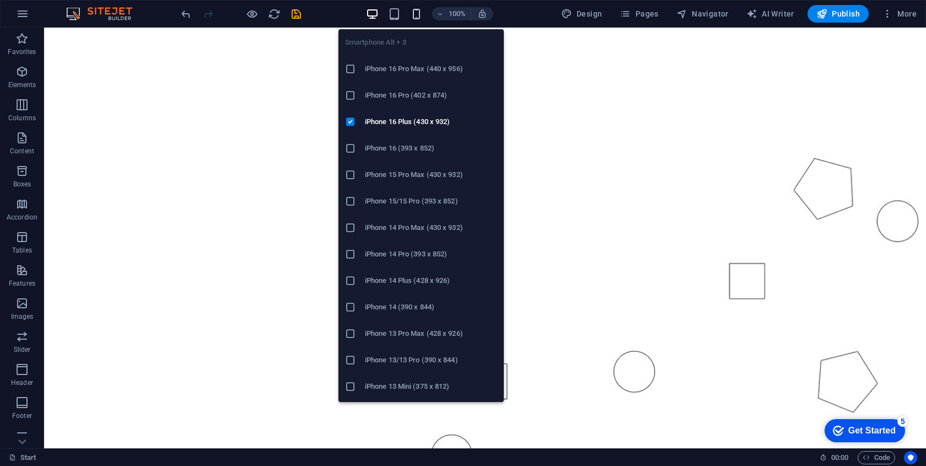
click at [417, 9] on icon "button" at bounding box center [416, 14] width 13 height 13
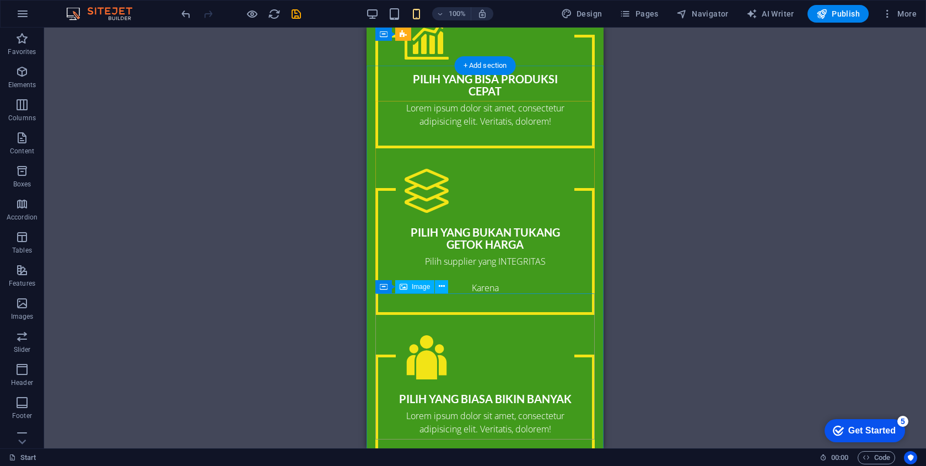
scroll to position [1445, 0]
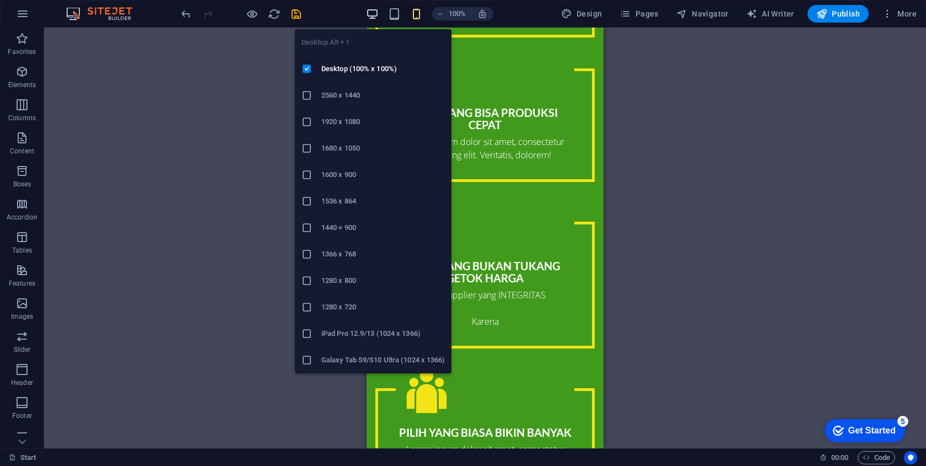
click at [372, 16] on icon "button" at bounding box center [372, 14] width 13 height 13
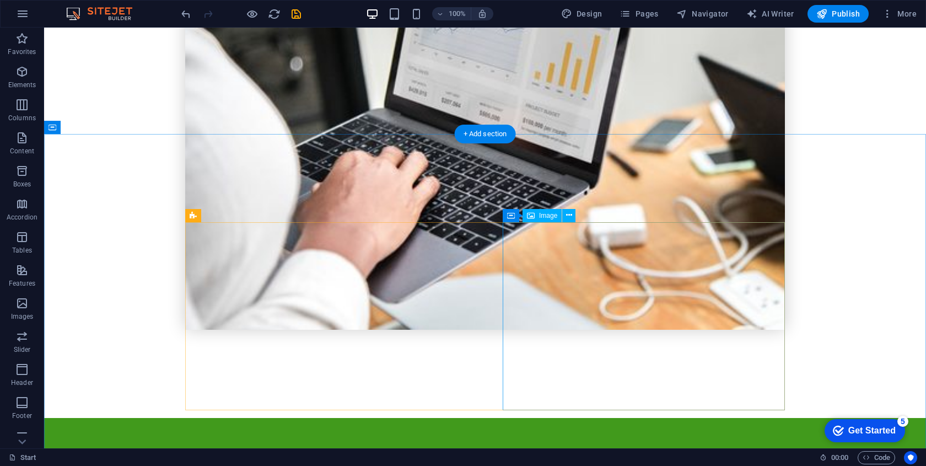
scroll to position [1004, 0]
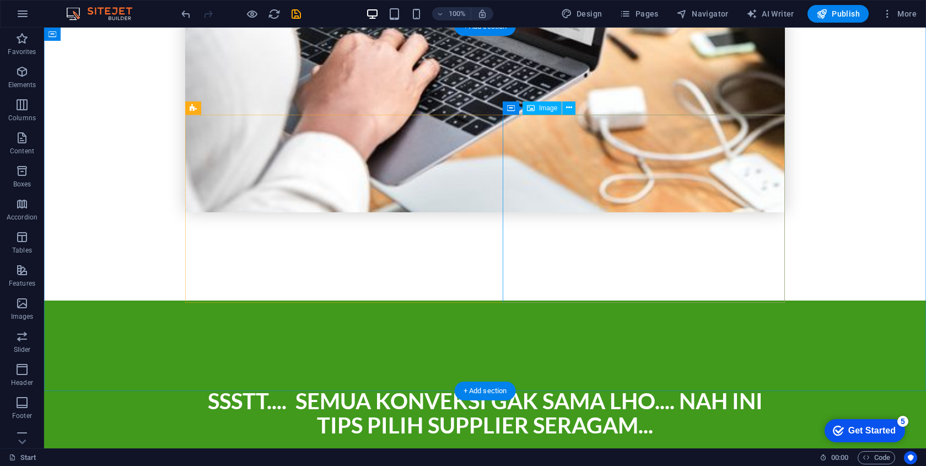
scroll to position [1136, 0]
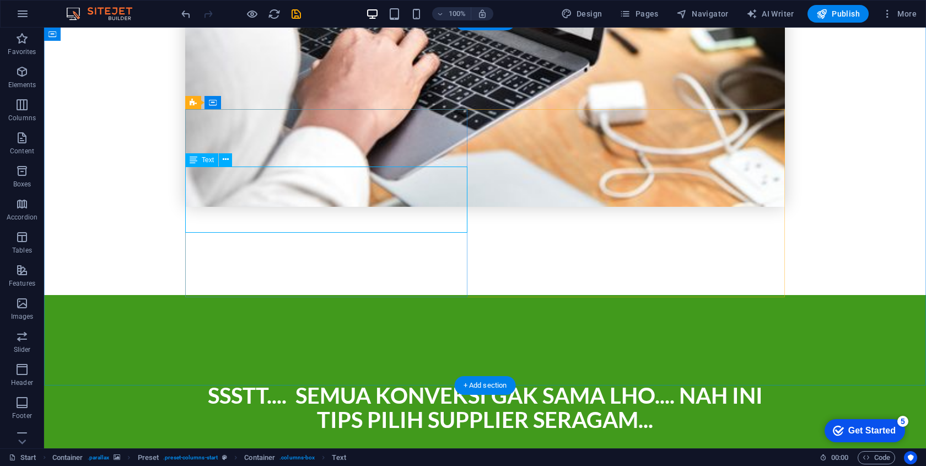
click at [228, 160] on icon at bounding box center [226, 160] width 6 height 12
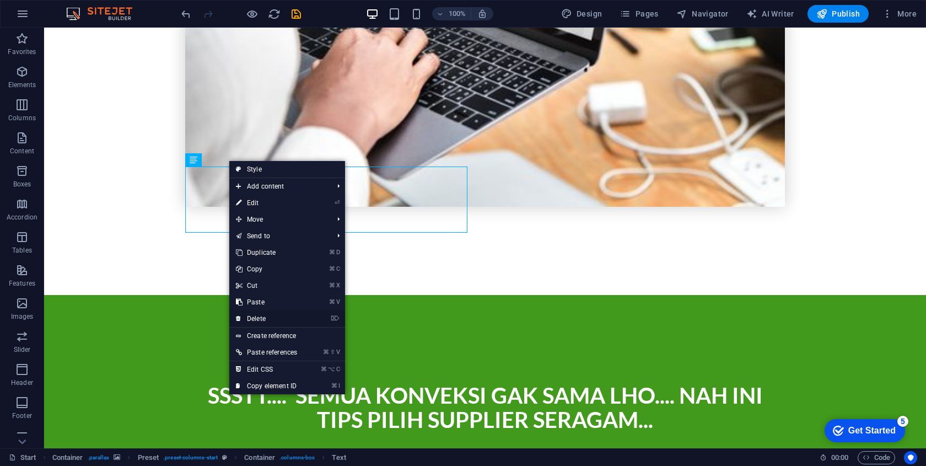
click at [286, 321] on link "⌦ Delete" at bounding box center [266, 318] width 74 height 17
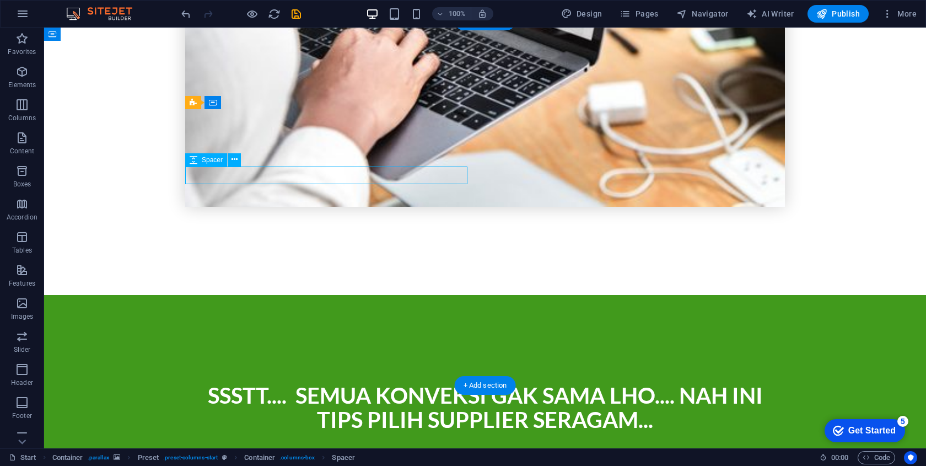
select select "px"
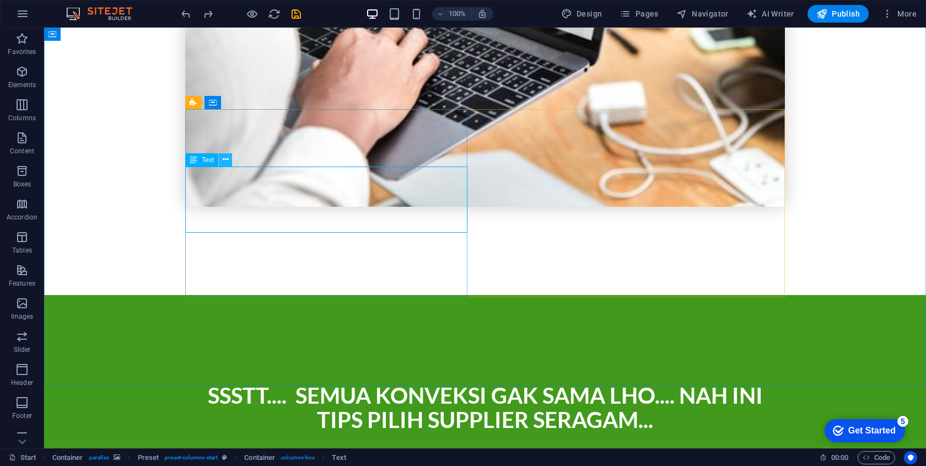
click at [229, 162] on button at bounding box center [225, 159] width 13 height 13
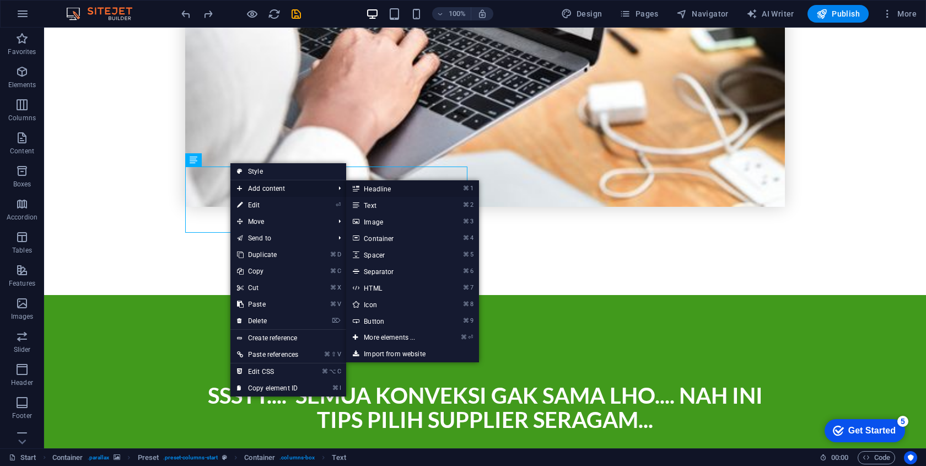
click at [382, 190] on link "⌘ 1 Headline" at bounding box center [391, 188] width 91 height 17
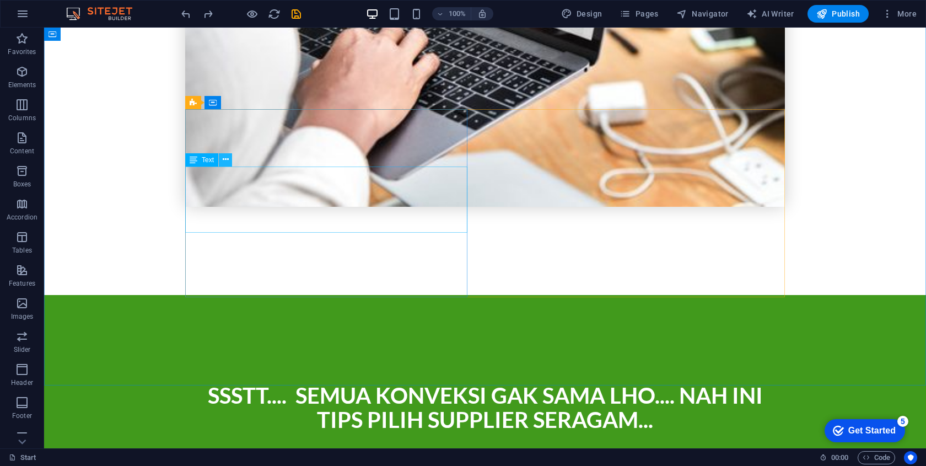
click at [224, 163] on icon at bounding box center [226, 160] width 6 height 12
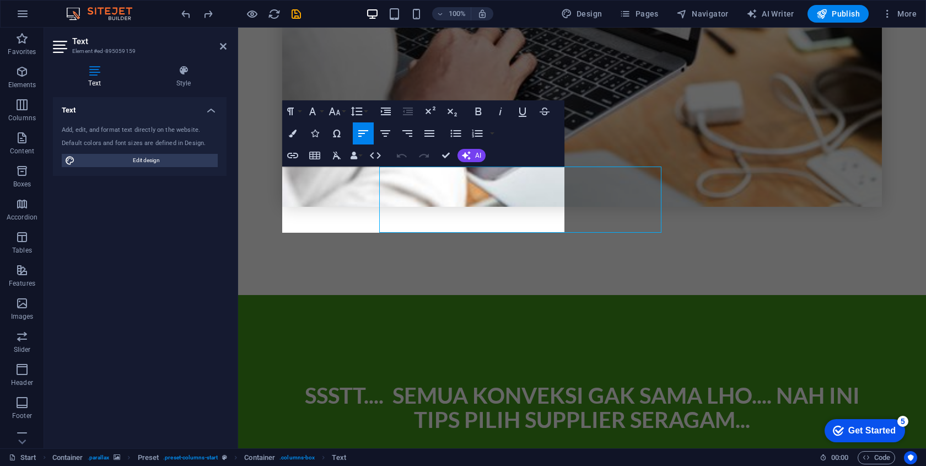
click at [207, 198] on div "Text Add, edit, and format text directly on the website. Default colors and fon…" at bounding box center [140, 268] width 174 height 342
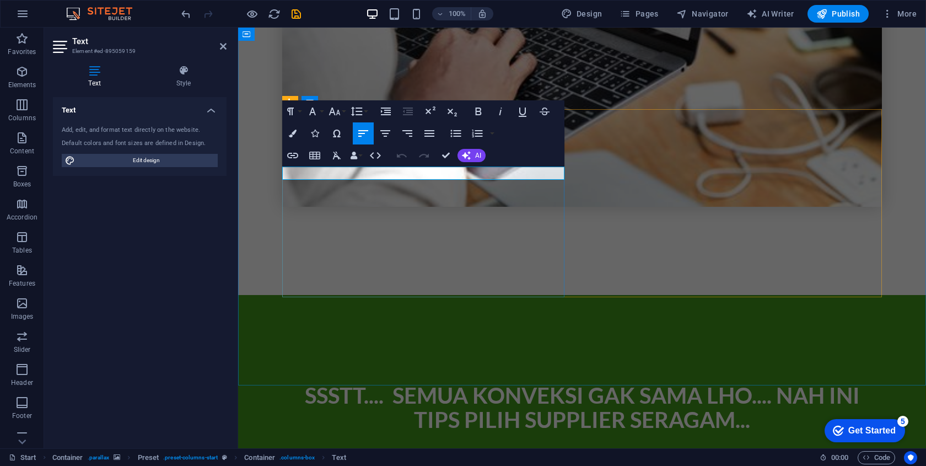
click at [355, 114] on icon "button" at bounding box center [356, 111] width 13 height 13
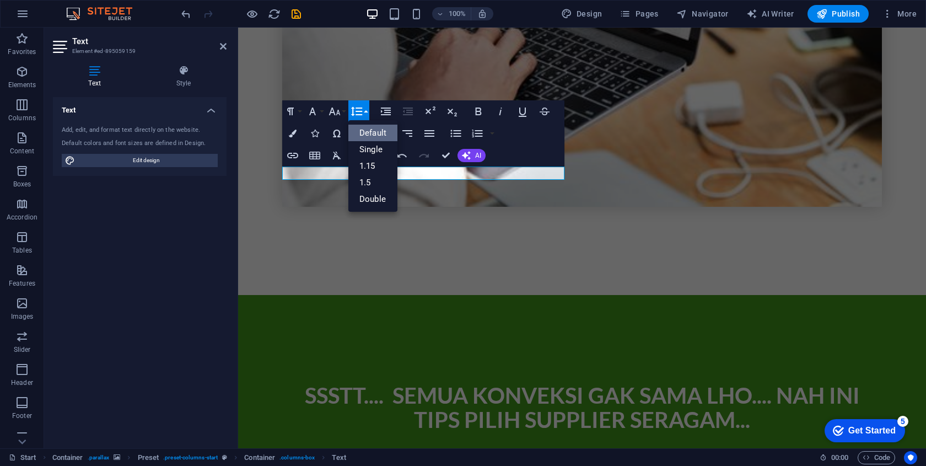
scroll to position [0, 0]
click at [355, 114] on icon "button" at bounding box center [356, 111] width 13 height 13
click at [453, 133] on icon "button" at bounding box center [455, 133] width 13 height 13
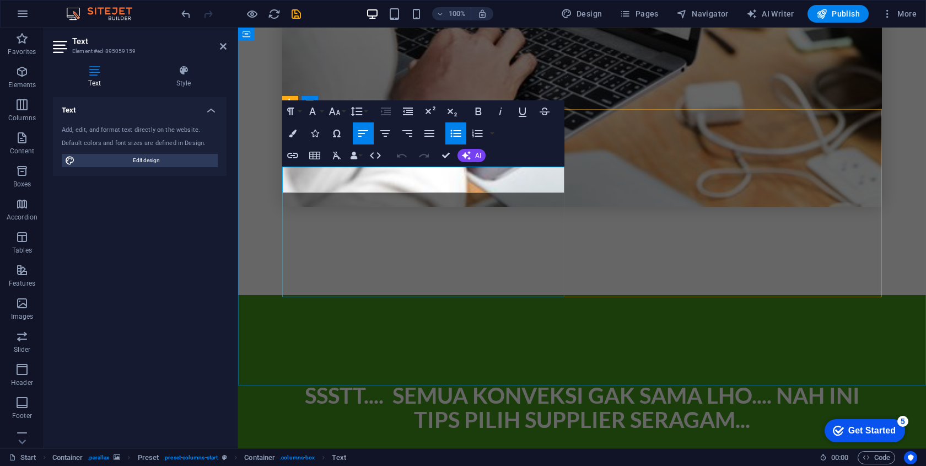
drag, startPoint x: 294, startPoint y: 171, endPoint x: 371, endPoint y: 183, distance: 78.2
drag, startPoint x: 327, startPoint y: 184, endPoint x: 260, endPoint y: 172, distance: 67.7
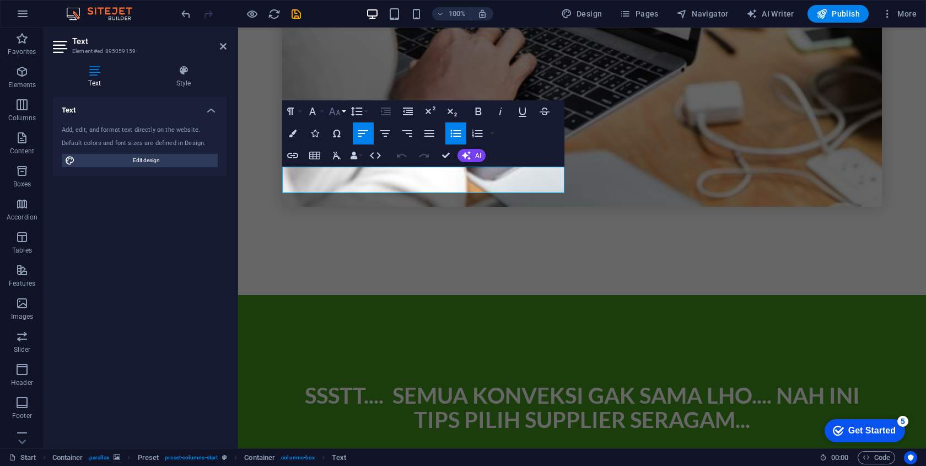
click at [334, 112] on icon "button" at bounding box center [334, 111] width 13 height 13
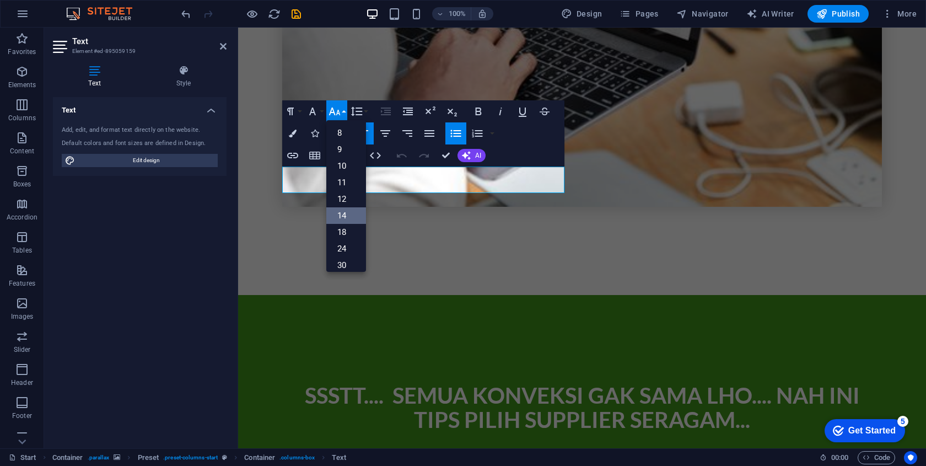
click at [348, 215] on link "14" at bounding box center [346, 215] width 40 height 17
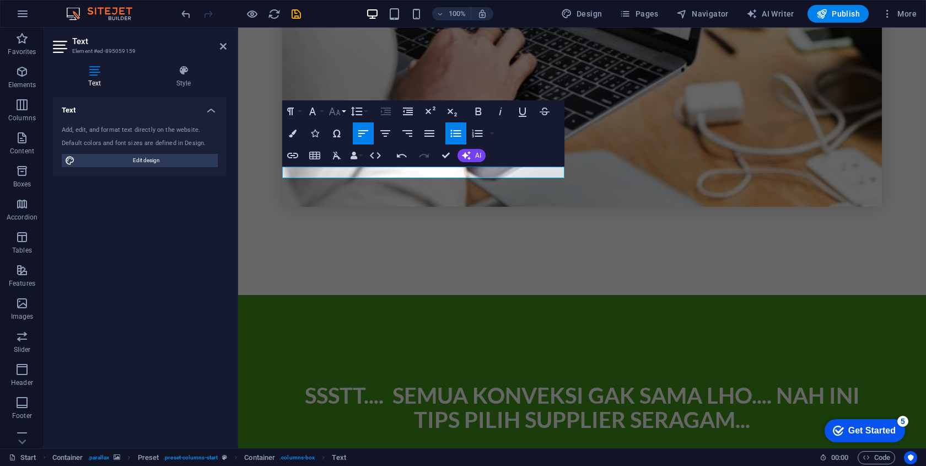
click at [338, 118] on button "Font Size" at bounding box center [336, 111] width 21 height 22
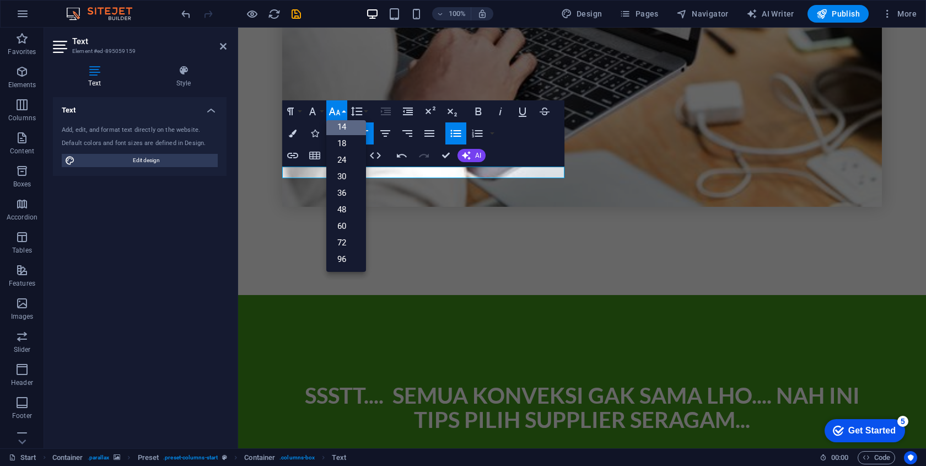
scroll to position [89, 0]
click at [351, 230] on link "60" at bounding box center [346, 226] width 40 height 17
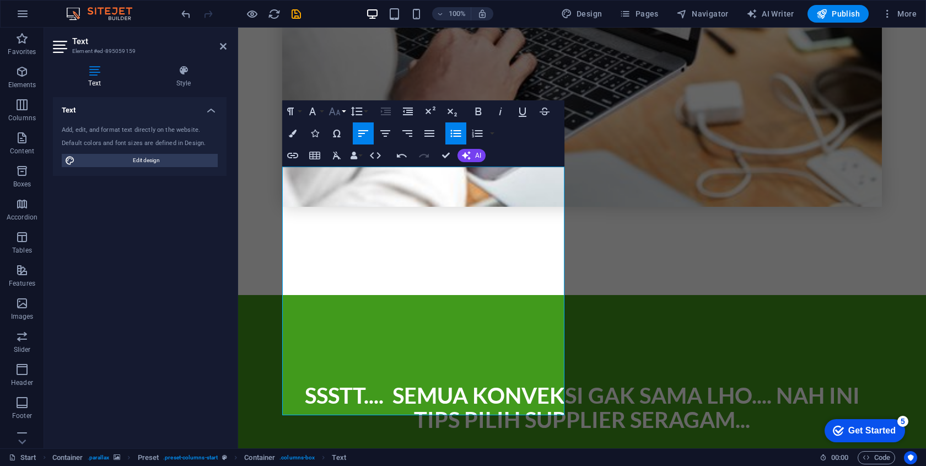
click at [340, 112] on icon "button" at bounding box center [334, 111] width 13 height 13
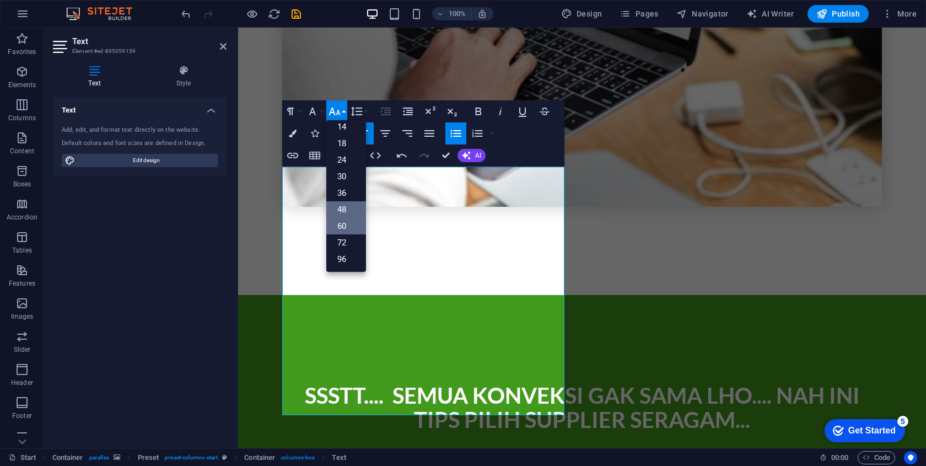
click at [349, 208] on link "48" at bounding box center [346, 209] width 40 height 17
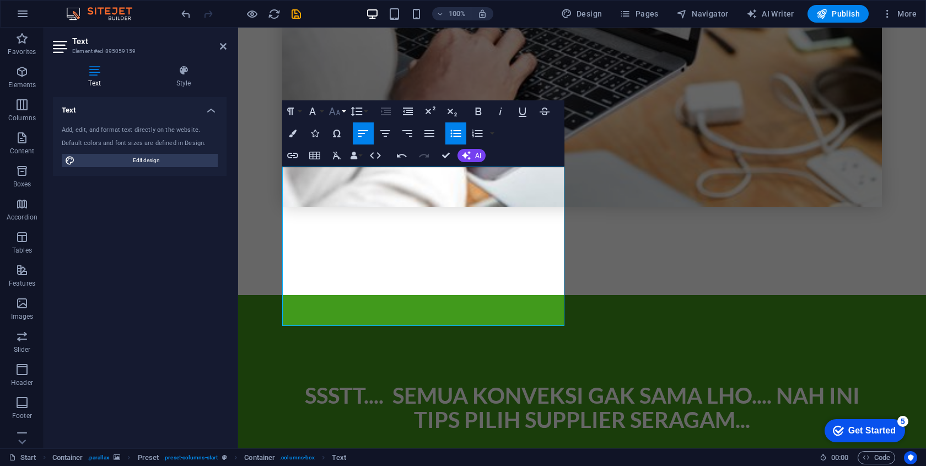
click at [338, 114] on icon "button" at bounding box center [334, 111] width 13 height 13
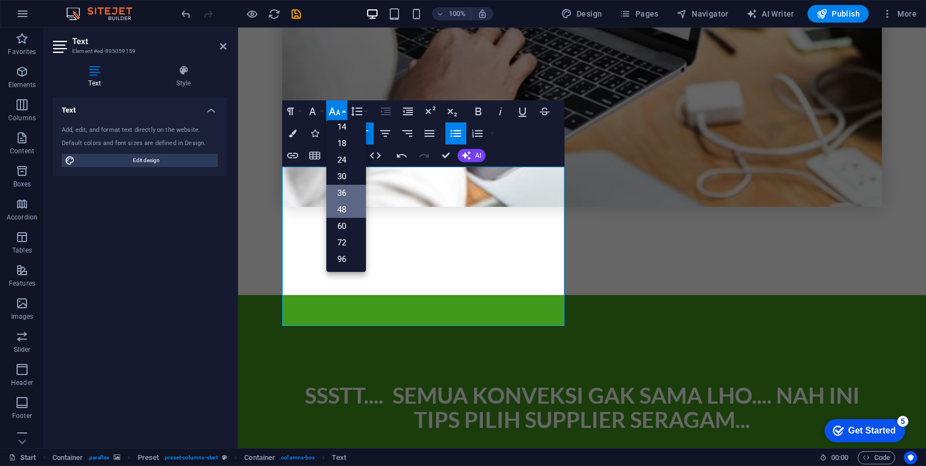
click at [347, 193] on link "36" at bounding box center [346, 193] width 40 height 17
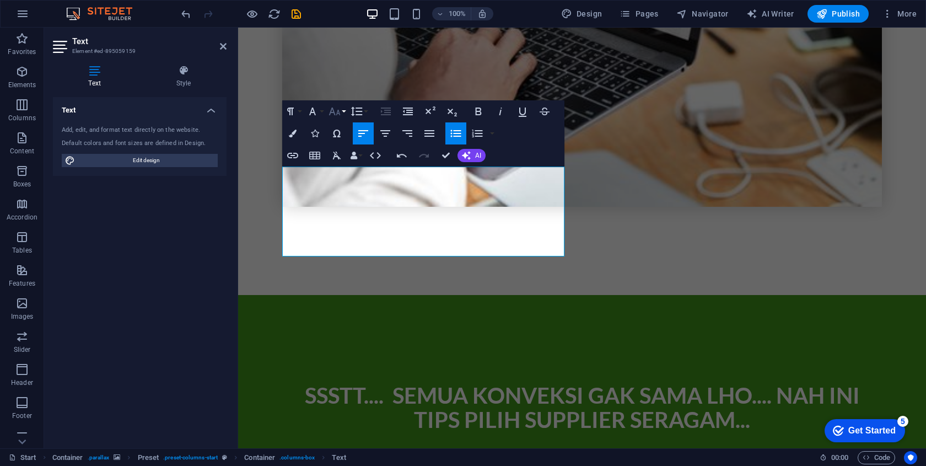
click at [338, 116] on icon "button" at bounding box center [334, 111] width 13 height 13
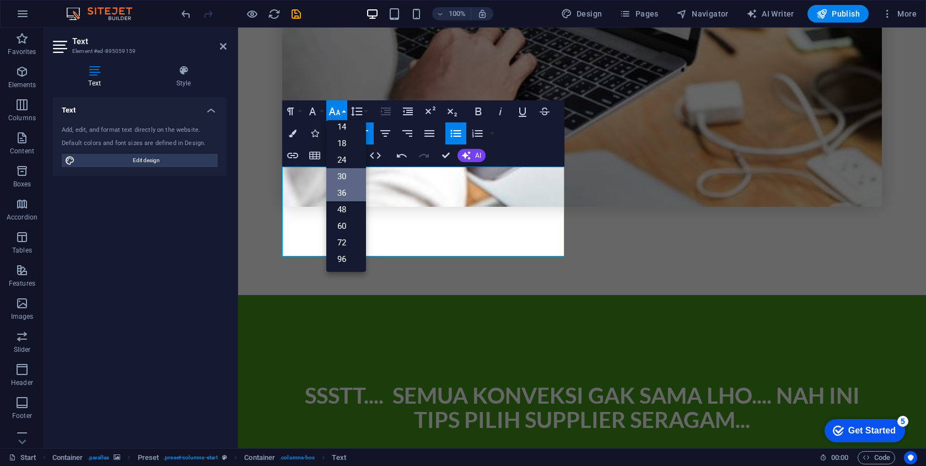
click at [346, 177] on link "30" at bounding box center [346, 176] width 40 height 17
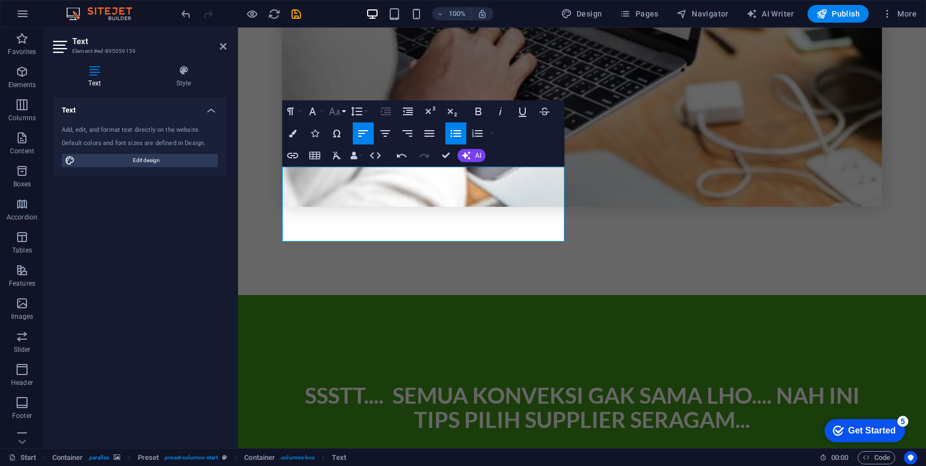
click at [337, 106] on icon "button" at bounding box center [334, 111] width 13 height 13
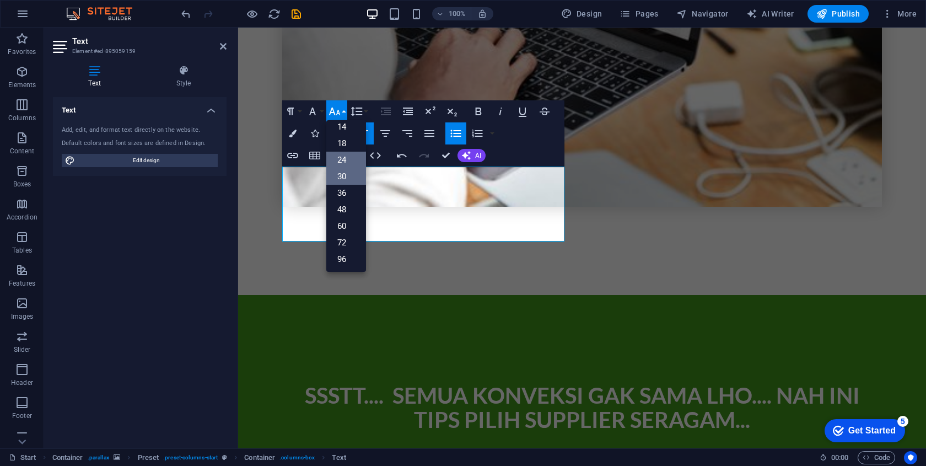
click at [347, 161] on link "24" at bounding box center [346, 160] width 40 height 17
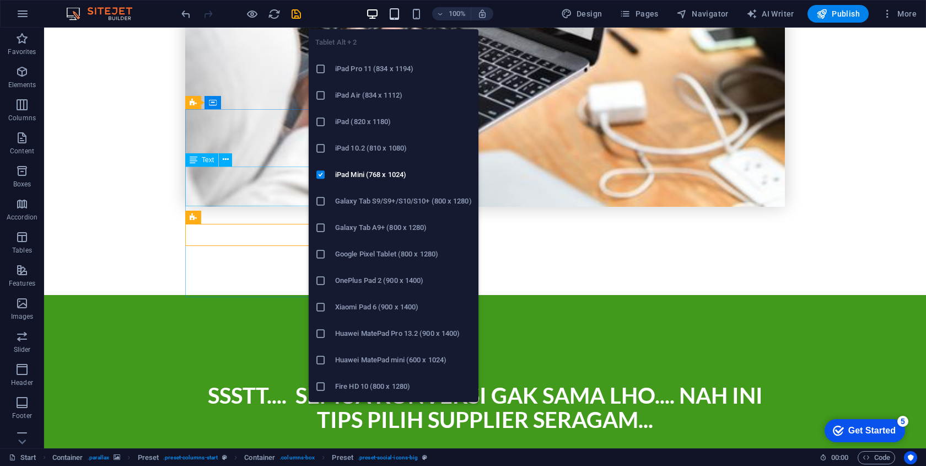
click at [399, 8] on icon "button" at bounding box center [394, 14] width 13 height 13
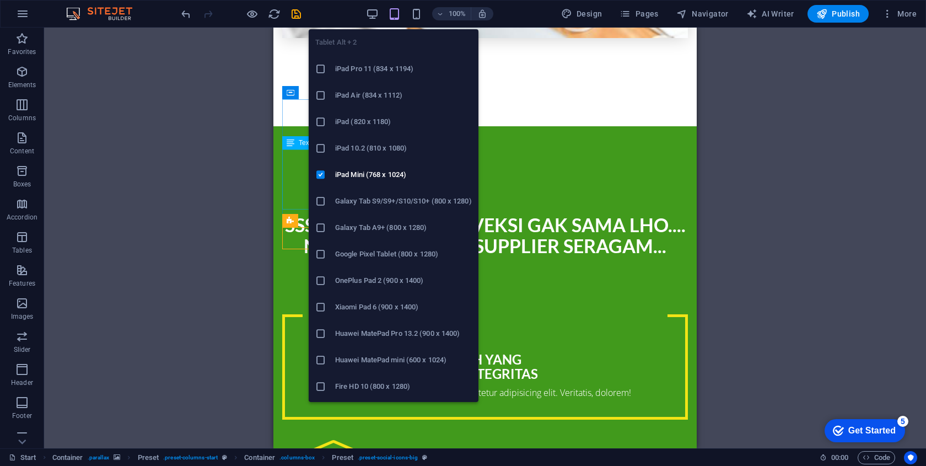
scroll to position [1446, 0]
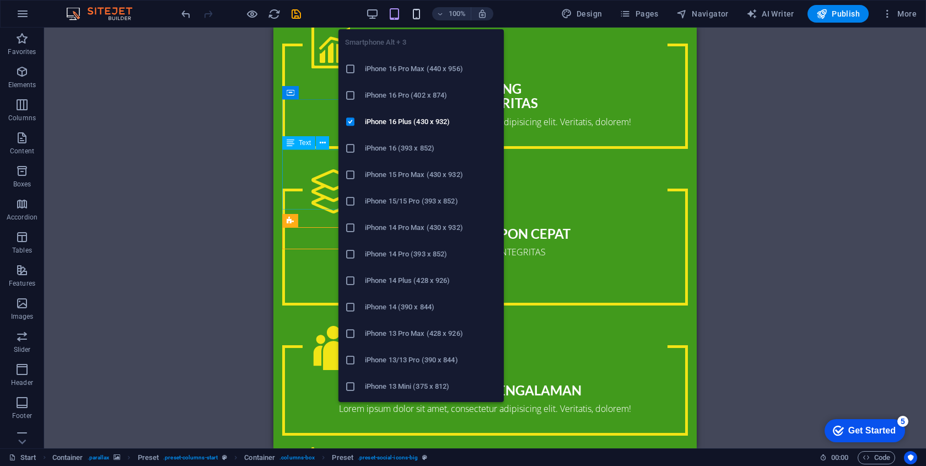
click at [420, 8] on icon "button" at bounding box center [416, 14] width 13 height 13
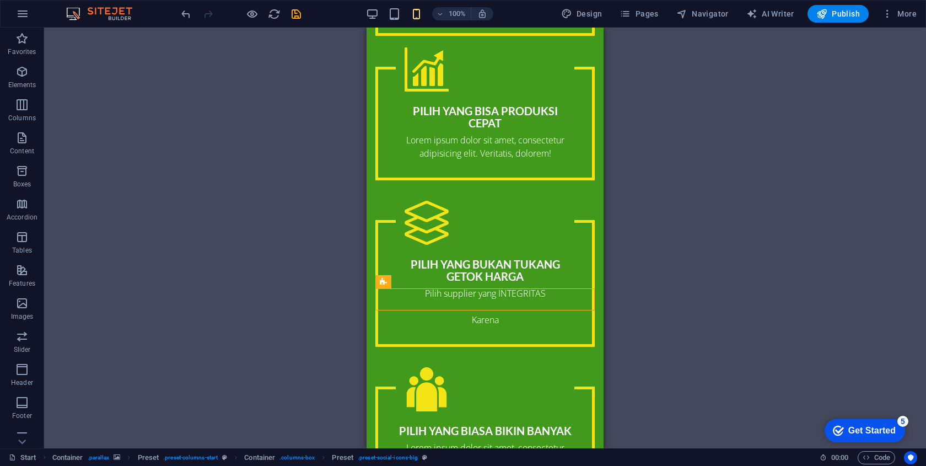
click at [382, 12] on div "100%" at bounding box center [429, 14] width 127 height 18
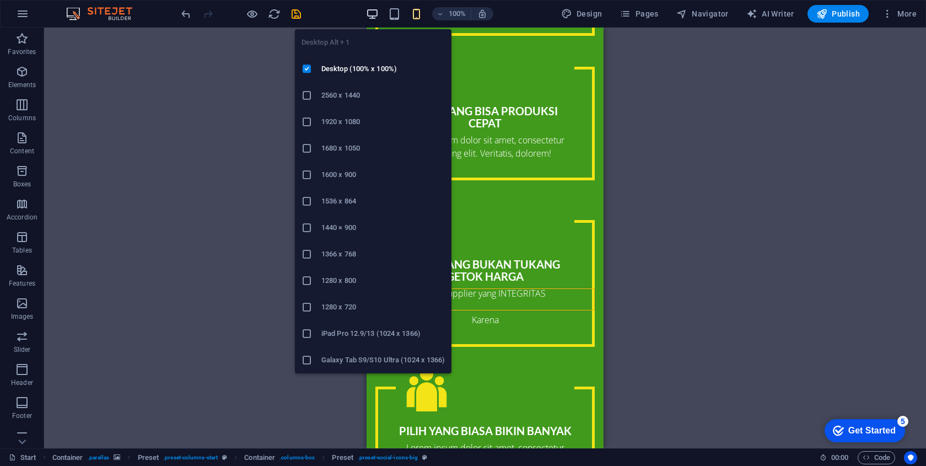
click at [376, 12] on icon "button" at bounding box center [372, 14] width 13 height 13
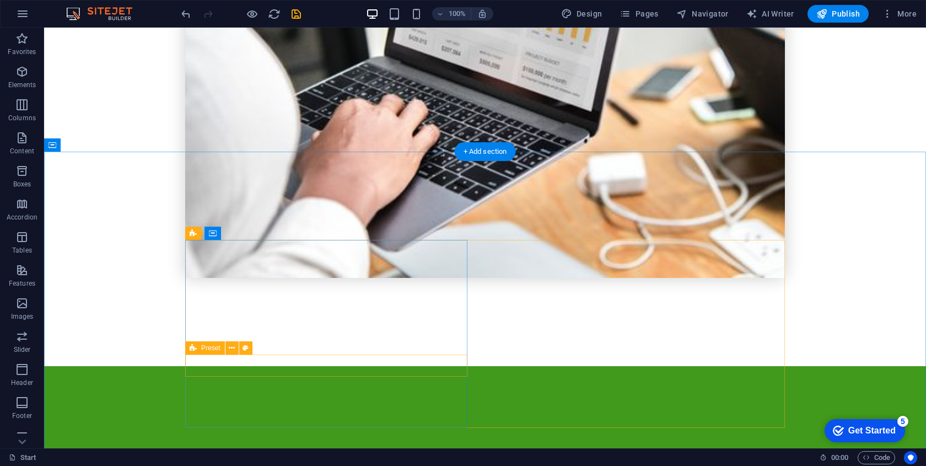
scroll to position [1088, 0]
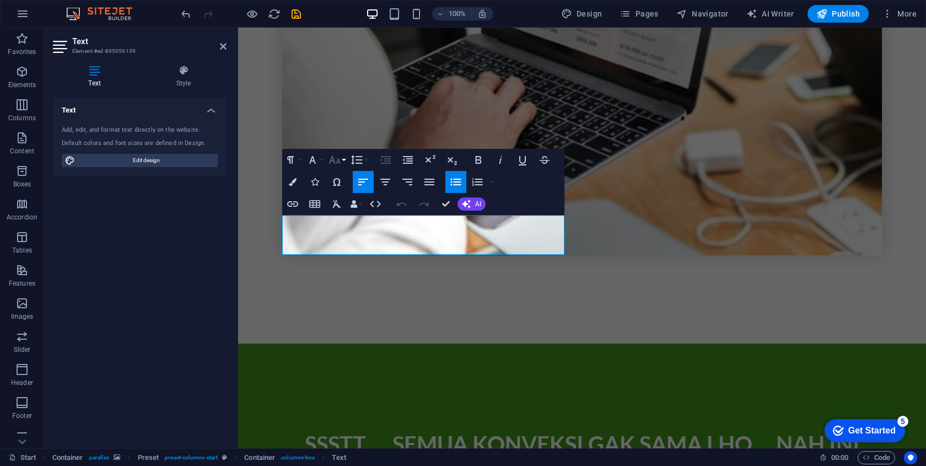
click at [336, 163] on icon "button" at bounding box center [334, 159] width 13 height 13
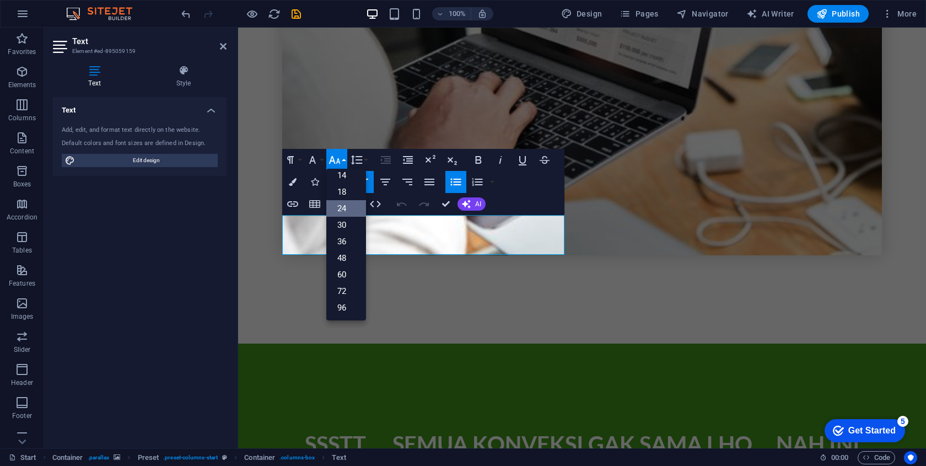
scroll to position [89, 0]
click at [347, 192] on link "18" at bounding box center [346, 191] width 40 height 17
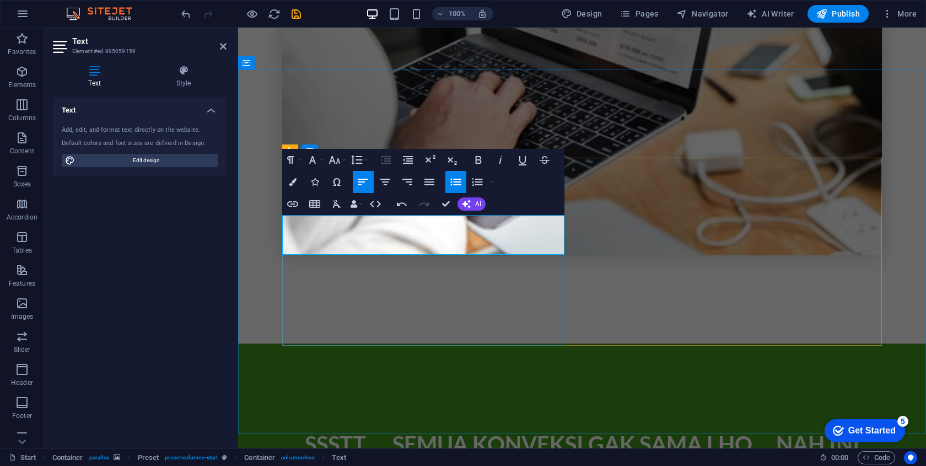
click at [340, 160] on icon "button" at bounding box center [334, 159] width 13 height 13
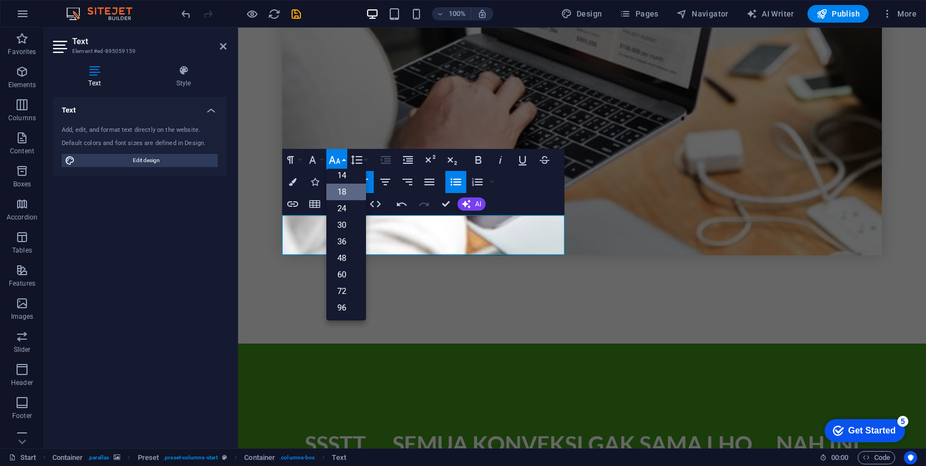
click at [348, 192] on link "18" at bounding box center [346, 191] width 40 height 17
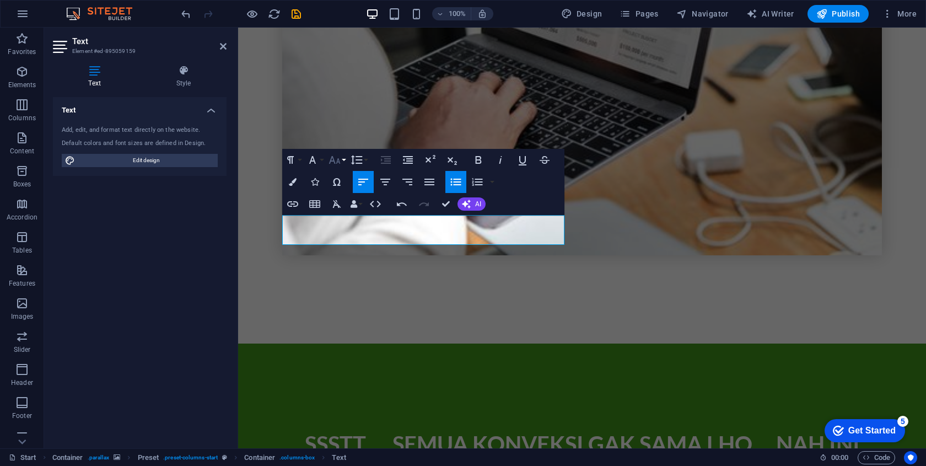
click at [335, 161] on icon "button" at bounding box center [334, 159] width 13 height 13
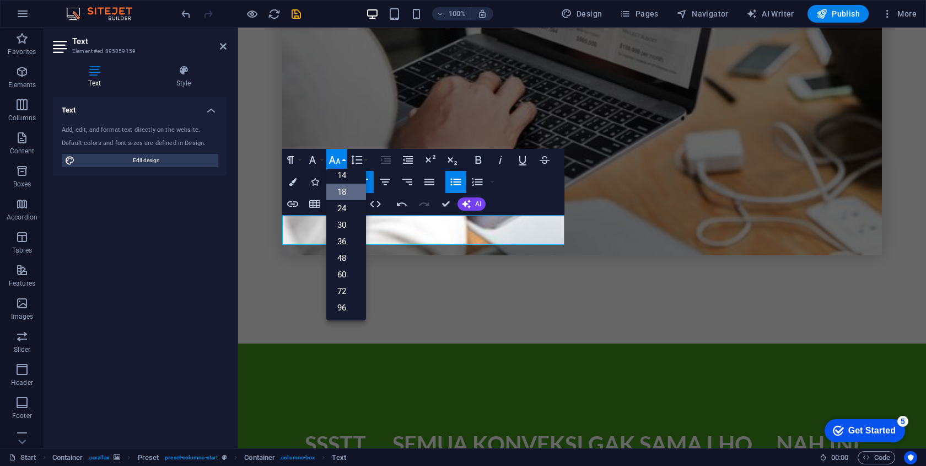
click at [344, 193] on link "18" at bounding box center [346, 191] width 40 height 17
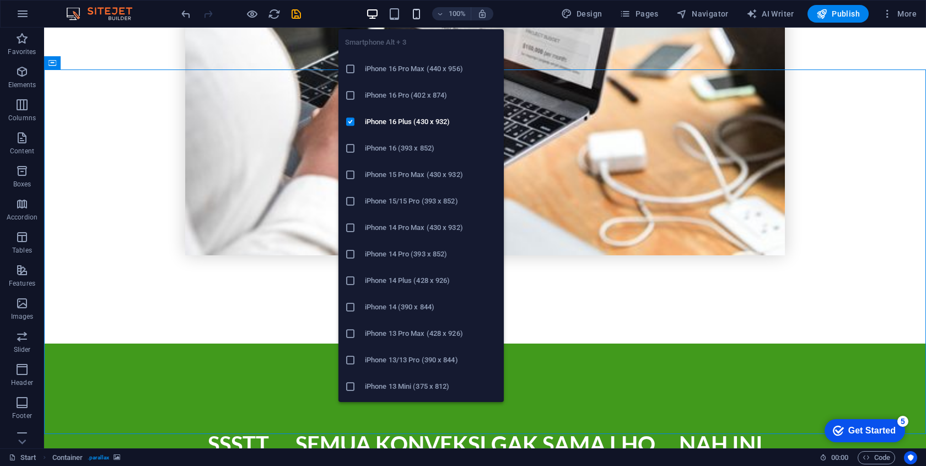
click at [418, 19] on icon "button" at bounding box center [416, 14] width 13 height 13
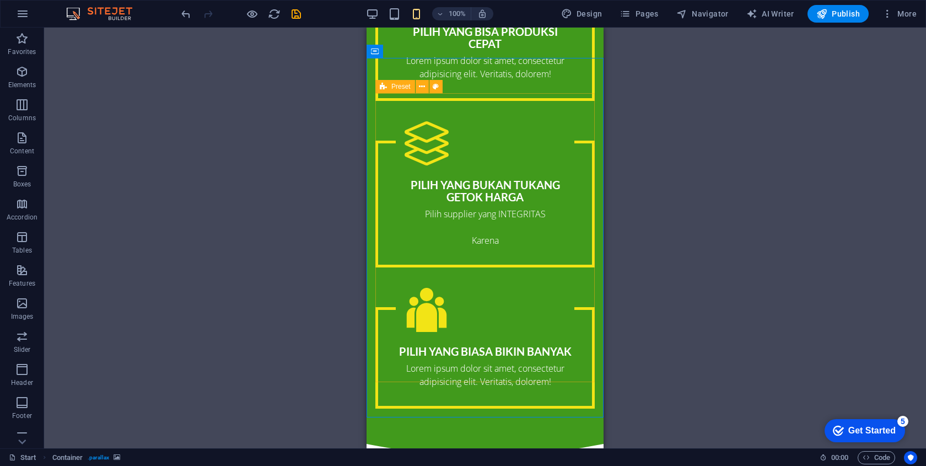
click at [380, 20] on div "100%" at bounding box center [429, 14] width 127 height 18
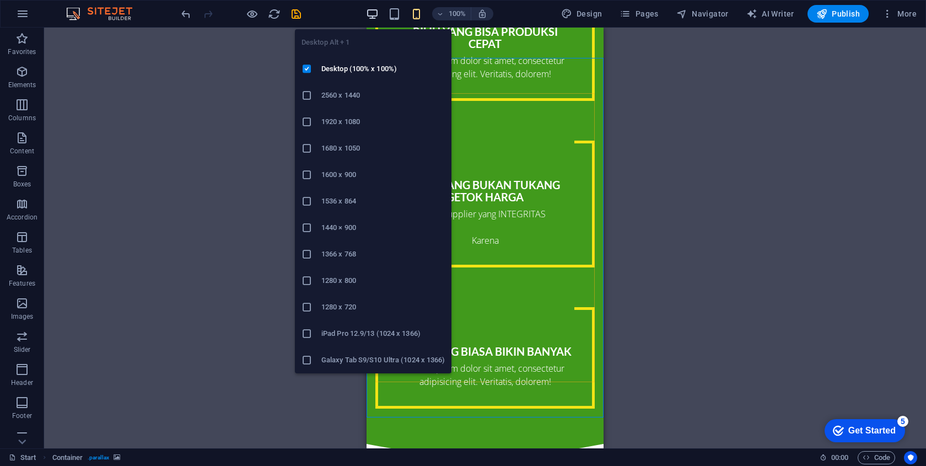
click at [372, 17] on icon "button" at bounding box center [372, 14] width 13 height 13
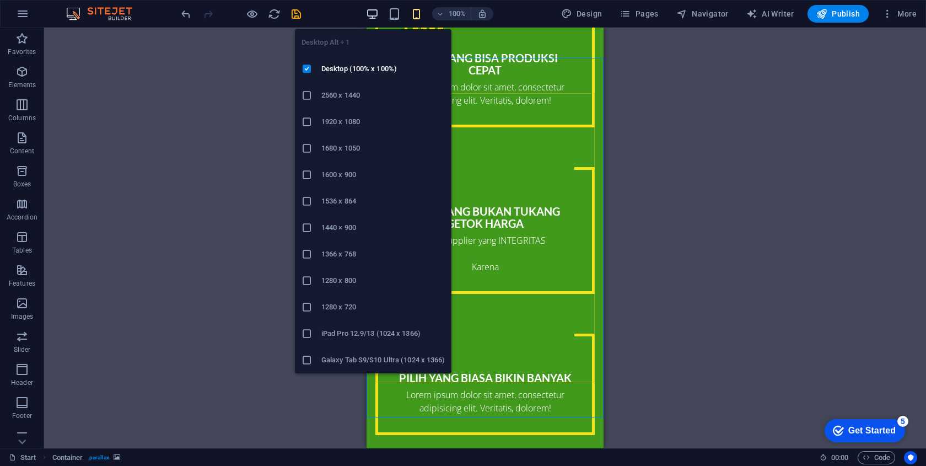
scroll to position [1101, 0]
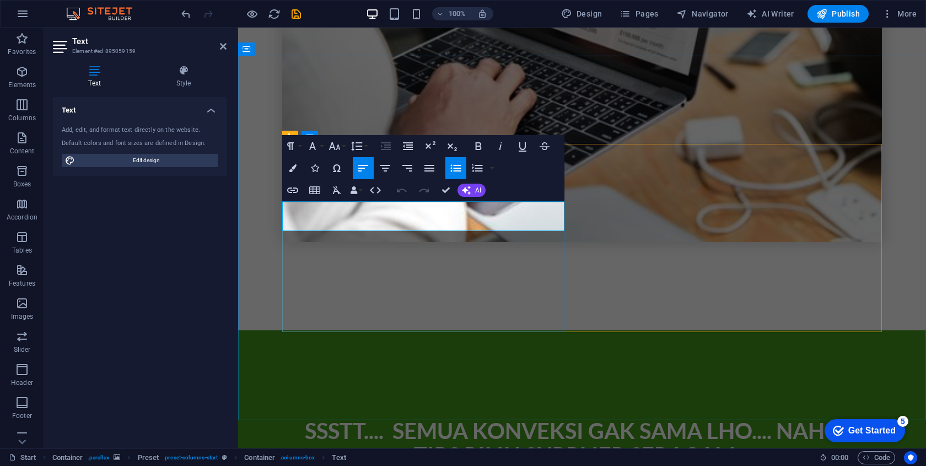
drag, startPoint x: 293, startPoint y: 206, endPoint x: 354, endPoint y: 224, distance: 64.2
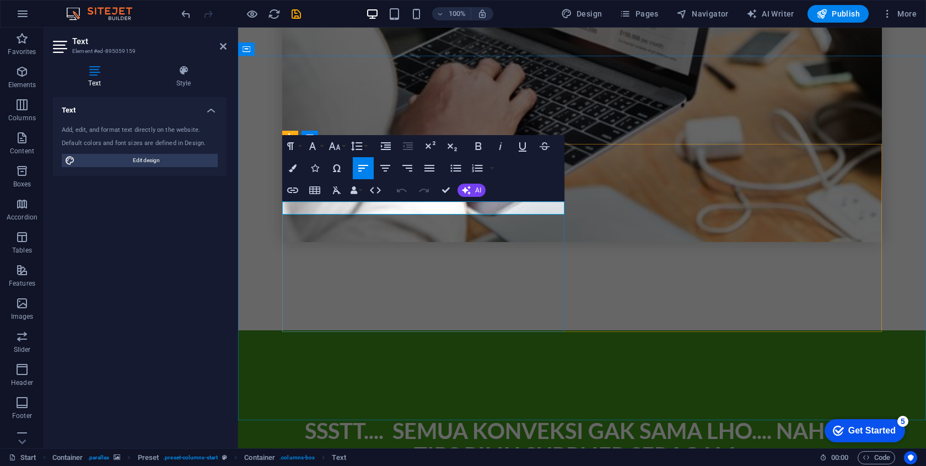
click at [237, 206] on div at bounding box center [236, 238] width 2 height 420
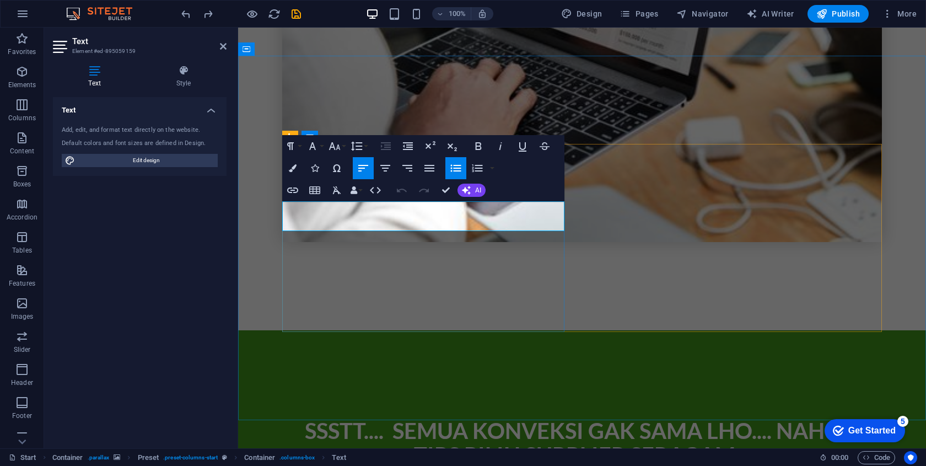
drag, startPoint x: 325, startPoint y: 221, endPoint x: 291, endPoint y: 207, distance: 36.8
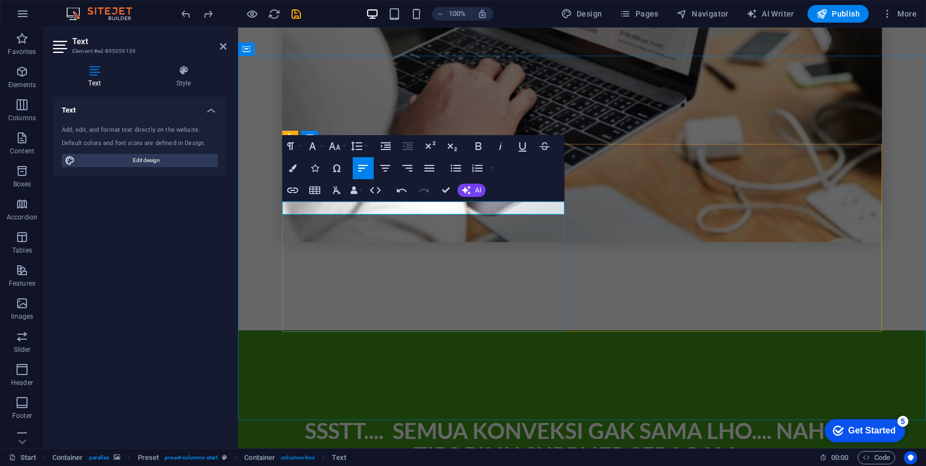
click at [450, 170] on icon "button" at bounding box center [455, 167] width 13 height 13
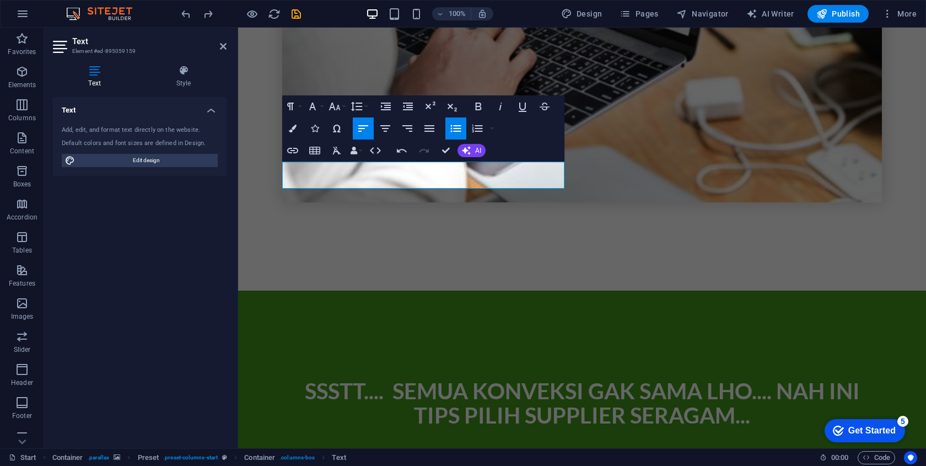
scroll to position [1144, 0]
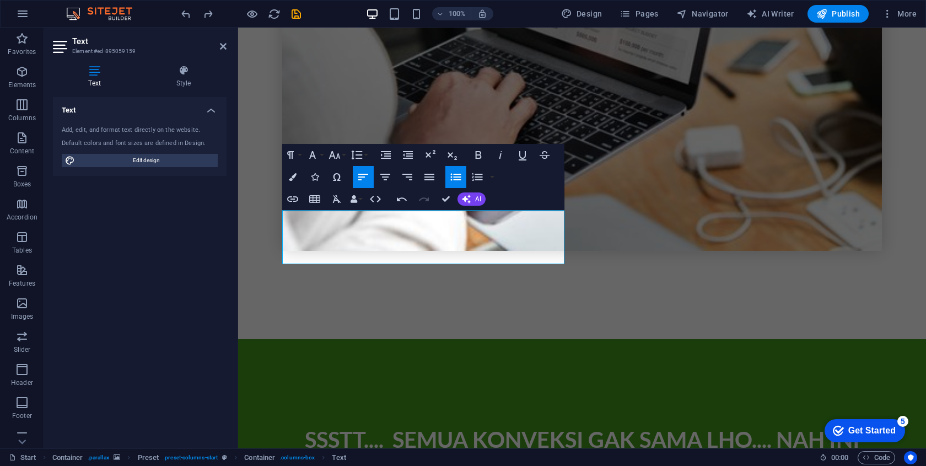
scroll to position [1093, 0]
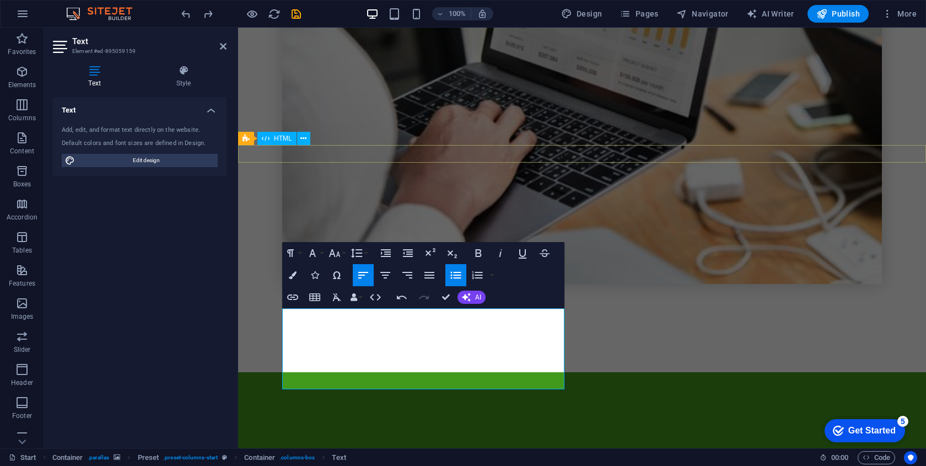
scroll to position [1096, 0]
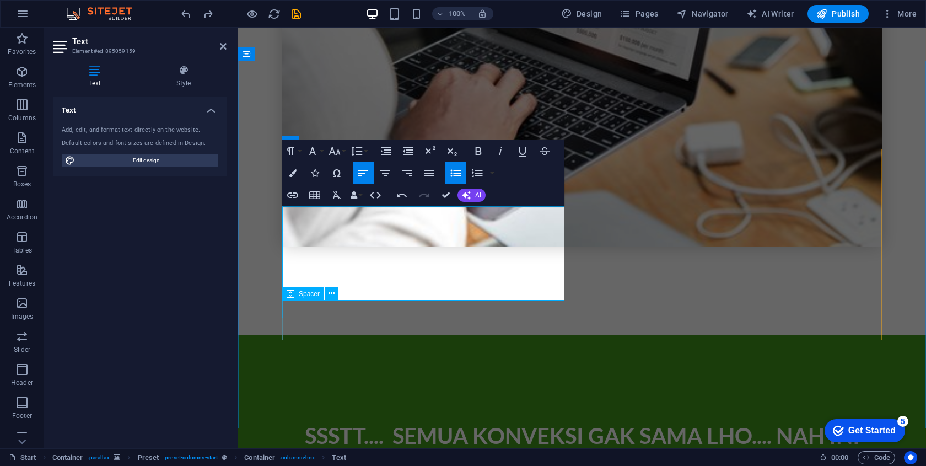
click at [339, 289] on div "Spacer" at bounding box center [313, 294] width 63 height 14
click at [339, 290] on div "Spacer" at bounding box center [313, 294] width 63 height 14
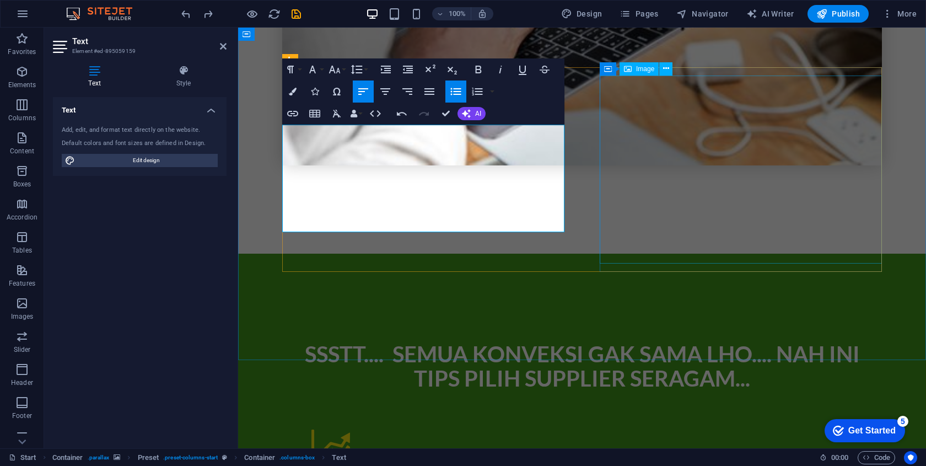
scroll to position [1163, 0]
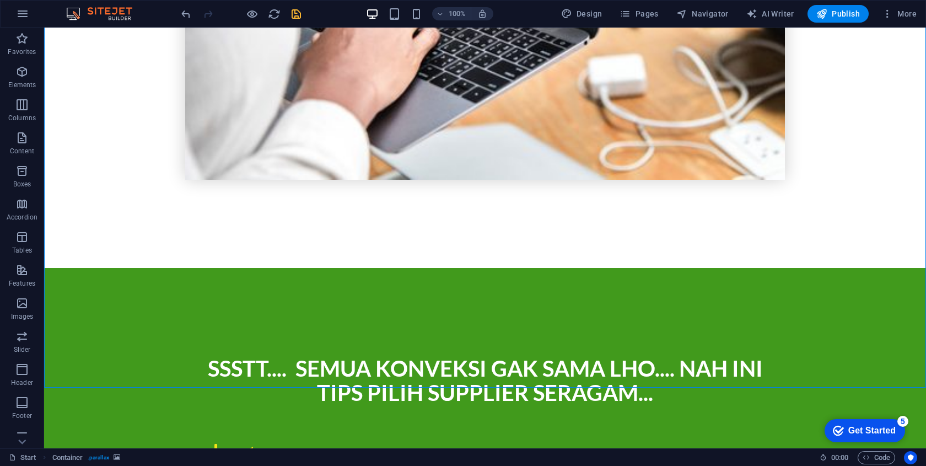
click at [296, 14] on icon "save" at bounding box center [296, 14] width 13 height 13
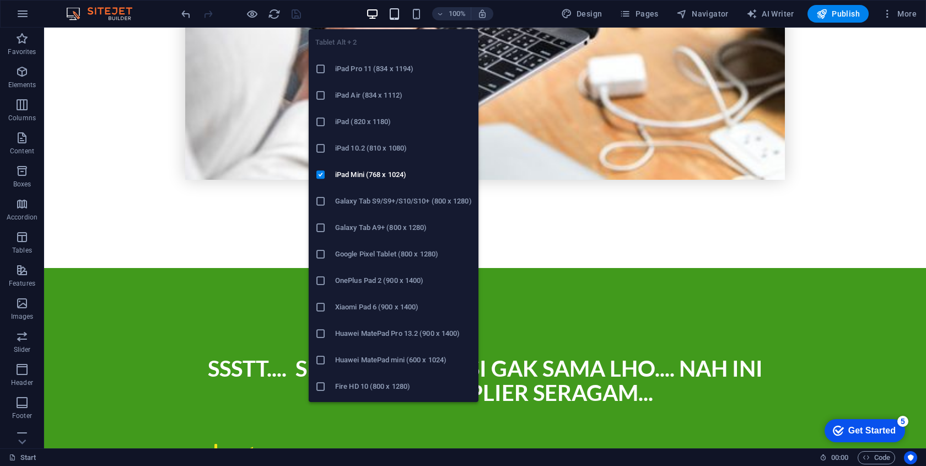
click at [398, 13] on icon "button" at bounding box center [394, 14] width 13 height 13
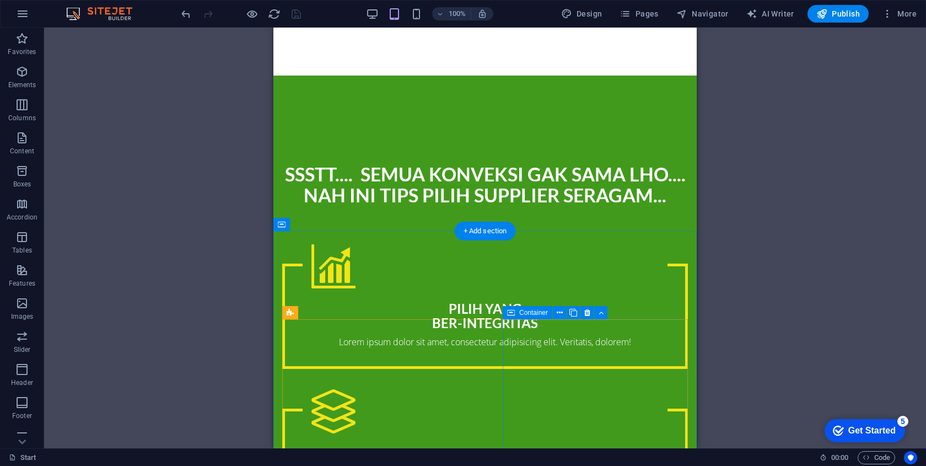
scroll to position [1159, 0]
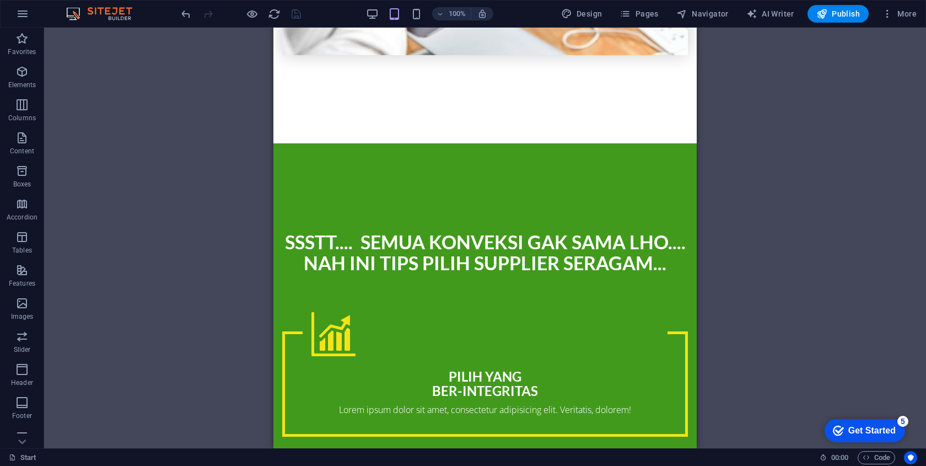
click at [408, 8] on div "100%" at bounding box center [429, 14] width 127 height 18
click at [419, 13] on icon "button" at bounding box center [416, 14] width 13 height 13
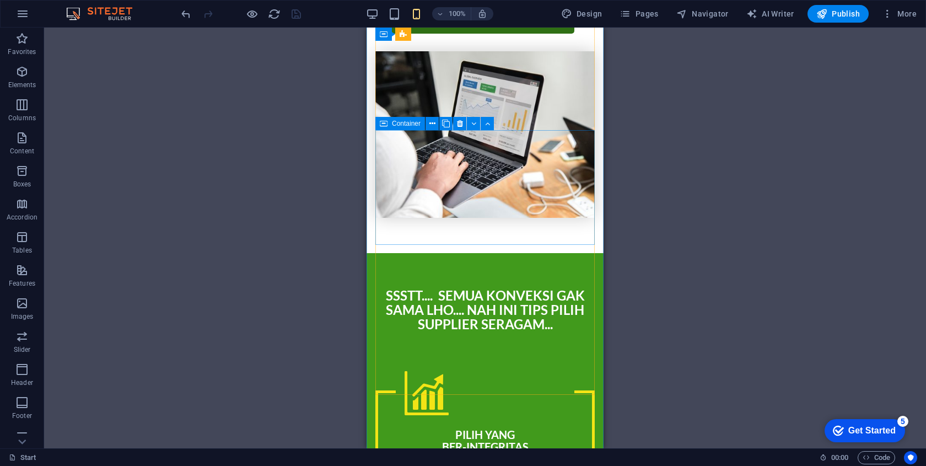
scroll to position [663, 0]
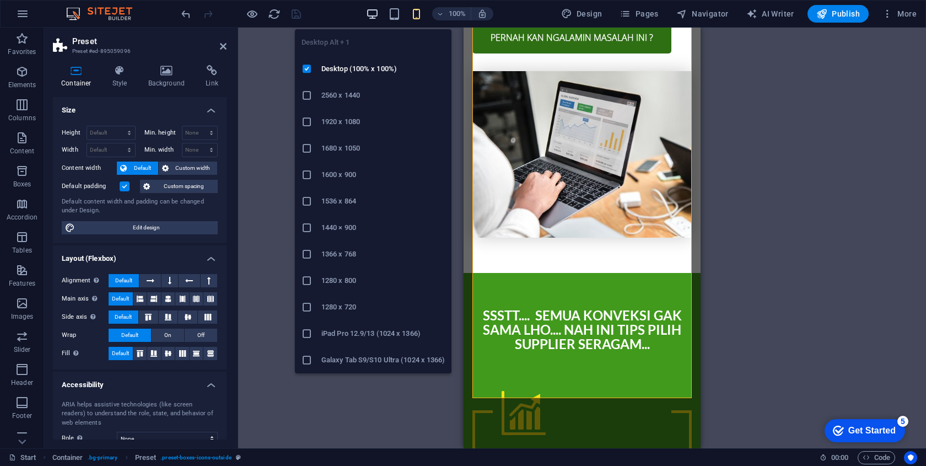
click at [370, 14] on icon "button" at bounding box center [372, 14] width 13 height 13
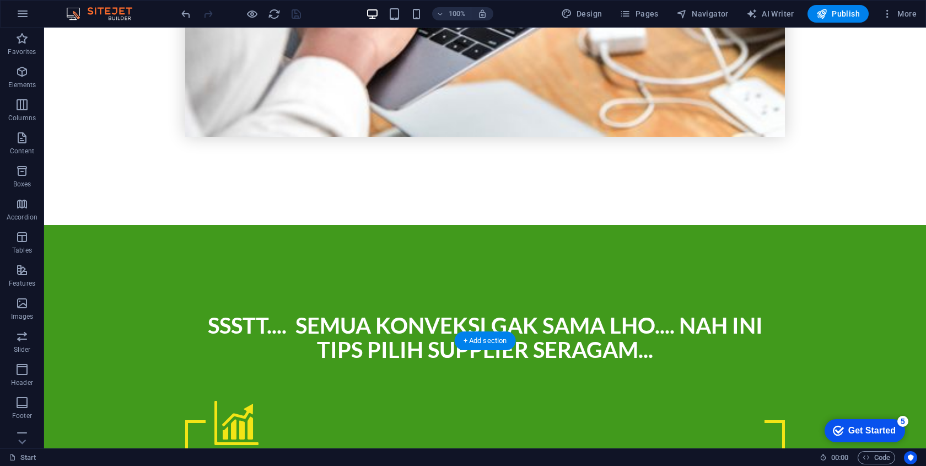
scroll to position [1202, 0]
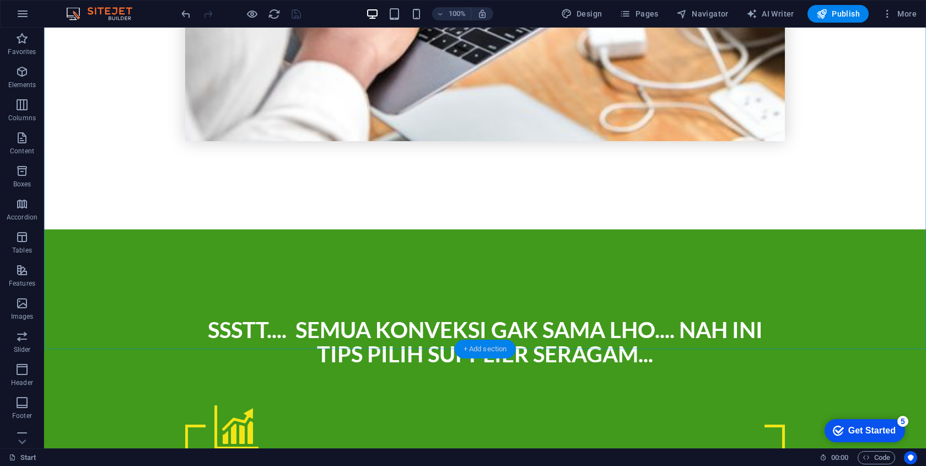
click at [486, 350] on div "+ Add section" at bounding box center [485, 348] width 61 height 19
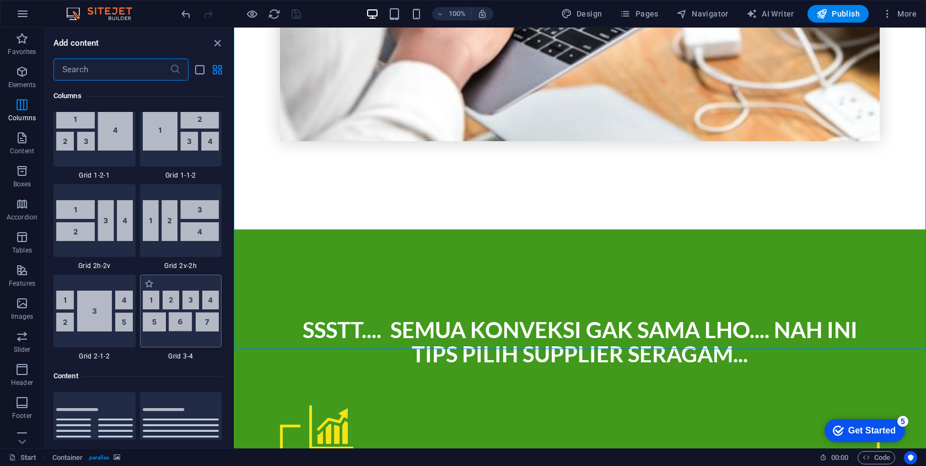
scroll to position [1656, 0]
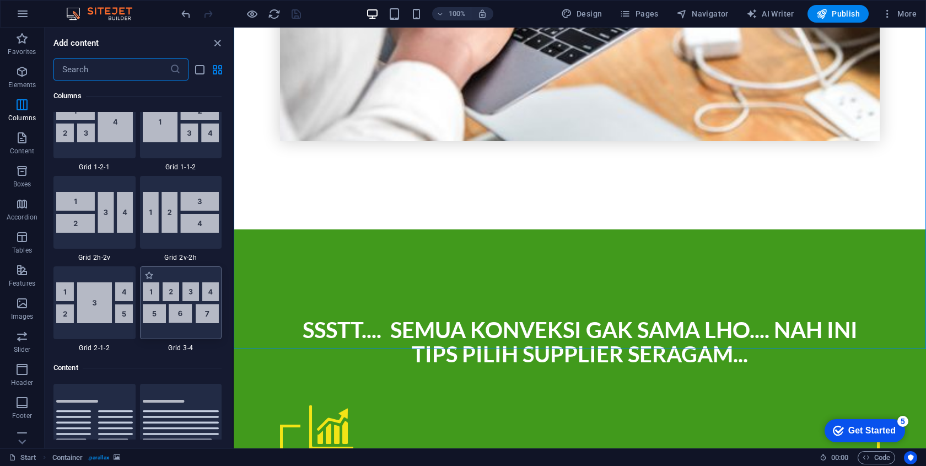
click at [181, 312] on img at bounding box center [181, 302] width 77 height 41
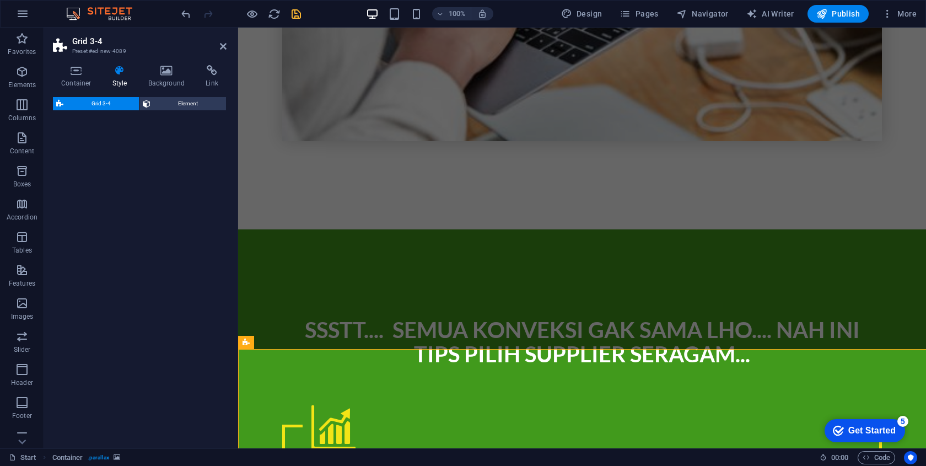
select select "rem"
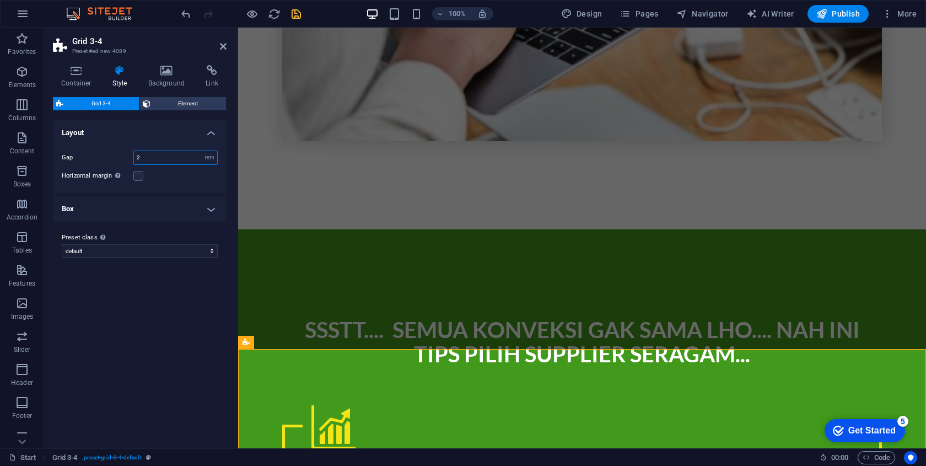
click at [177, 156] on input "2" at bounding box center [175, 157] width 83 height 13
type input "1"
click at [177, 183] on div "Gap 1 px rem % vw vh Horizontal margin Only if the containers "Content width" i…" at bounding box center [140, 166] width 178 height 54
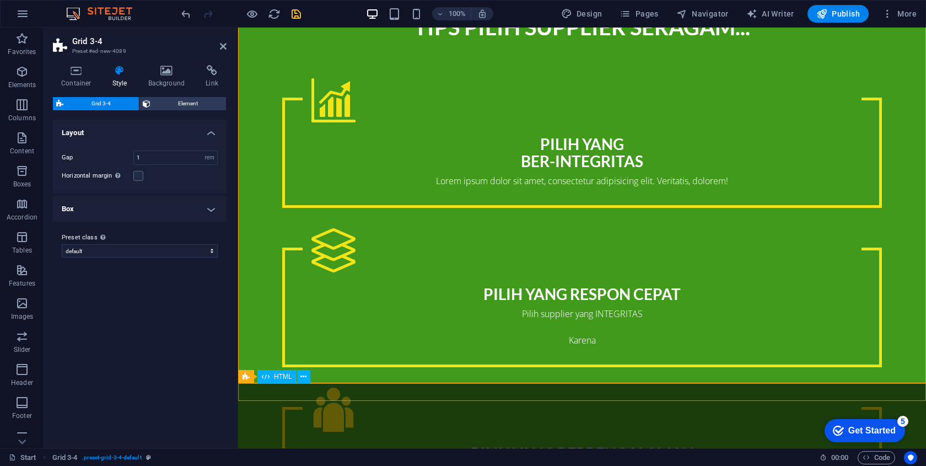
scroll to position [1529, 0]
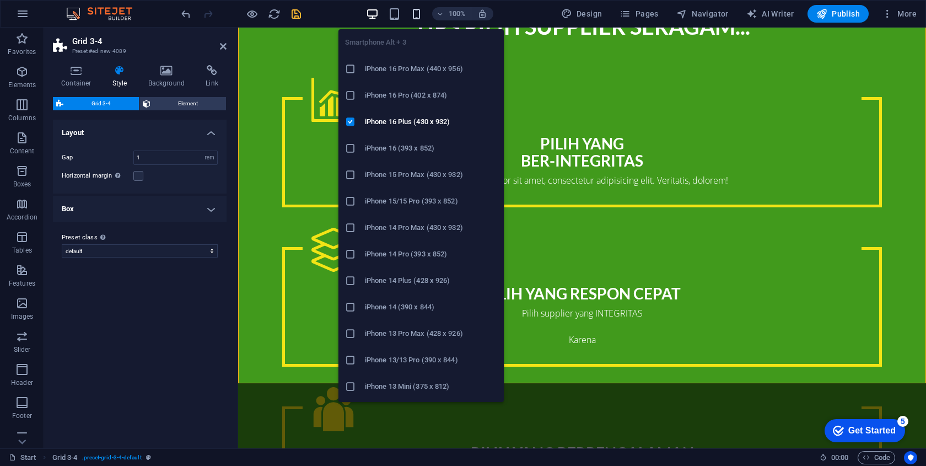
click at [417, 14] on icon "button" at bounding box center [416, 14] width 13 height 13
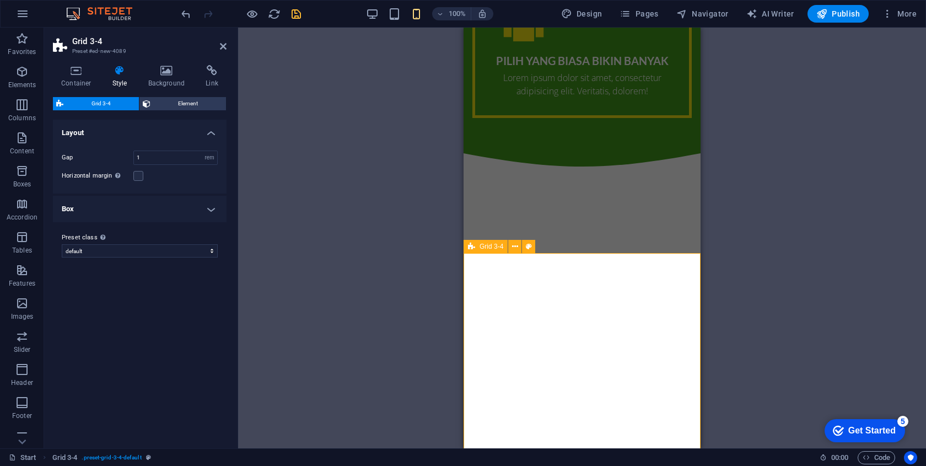
scroll to position [1805, 0]
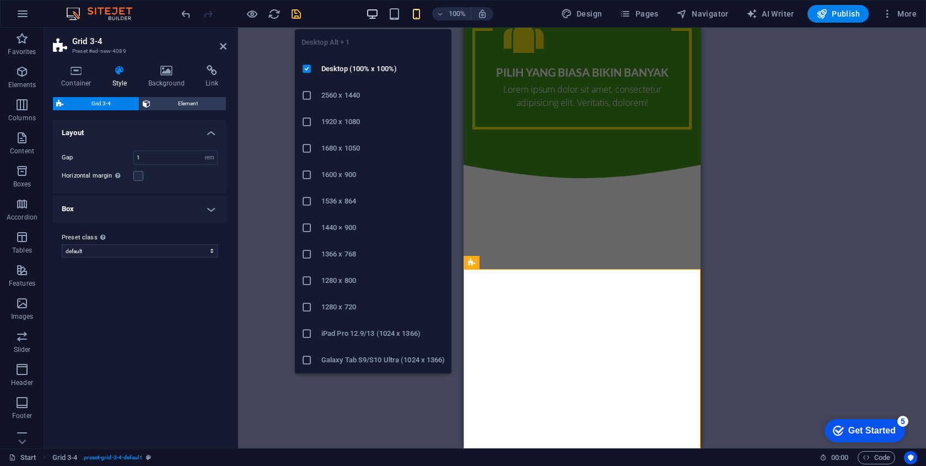
click at [371, 14] on icon "button" at bounding box center [372, 14] width 13 height 13
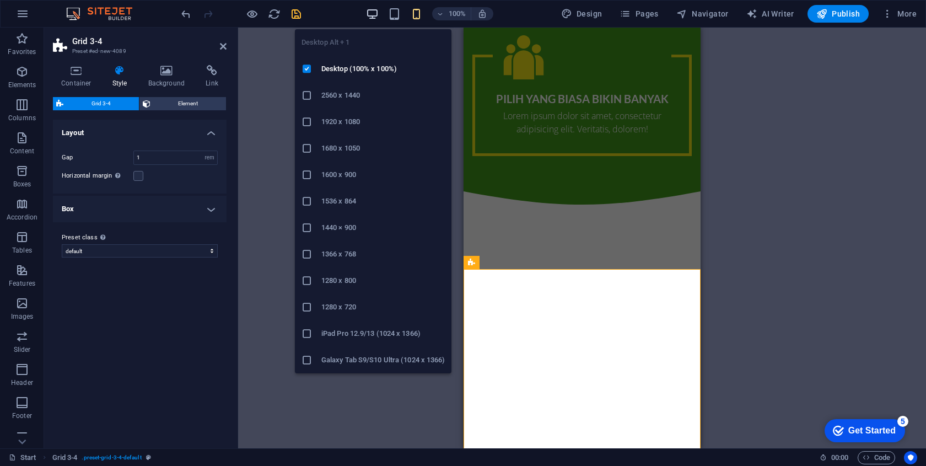
scroll to position [1494, 0]
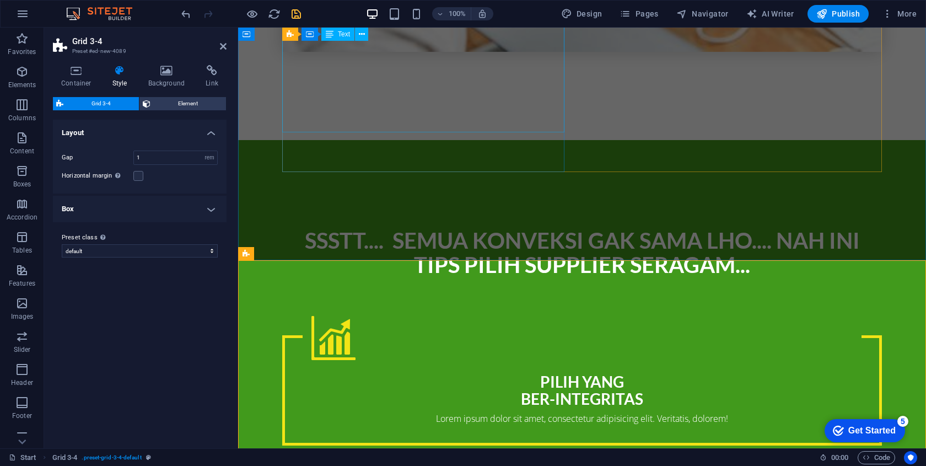
scroll to position [1273, 0]
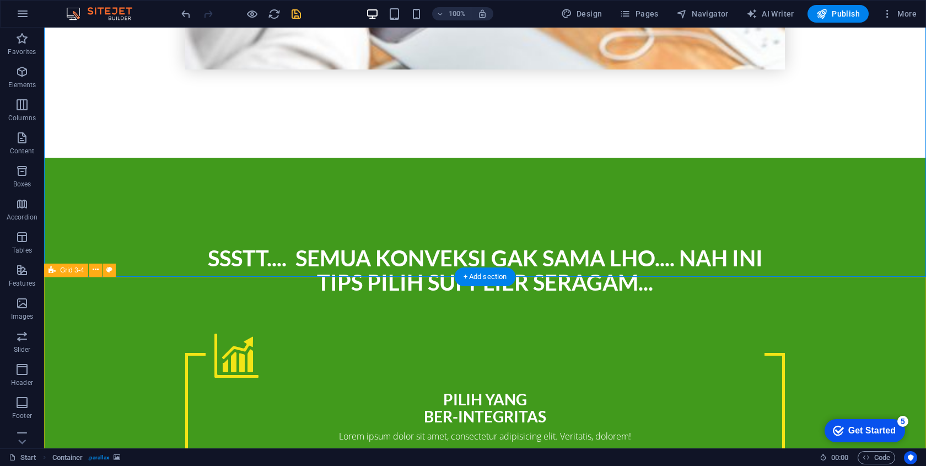
scroll to position [1274, 0]
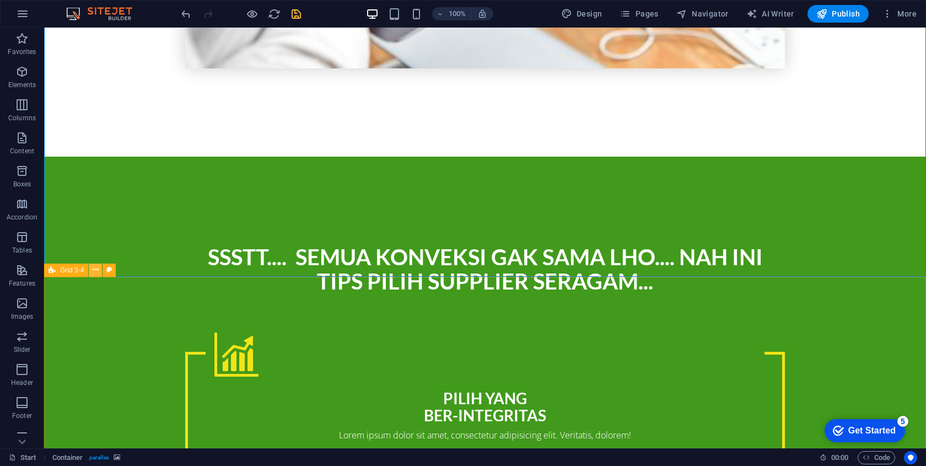
click at [94, 269] on icon at bounding box center [96, 270] width 6 height 12
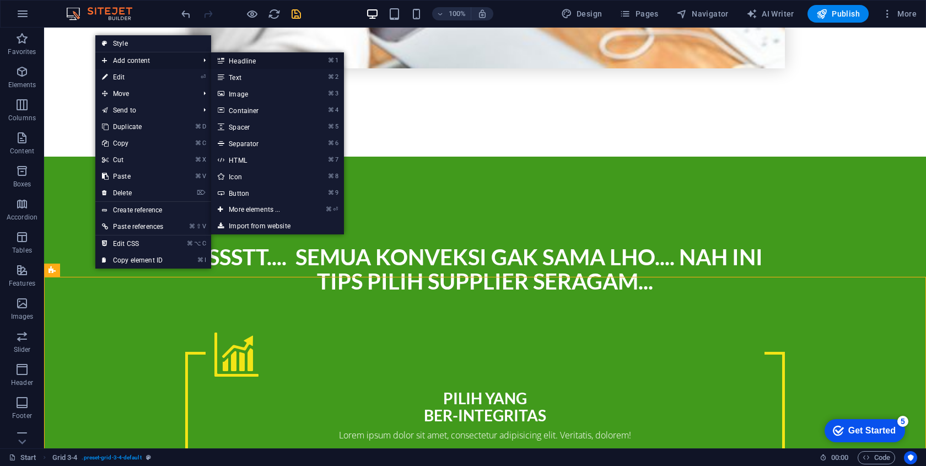
click at [265, 62] on link "⌘ 1 Headline" at bounding box center [256, 60] width 91 height 17
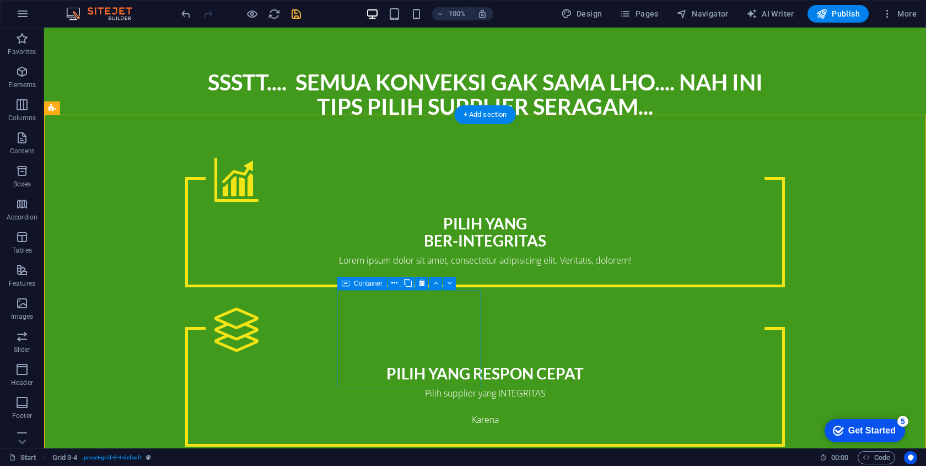
scroll to position [1452, 0]
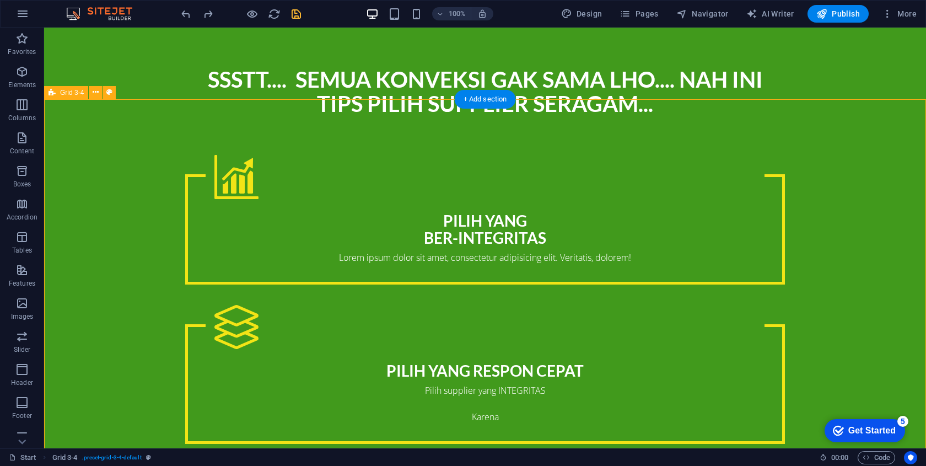
click at [95, 91] on icon at bounding box center [96, 93] width 6 height 12
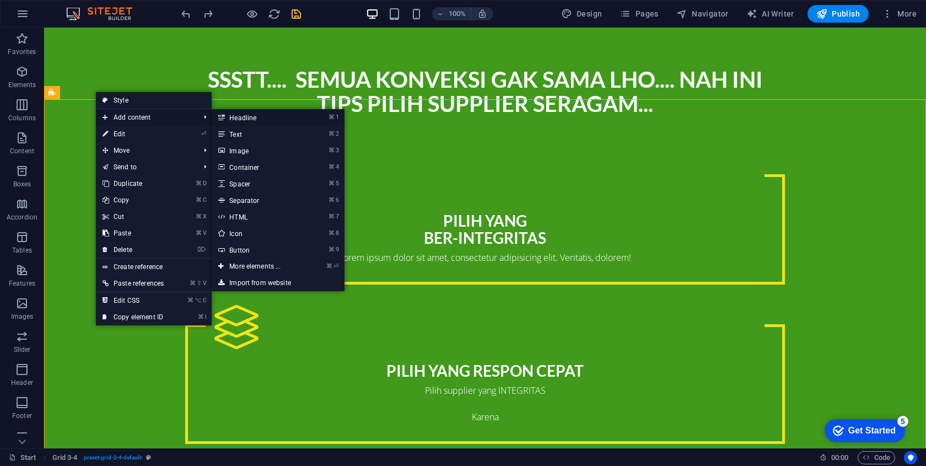
click at [274, 117] on link "⌘ 1 Headline" at bounding box center [257, 117] width 91 height 17
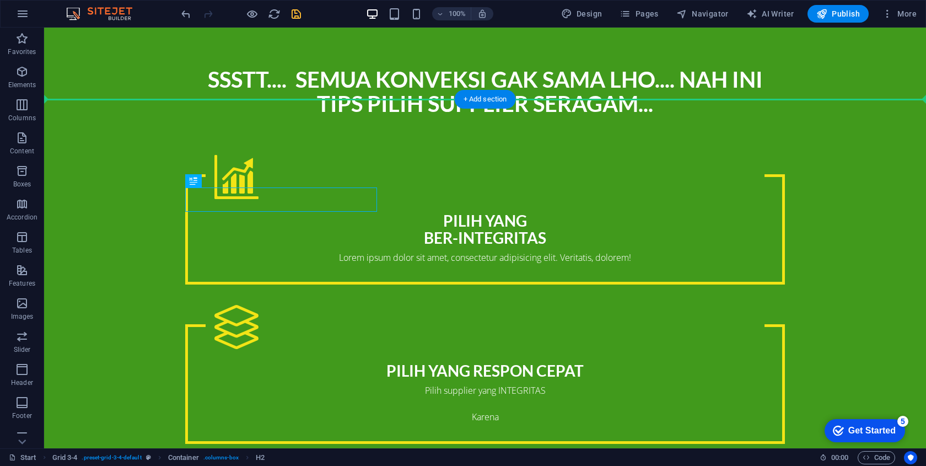
drag, startPoint x: 327, startPoint y: 195, endPoint x: 437, endPoint y: 141, distance: 122.0
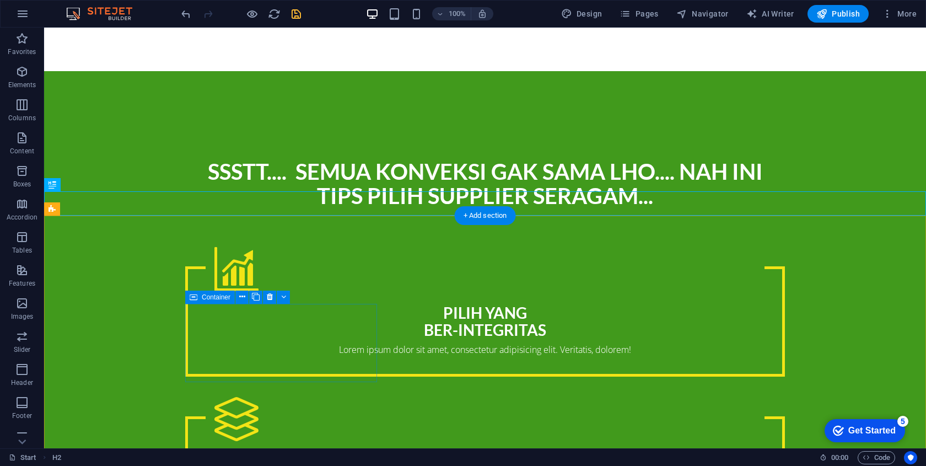
scroll to position [1355, 0]
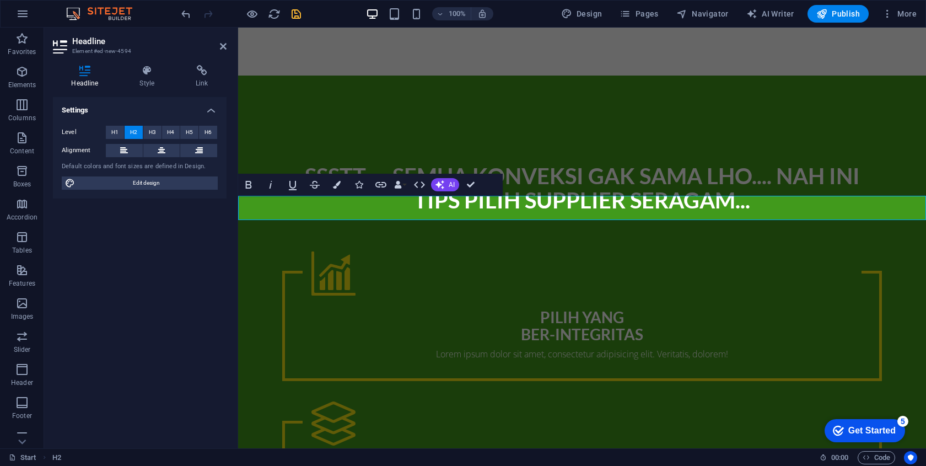
click at [192, 205] on div "Settings Level H1 H2 H3 H4 H5 H6 Alignment Default colors and font sizes are de…" at bounding box center [140, 268] width 174 height 342
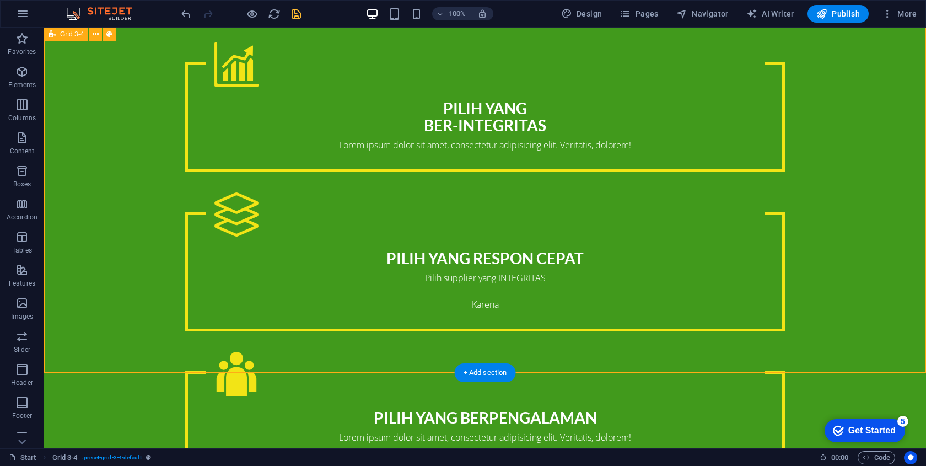
scroll to position [1568, 0]
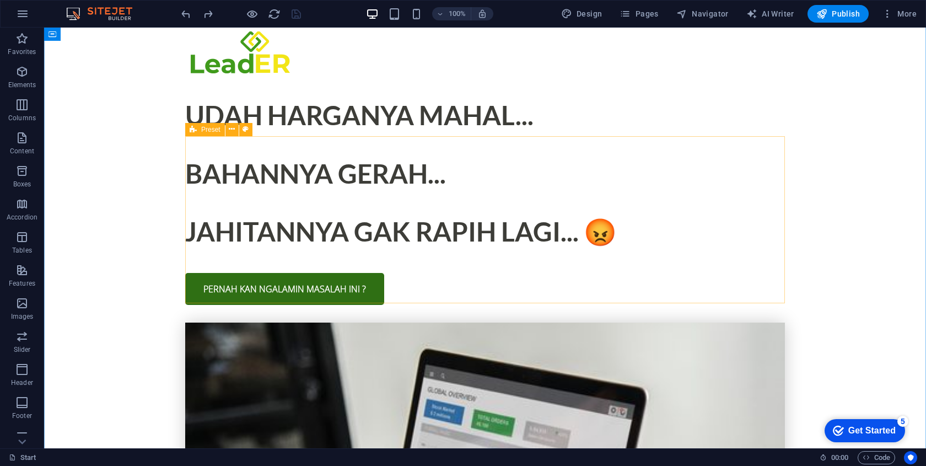
scroll to position [563, 0]
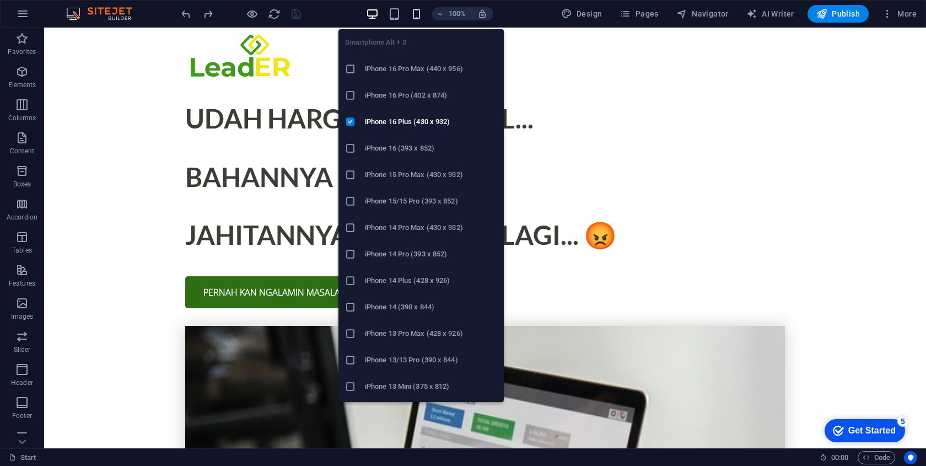
click at [414, 13] on icon "button" at bounding box center [416, 14] width 13 height 13
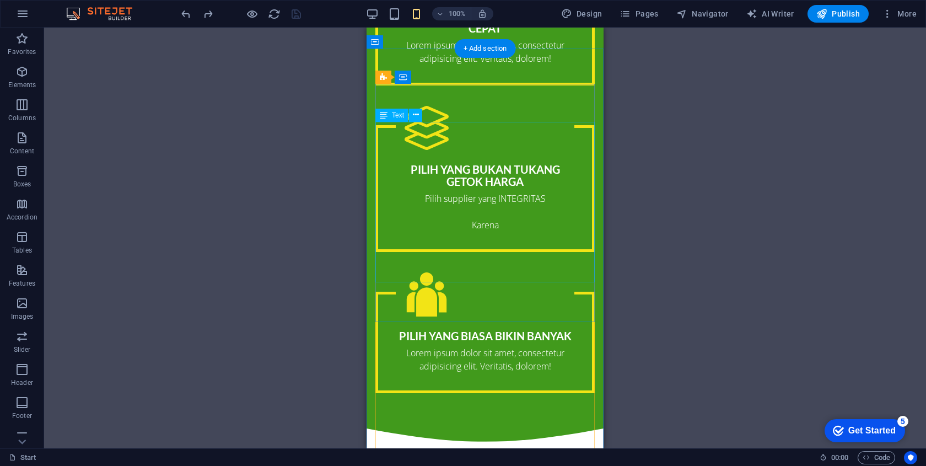
scroll to position [1534, 0]
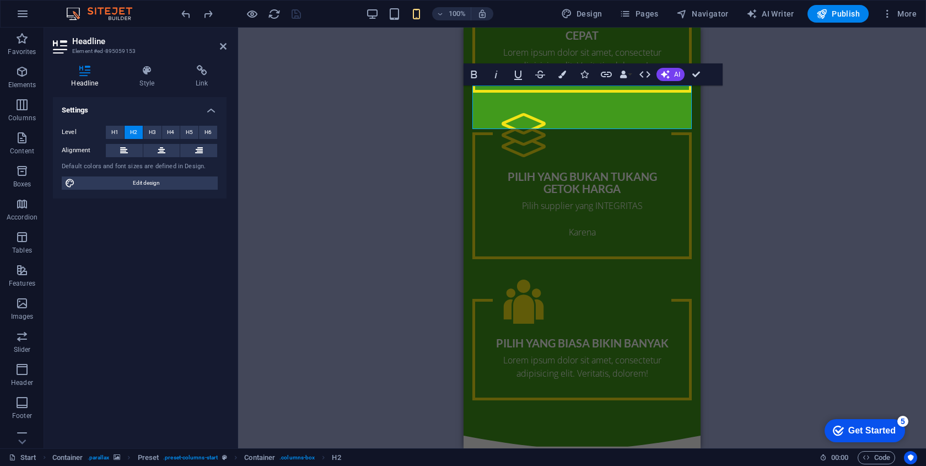
click at [740, 126] on div "H1 Container Container Preset Preset Container Container Image Container Preset…" at bounding box center [582, 238] width 688 height 420
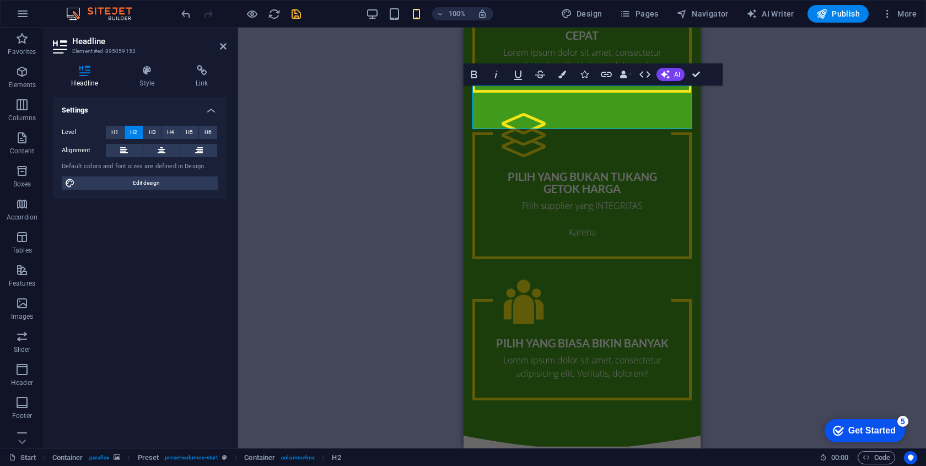
click at [383, 240] on div "H1 Container Container Preset Preset Container Container Image Container Preset…" at bounding box center [582, 238] width 688 height 420
click at [356, 284] on div "H1 Container Container Preset Preset Container Container Image Container Preset…" at bounding box center [582, 238] width 688 height 420
click at [865, 260] on div "H1 Container Container Preset Preset Container Container Image Container Preset…" at bounding box center [582, 238] width 688 height 420
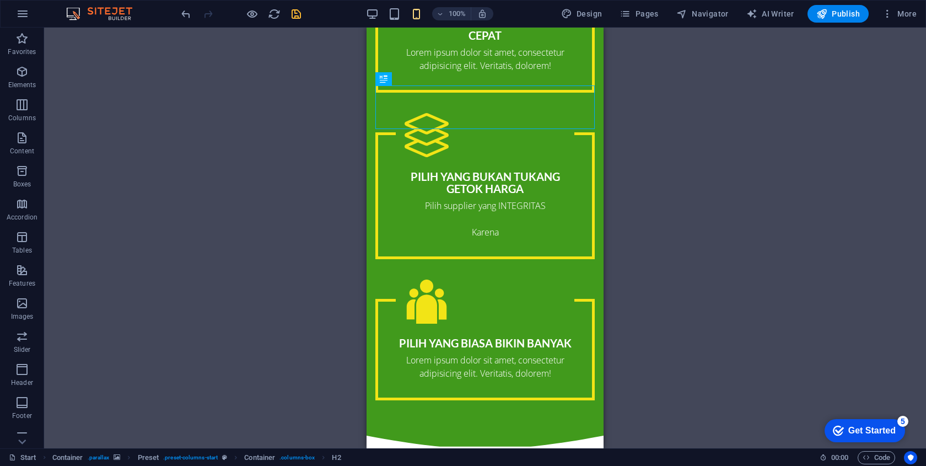
click at [699, 251] on div "H1 Container Container Preset Preset Container Container Image Container Preset…" at bounding box center [485, 238] width 882 height 420
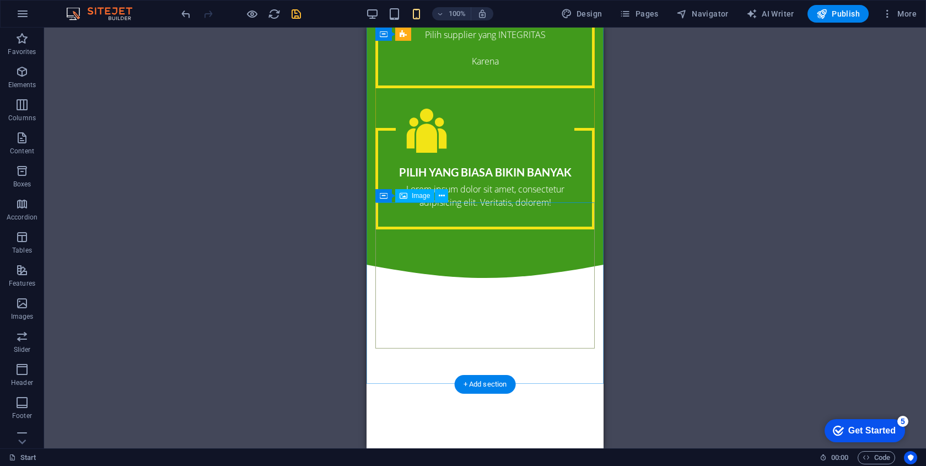
scroll to position [1708, 0]
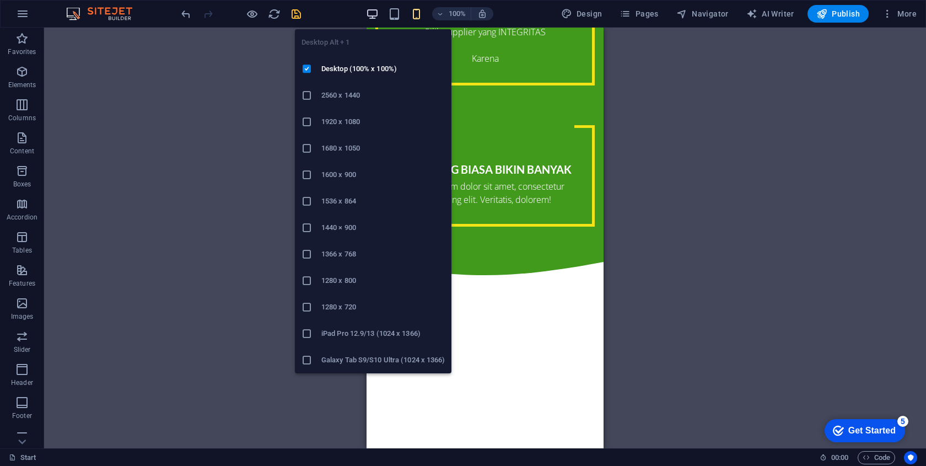
click at [379, 15] on icon "button" at bounding box center [372, 14] width 13 height 13
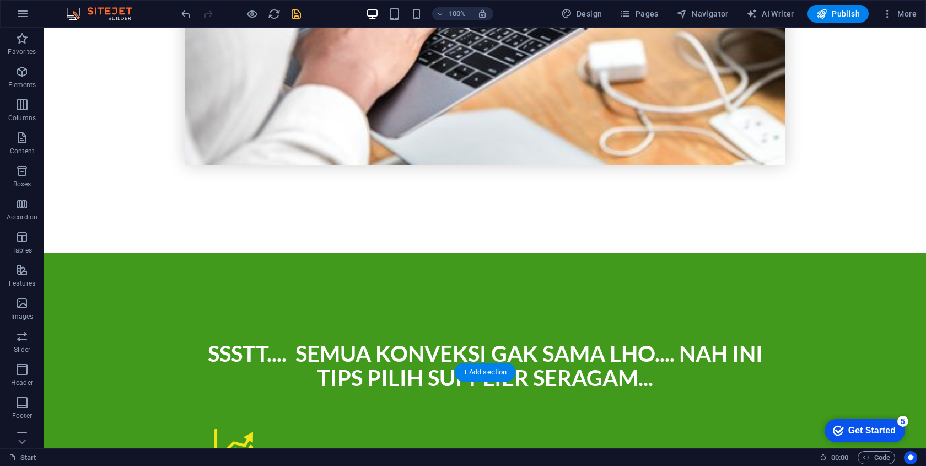
scroll to position [1175, 0]
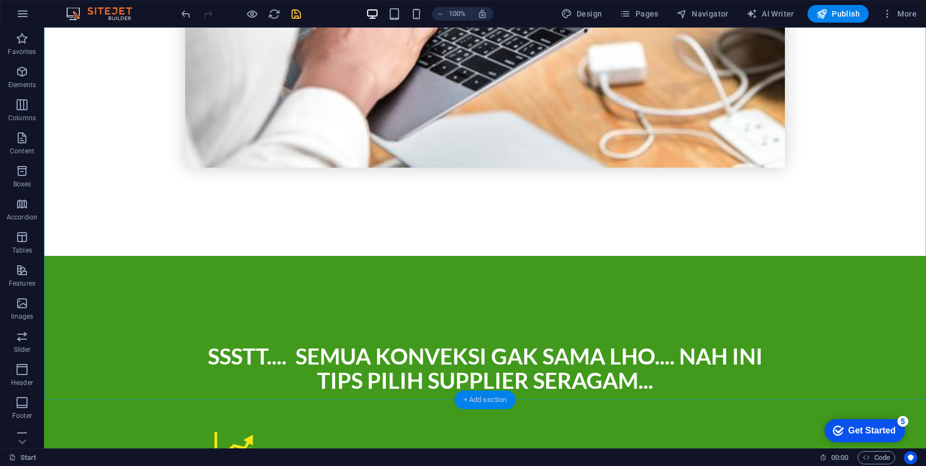
click at [482, 397] on div "+ Add section" at bounding box center [485, 399] width 61 height 19
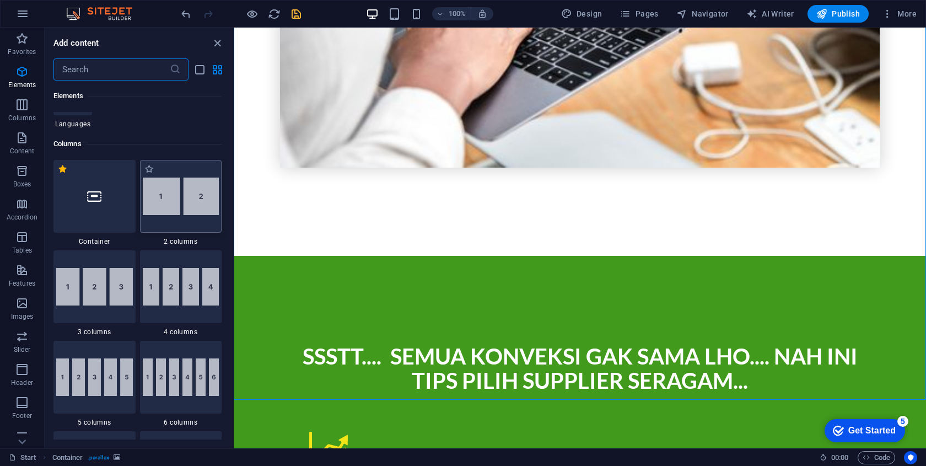
scroll to position [498, 0]
click at [95, 203] on div at bounding box center [94, 195] width 82 height 73
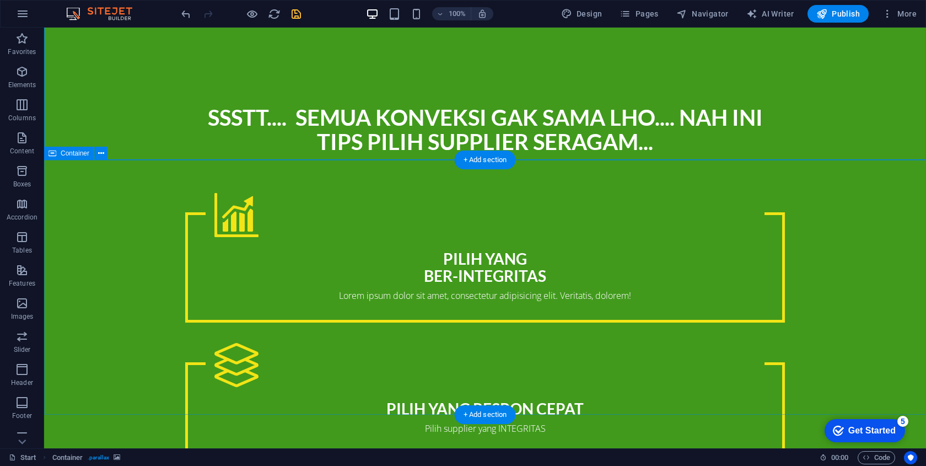
scroll to position [1418, 0]
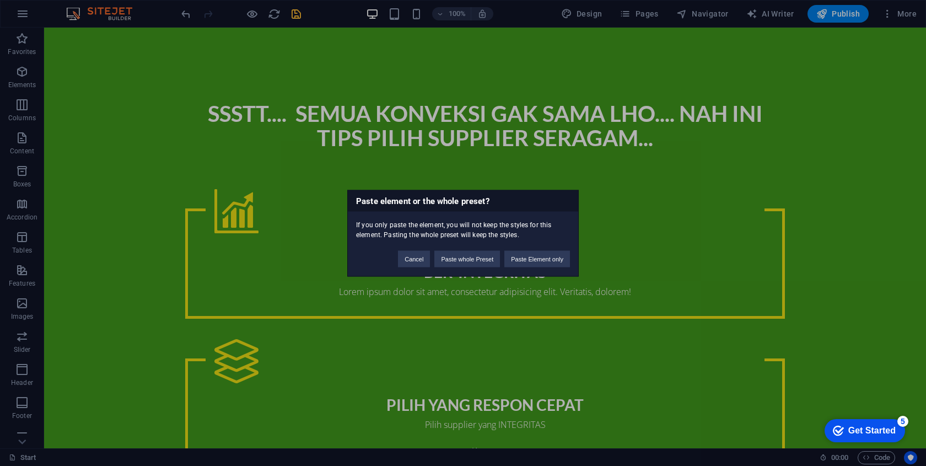
click at [617, 317] on div "Paste element or the whole preset? If you only paste the element, you will not …" at bounding box center [463, 233] width 926 height 466
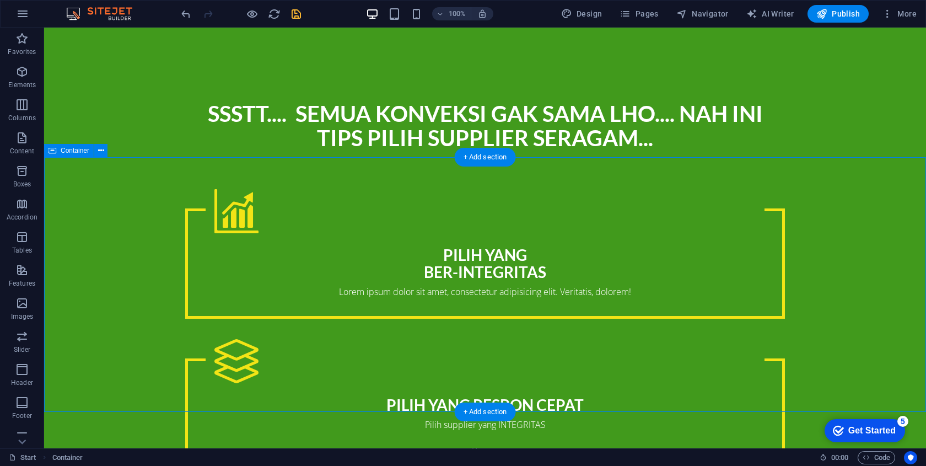
click at [68, 149] on span "Container" at bounding box center [75, 150] width 29 height 7
drag, startPoint x: 96, startPoint y: 178, endPoint x: 73, endPoint y: 180, distance: 23.8
click at [64, 151] on span "Container" at bounding box center [75, 150] width 29 height 7
click at [102, 153] on icon at bounding box center [101, 151] width 6 height 12
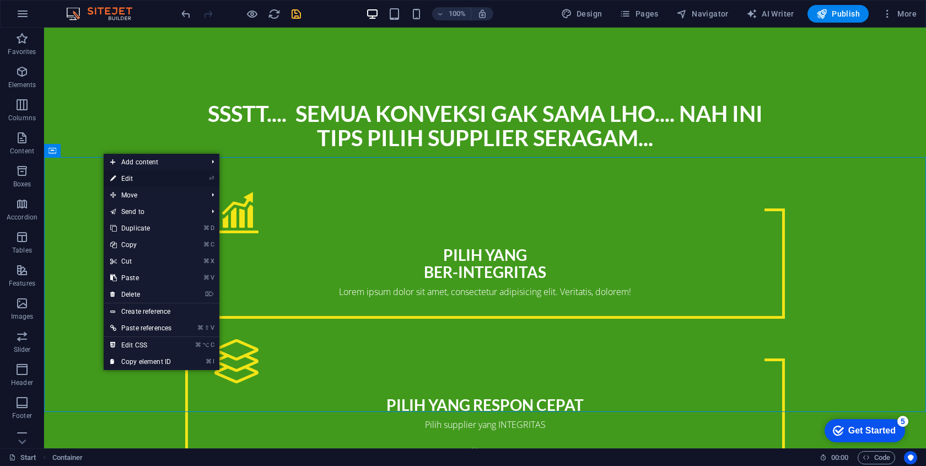
click at [165, 175] on link "⏎ Edit" at bounding box center [141, 178] width 74 height 17
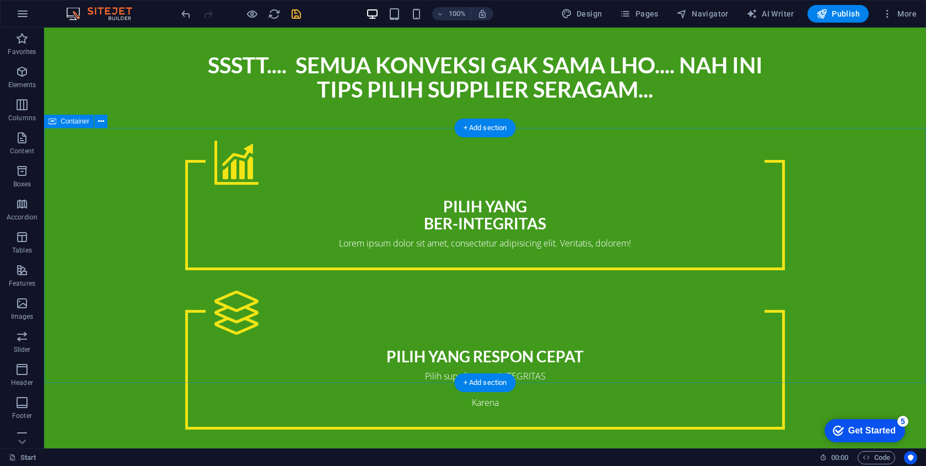
scroll to position [1447, 0]
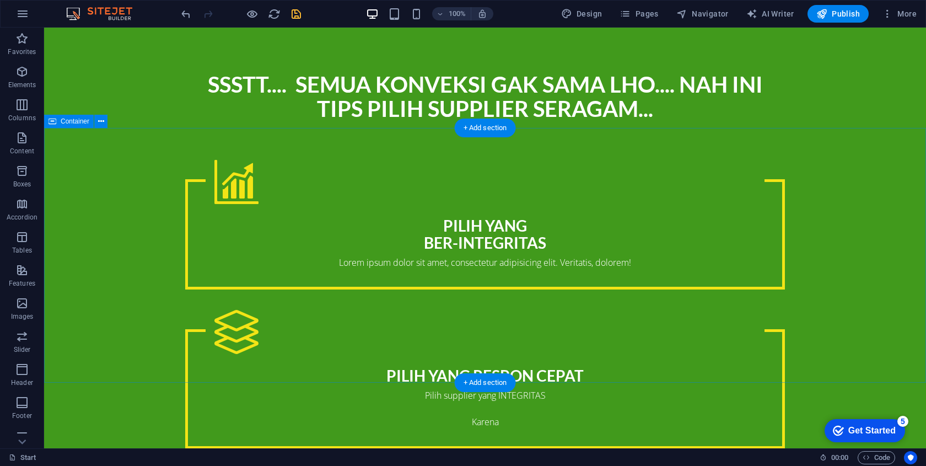
click at [54, 125] on icon at bounding box center [52, 121] width 8 height 13
click at [106, 118] on button at bounding box center [100, 121] width 13 height 13
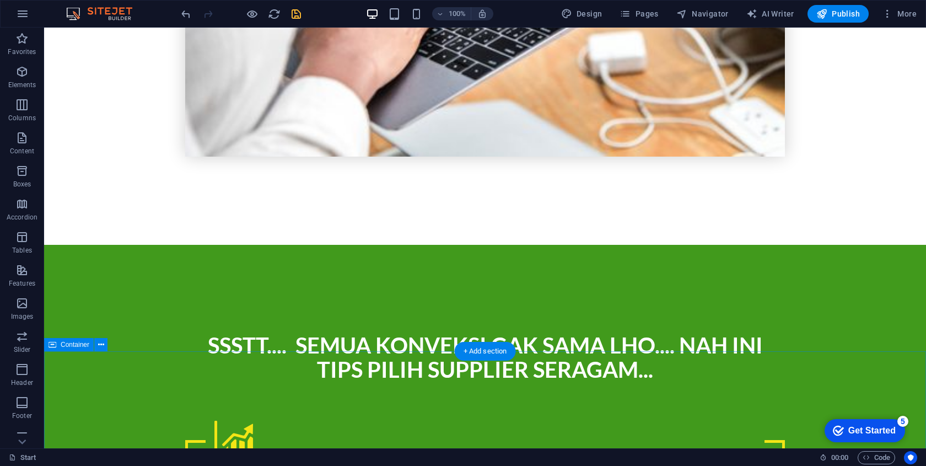
scroll to position [1165, 0]
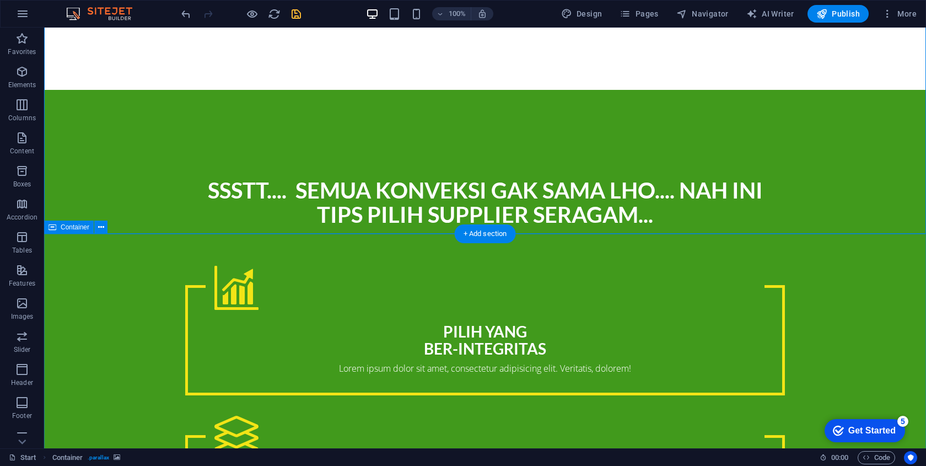
scroll to position [1352, 0]
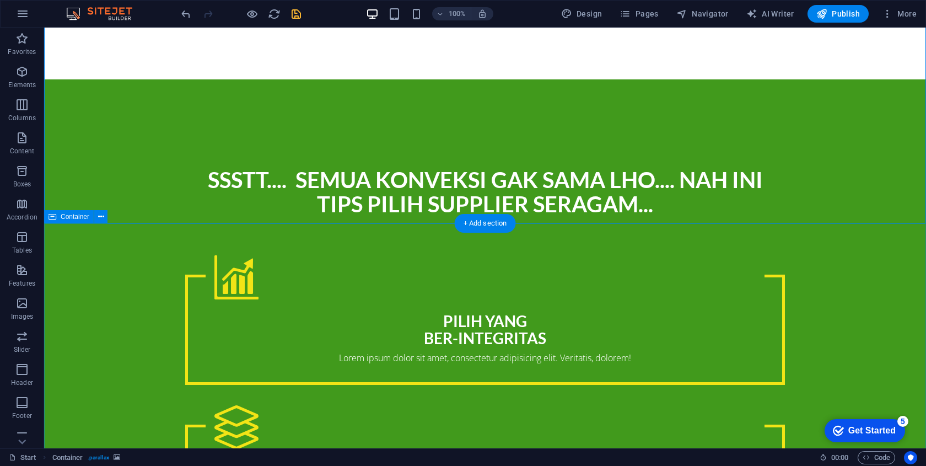
click at [78, 212] on div "Container" at bounding box center [69, 216] width 50 height 13
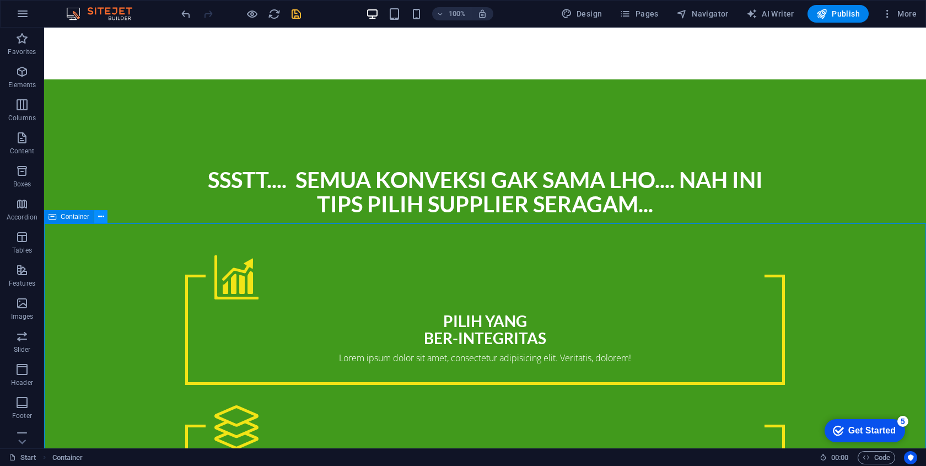
click at [105, 212] on button at bounding box center [100, 216] width 13 height 13
click at [23, 175] on icon "button" at bounding box center [21, 170] width 13 height 13
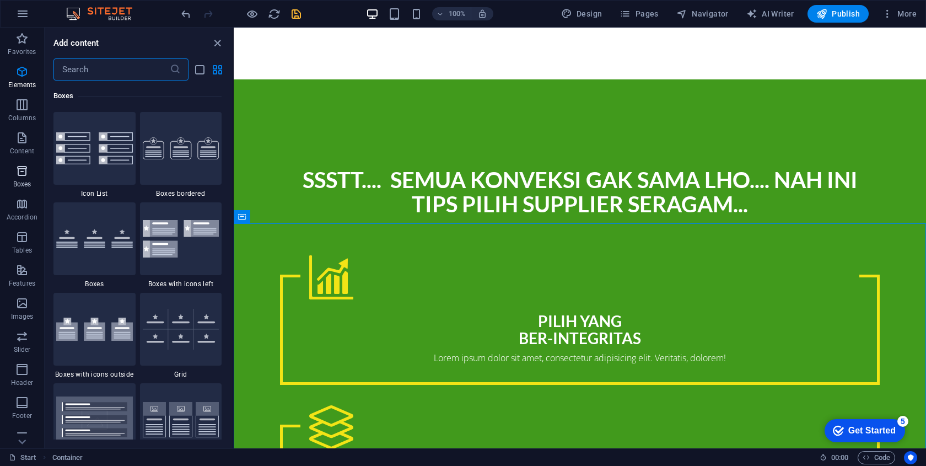
scroll to position [3039, 0]
click at [21, 137] on icon "button" at bounding box center [21, 137] width 13 height 13
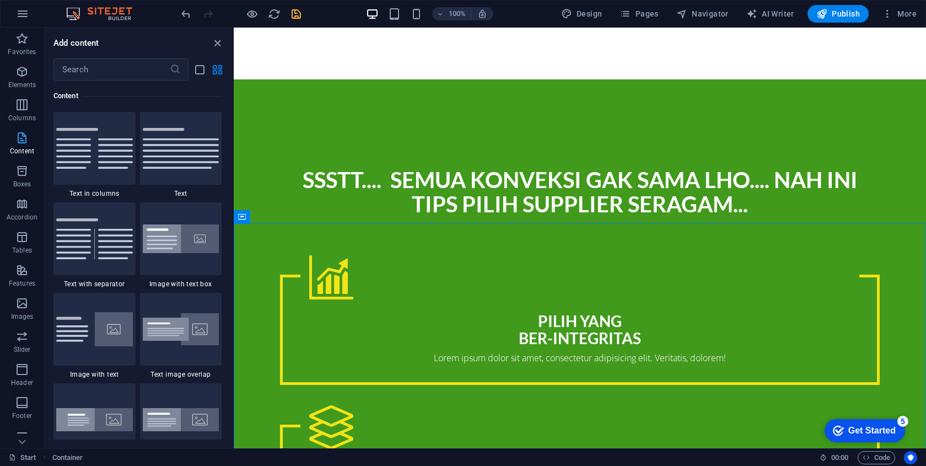
scroll to position [1928, 0]
click at [24, 106] on icon "button" at bounding box center [21, 104] width 13 height 13
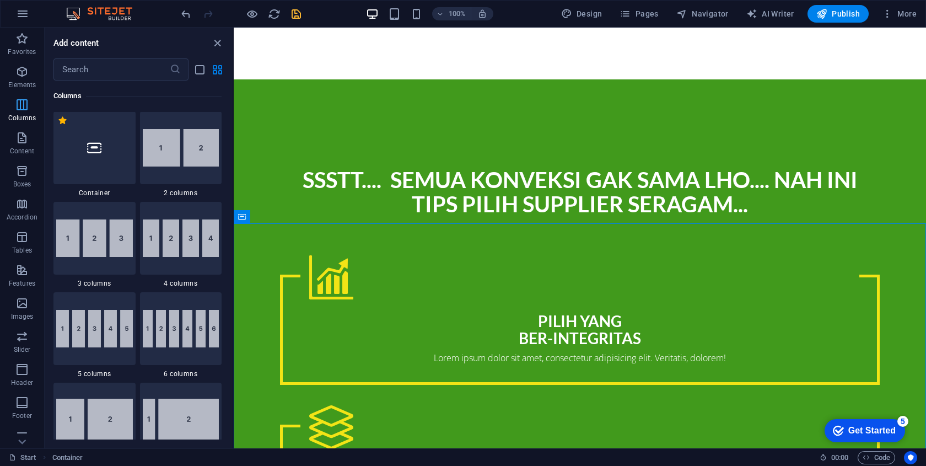
scroll to position [545, 0]
click at [23, 75] on icon "button" at bounding box center [21, 71] width 13 height 13
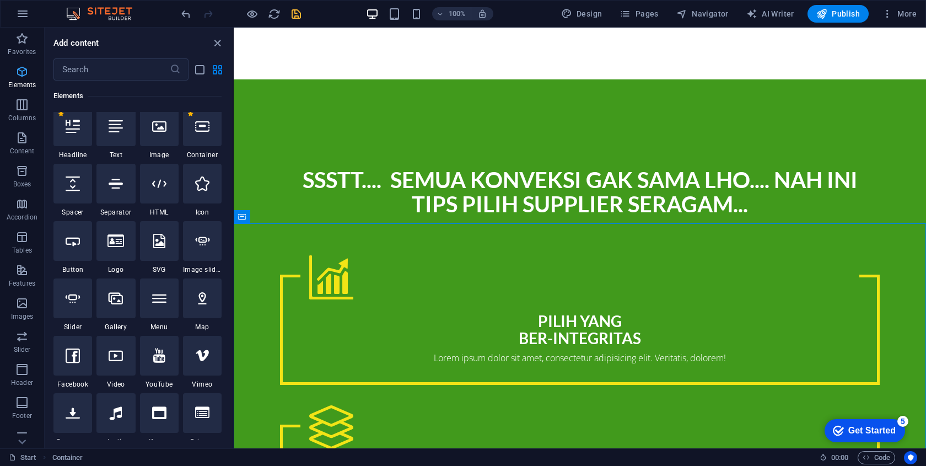
scroll to position [117, 0]
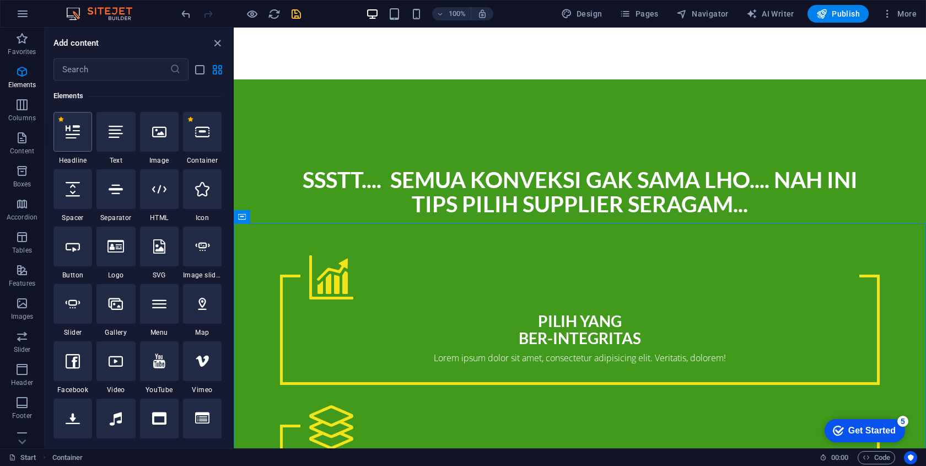
click at [73, 149] on div at bounding box center [72, 132] width 39 height 40
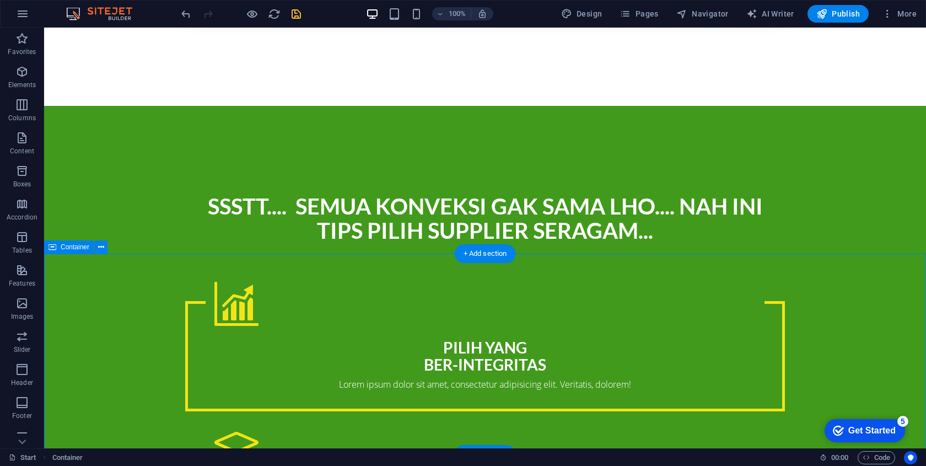
scroll to position [1320, 0]
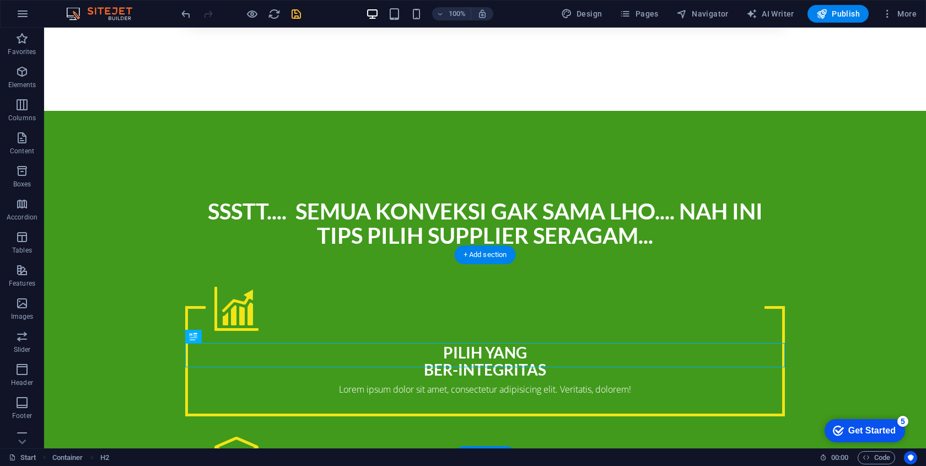
drag, startPoint x: 238, startPoint y: 363, endPoint x: 121, endPoint y: 290, distance: 137.6
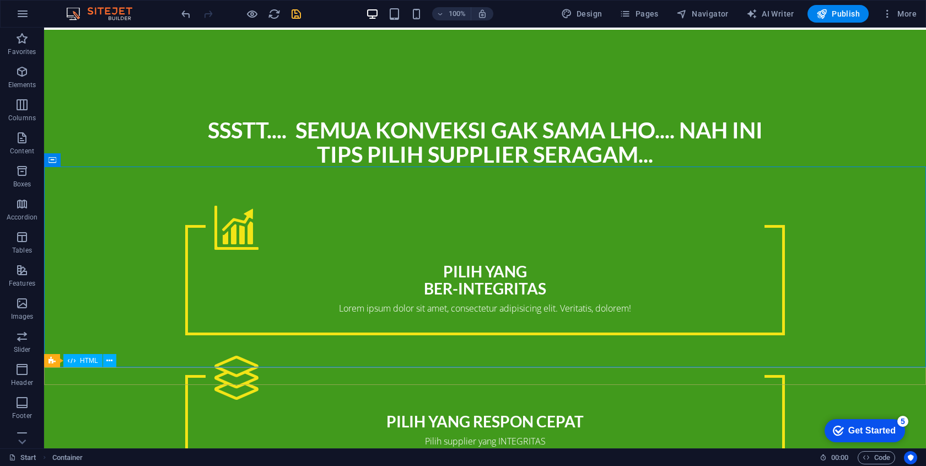
scroll to position [1399, 0]
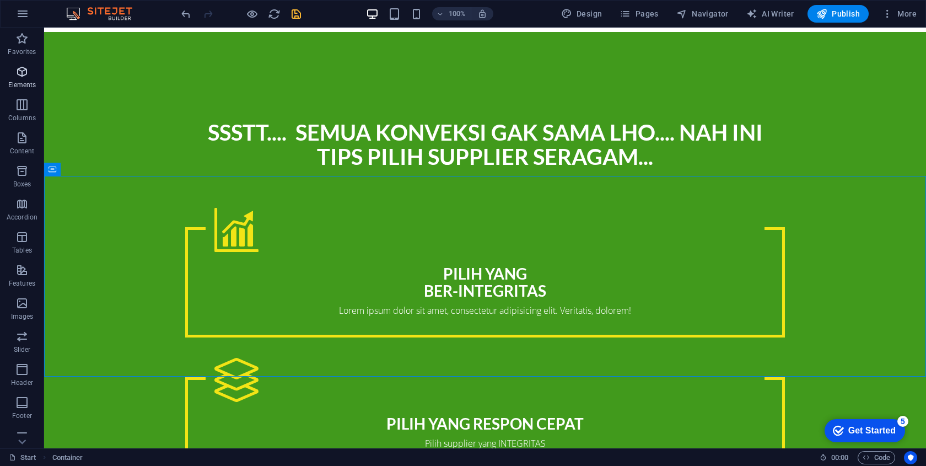
click at [21, 73] on icon "button" at bounding box center [21, 71] width 13 height 13
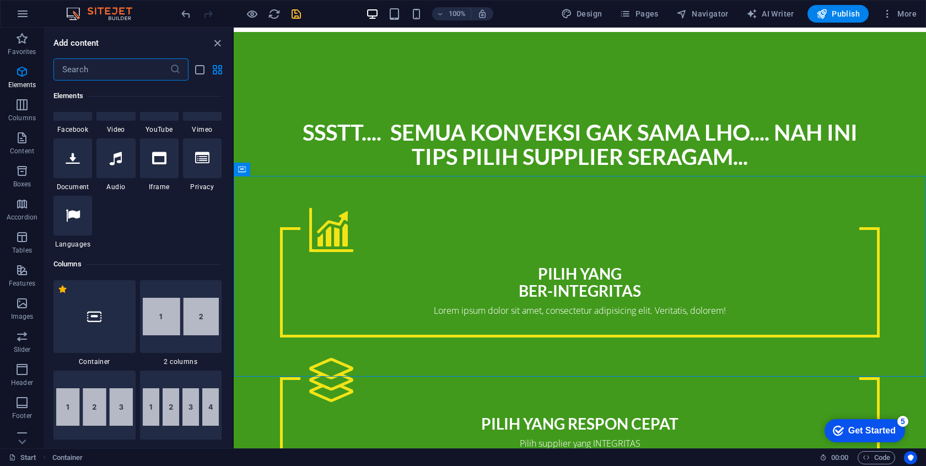
scroll to position [385, 0]
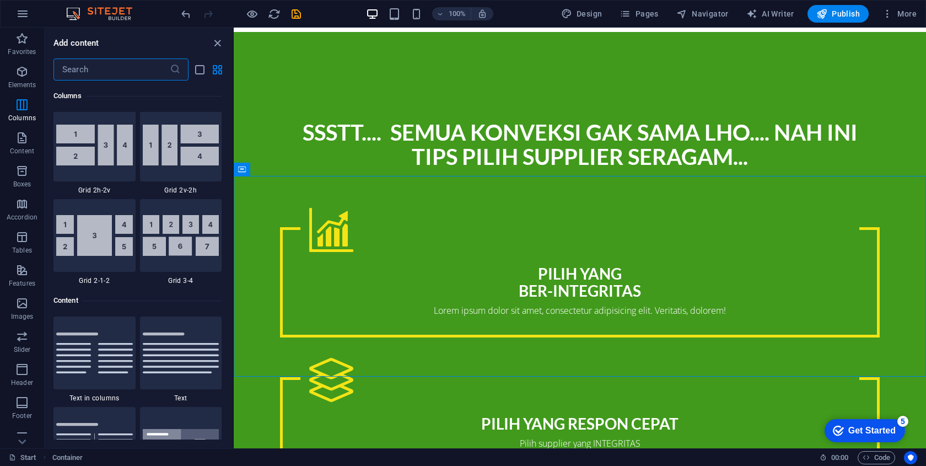
scroll to position [1726, 0]
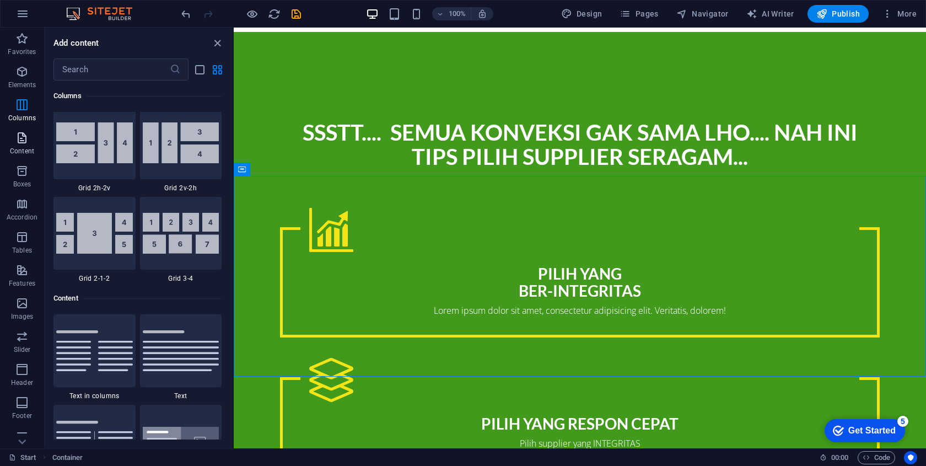
click at [23, 145] on span "Content" at bounding box center [22, 144] width 44 height 26
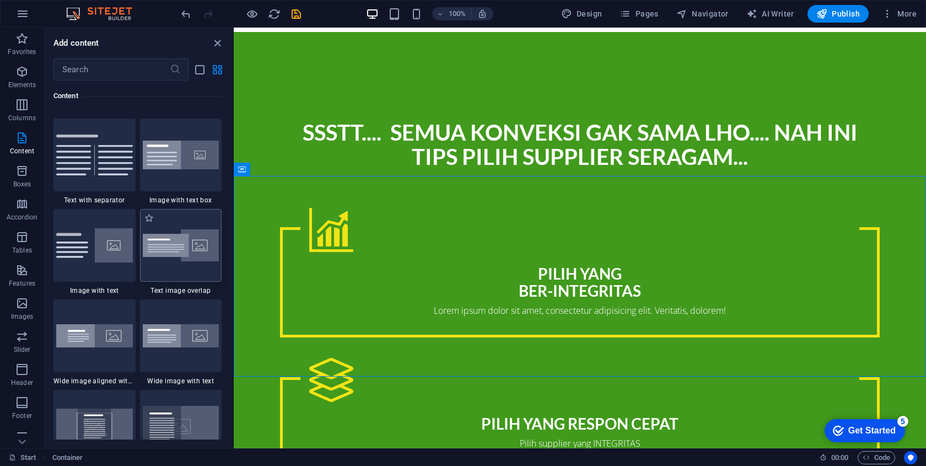
scroll to position [2015, 0]
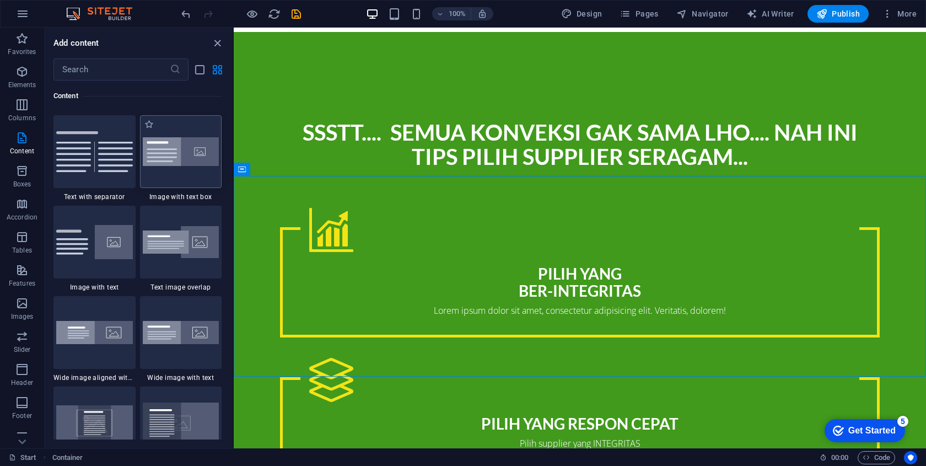
click at [178, 151] on img at bounding box center [181, 151] width 77 height 29
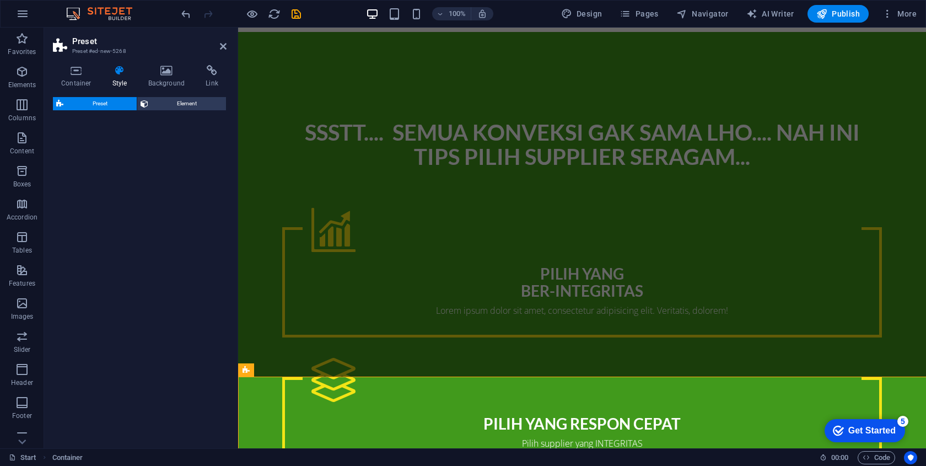
select select "rem"
select select "px"
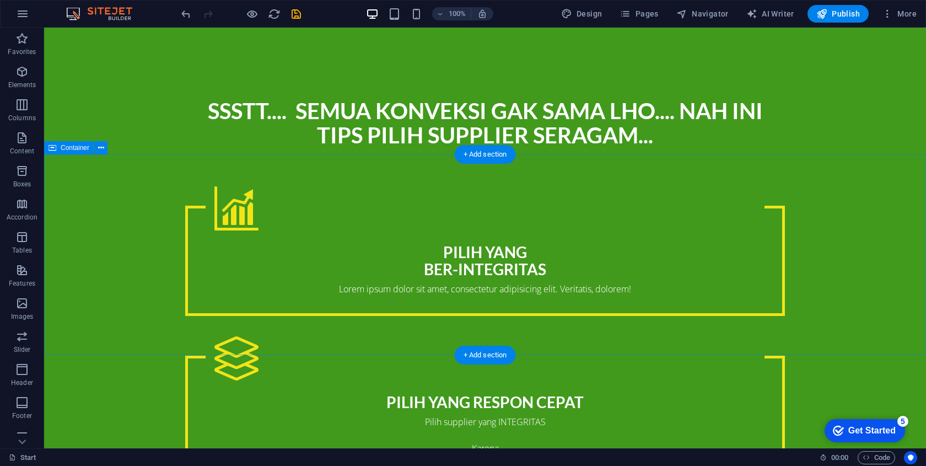
scroll to position [1400, 0]
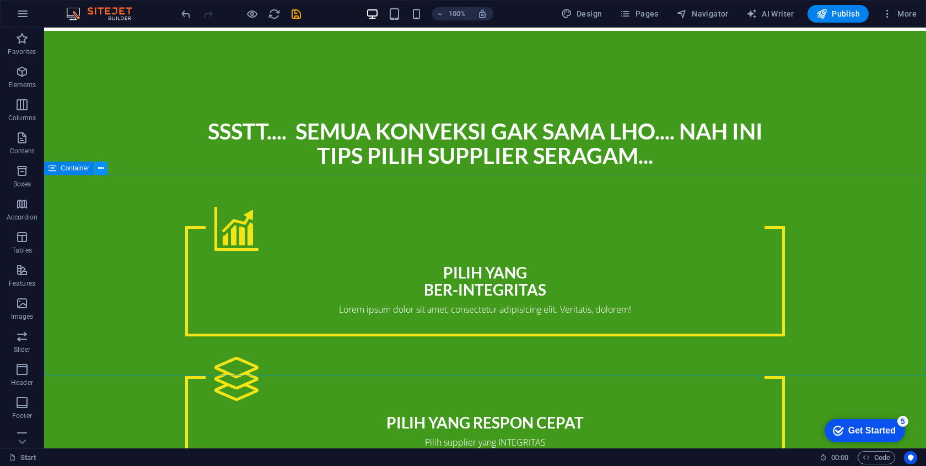
click at [103, 169] on icon at bounding box center [101, 169] width 6 height 12
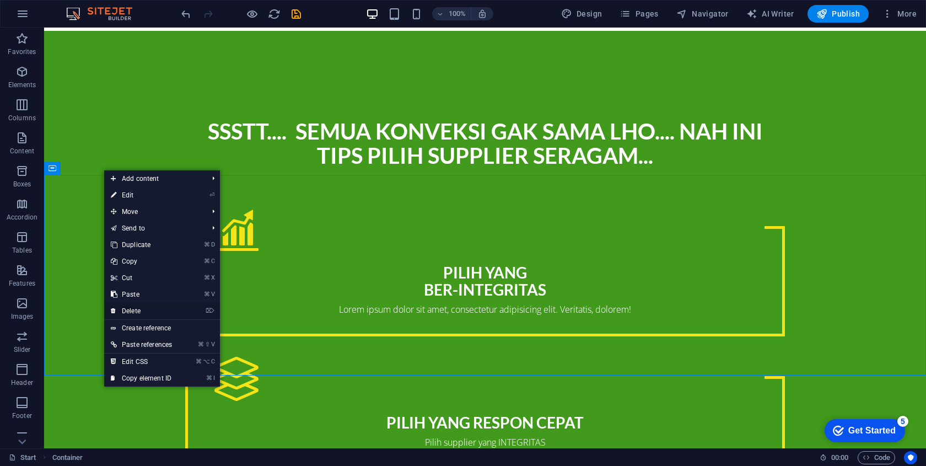
click at [156, 307] on link "⌦ Delete" at bounding box center [141, 310] width 74 height 17
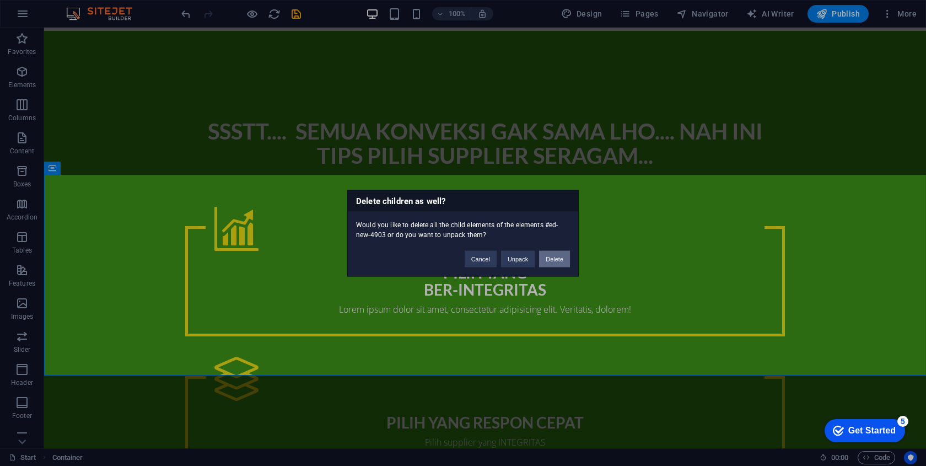
click at [562, 256] on button "Delete" at bounding box center [554, 258] width 31 height 17
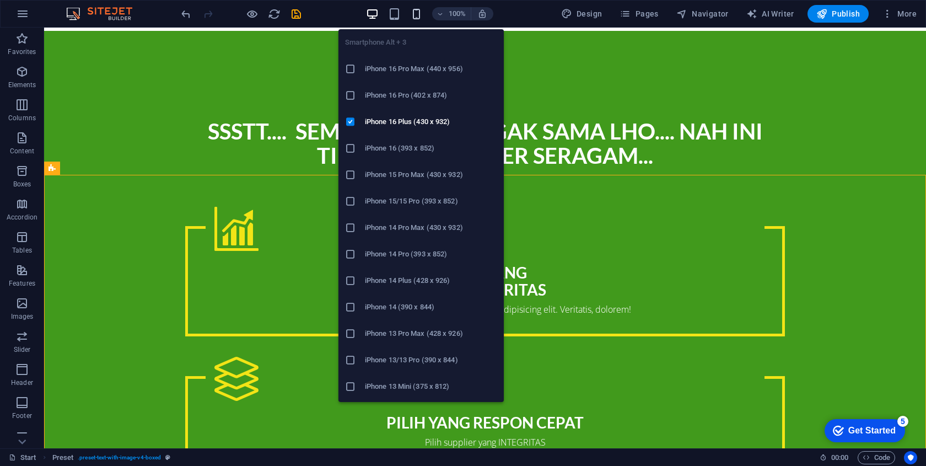
click at [419, 18] on icon "button" at bounding box center [416, 14] width 13 height 13
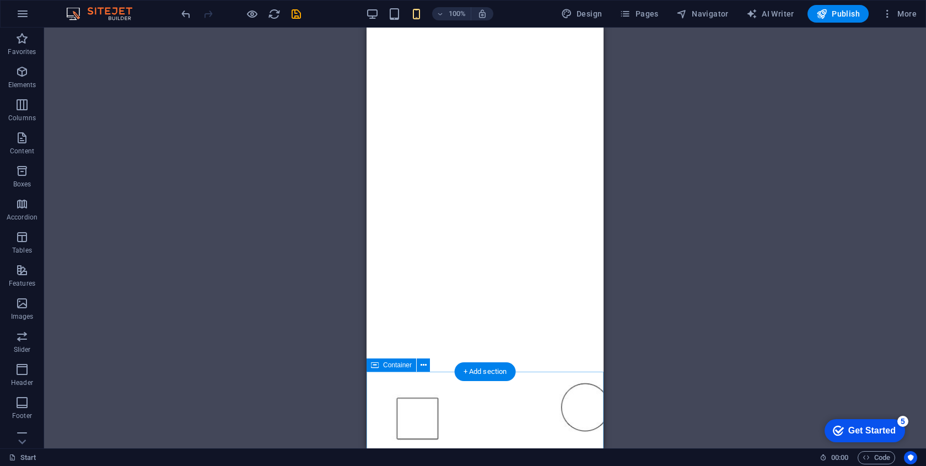
scroll to position [2044, 0]
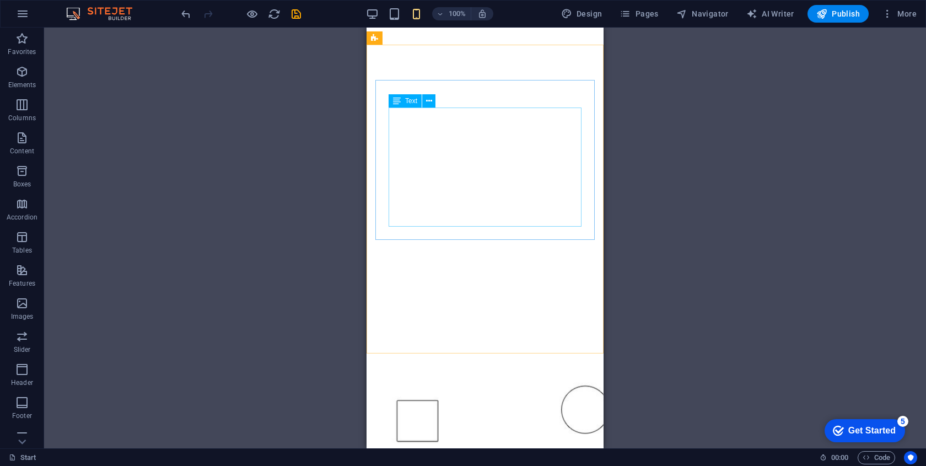
click at [441, 105] on div "Text" at bounding box center [415, 101] width 54 height 14
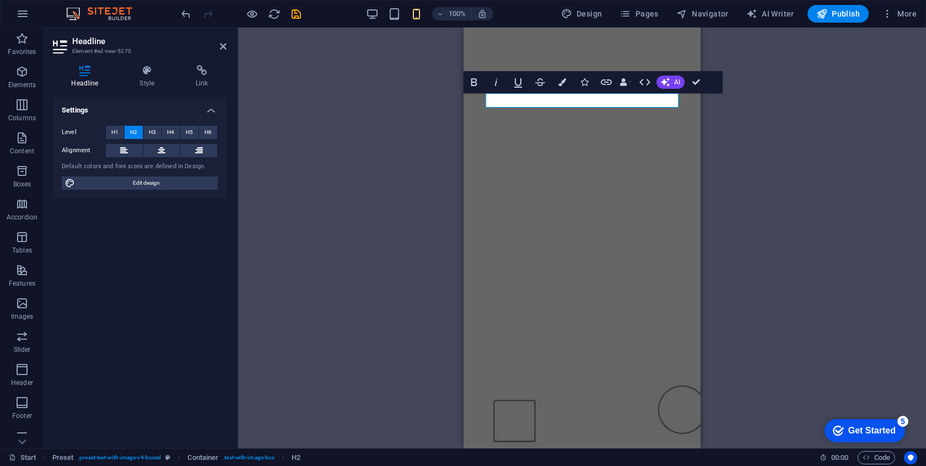
click at [461, 98] on div "H1 Container Container Preset Preset Container Container Image Container Preset…" at bounding box center [582, 238] width 688 height 420
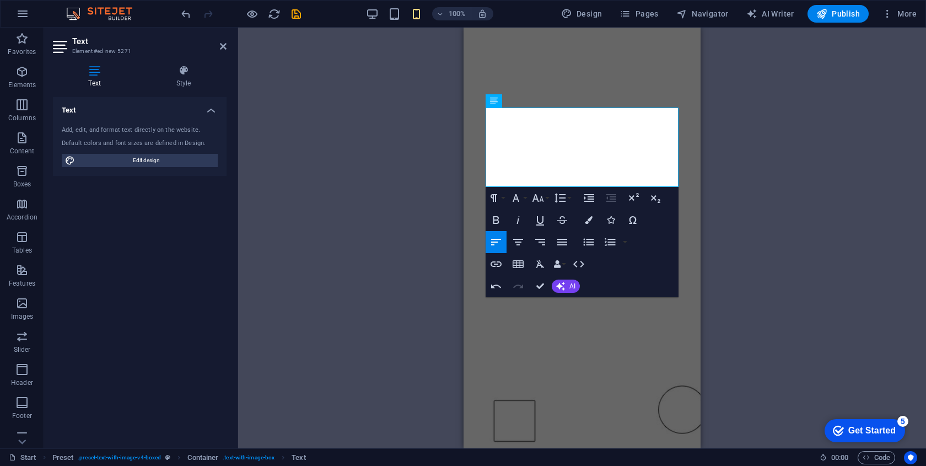
click at [802, 196] on div "Drag here to replace the existing content. Press “Ctrl” if you want to create a…" at bounding box center [582, 238] width 688 height 420
click at [709, 291] on div "Drag here to replace the existing content. Press “Ctrl” if you want to create a…" at bounding box center [582, 238] width 688 height 420
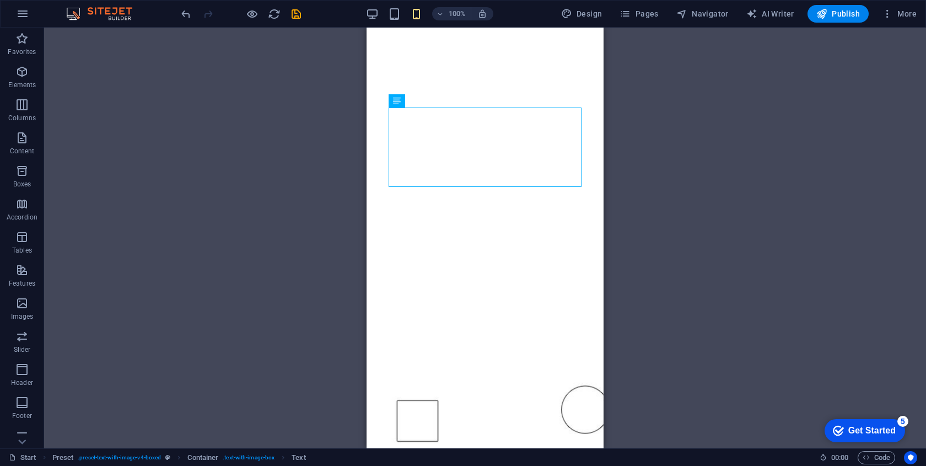
click at [655, 305] on div "Drag here to replace the existing content. Press “Ctrl” if you want to create a…" at bounding box center [485, 238] width 882 height 420
click at [661, 272] on div "Drag here to replace the existing content. Press “Ctrl” if you want to create a…" at bounding box center [485, 238] width 882 height 420
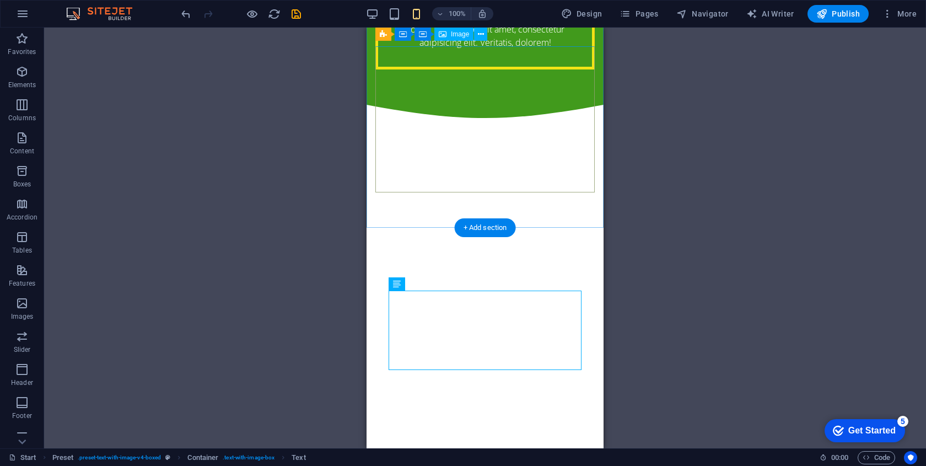
scroll to position [1841, 0]
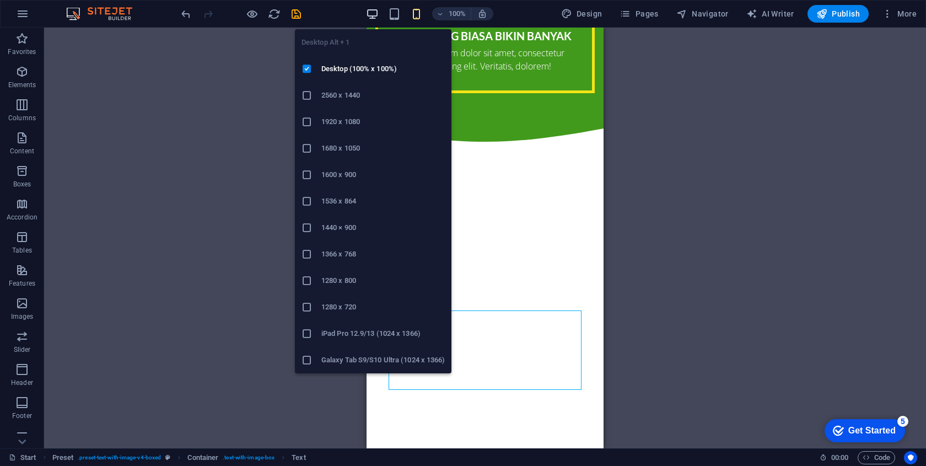
click at [377, 12] on icon "button" at bounding box center [372, 14] width 13 height 13
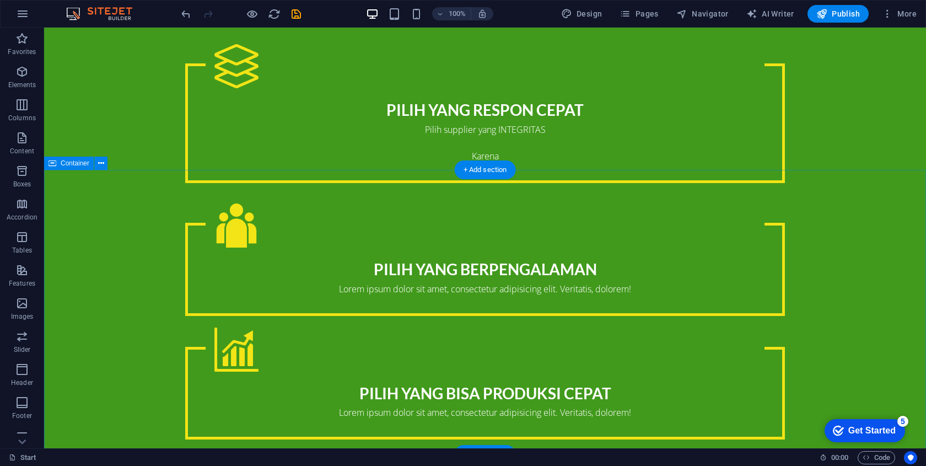
scroll to position [1812, 0]
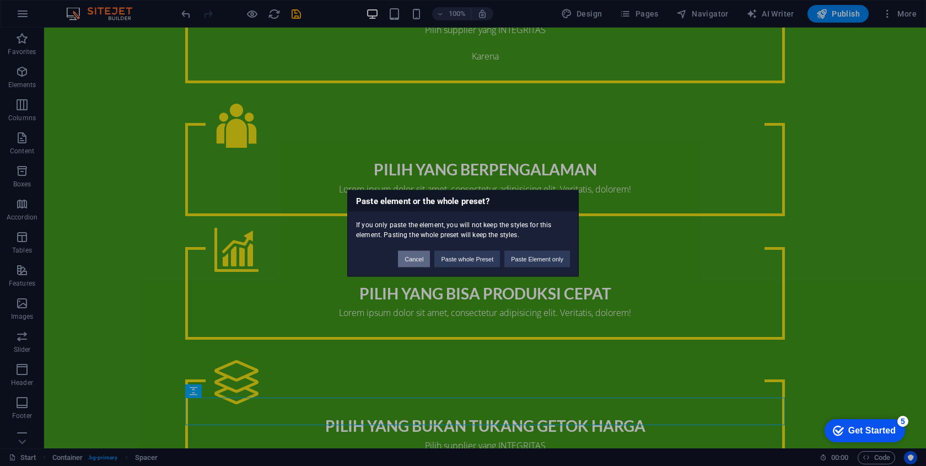
click at [404, 261] on button "Cancel" at bounding box center [414, 258] width 32 height 17
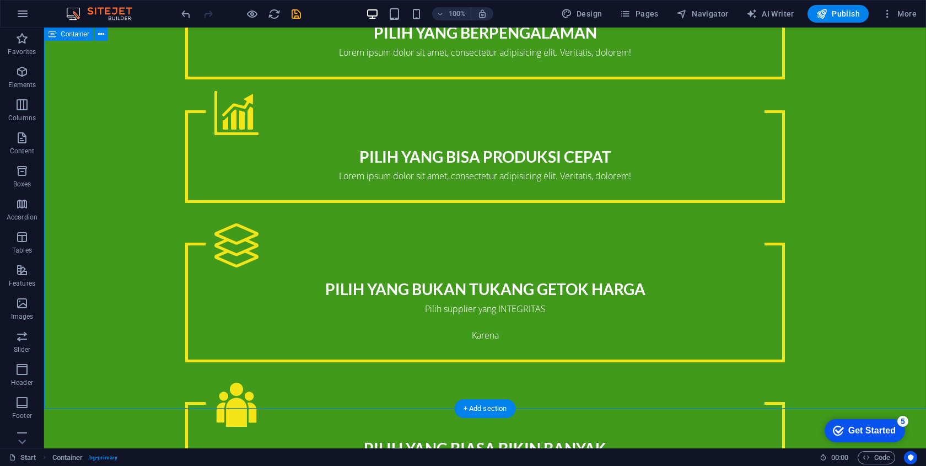
scroll to position [1958, 0]
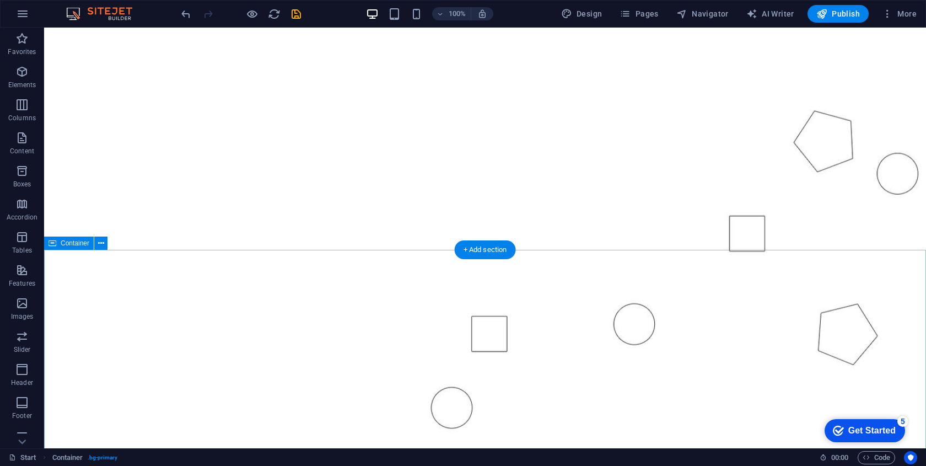
scroll to position [0, 0]
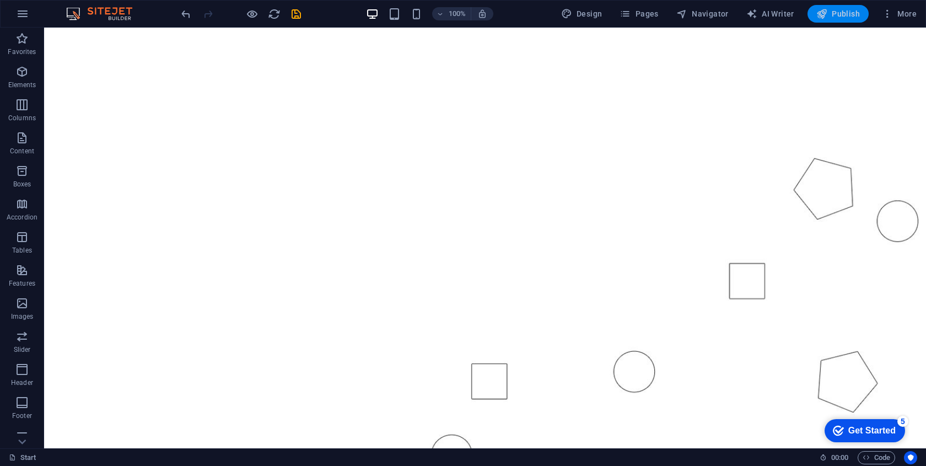
click at [841, 13] on span "Publish" at bounding box center [838, 13] width 44 height 11
